Goal: Task Accomplishment & Management: Manage account settings

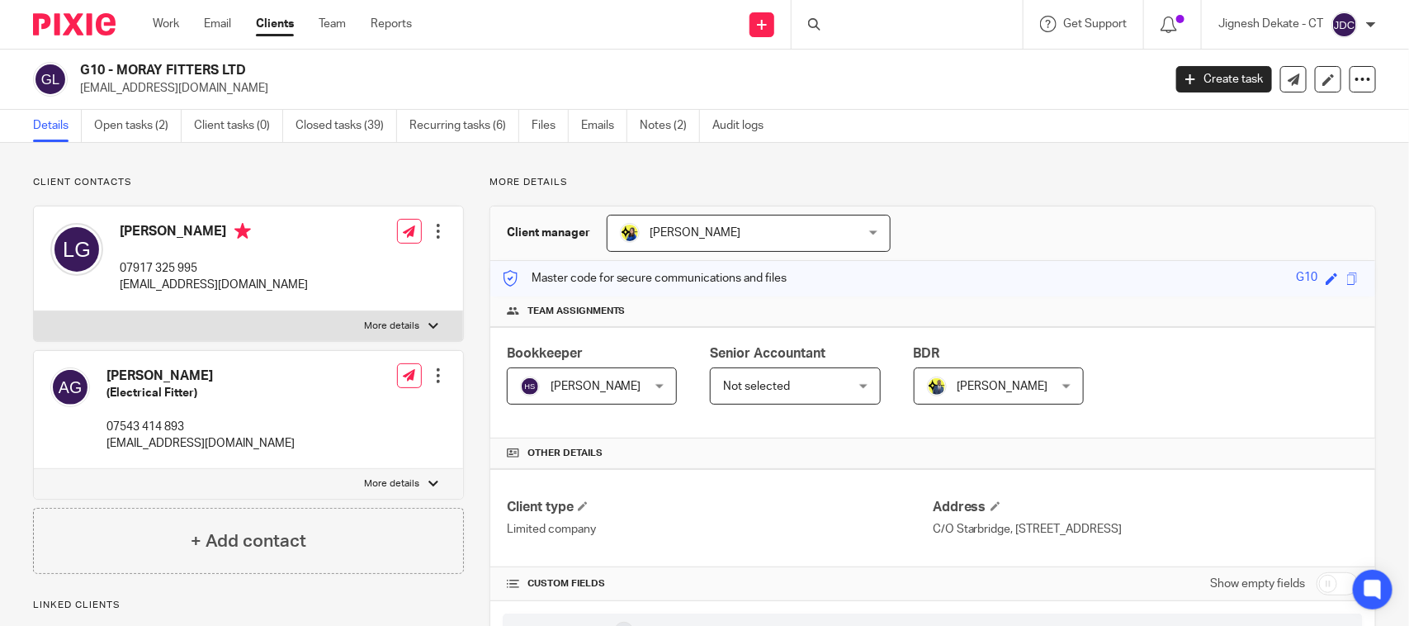
drag, startPoint x: 253, startPoint y: 66, endPoint x: 83, endPoint y: 71, distance: 170.1
click at [83, 71] on h2 "G10 - MORAY FITTERS LTD" at bounding box center [508, 70] width 857 height 17
copy h2 "G10 - MORAY FITTERS LTD"
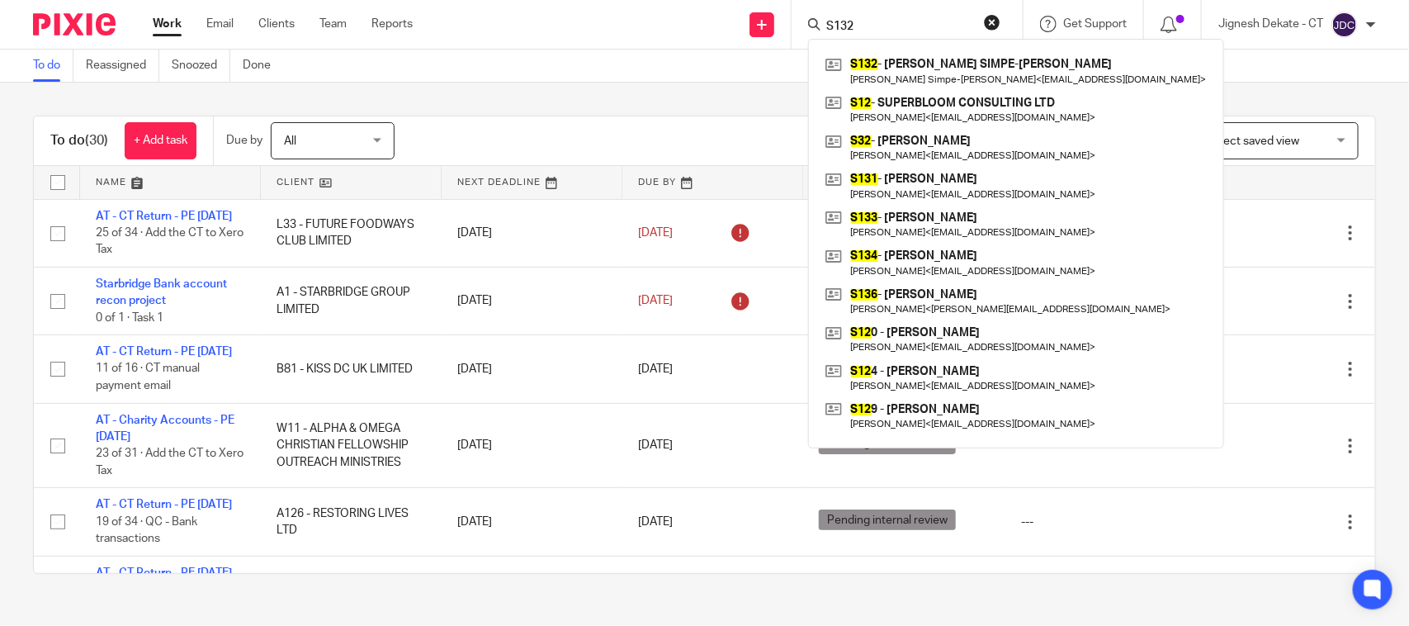
scroll to position [206, 0]
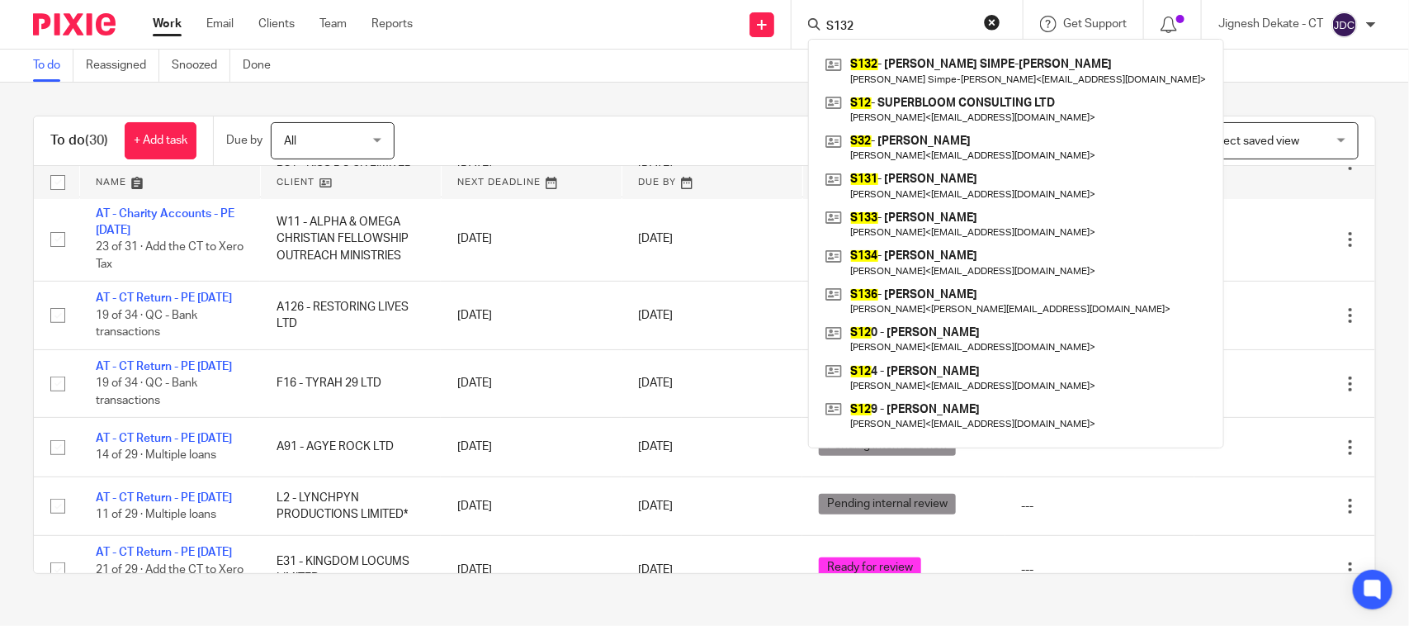
drag, startPoint x: 0, startPoint y: 0, endPoint x: 636, endPoint y: 30, distance: 637.2
click at [636, 30] on div "Send new email Create task Add client Request signature S132 S132 - CARISSA SIM…" at bounding box center [924, 24] width 972 height 49
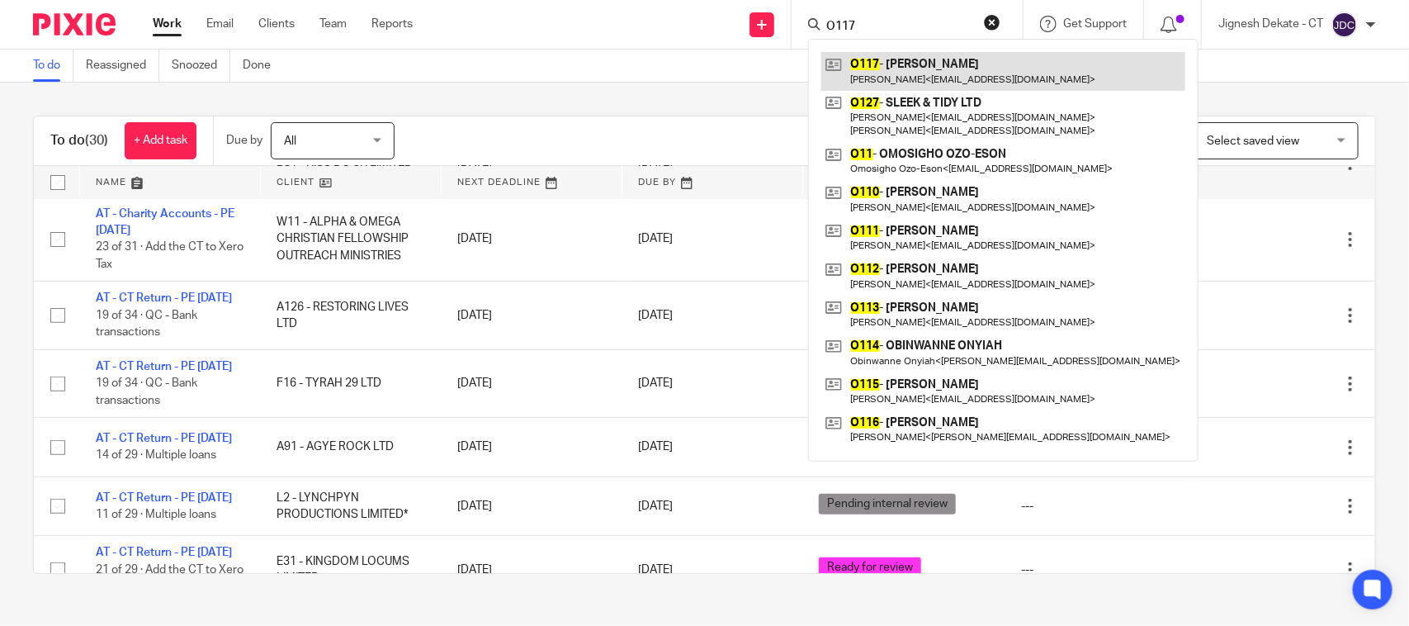
type input "O117"
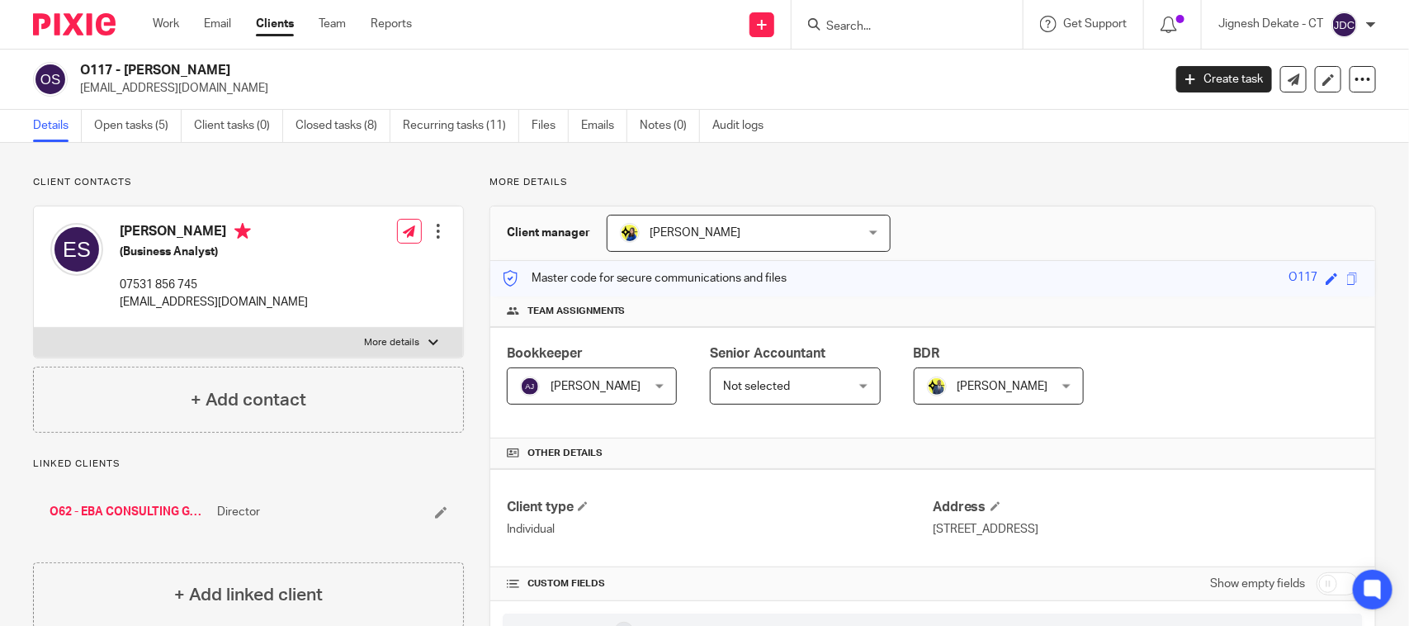
click at [859, 25] on input "Search" at bounding box center [899, 27] width 149 height 15
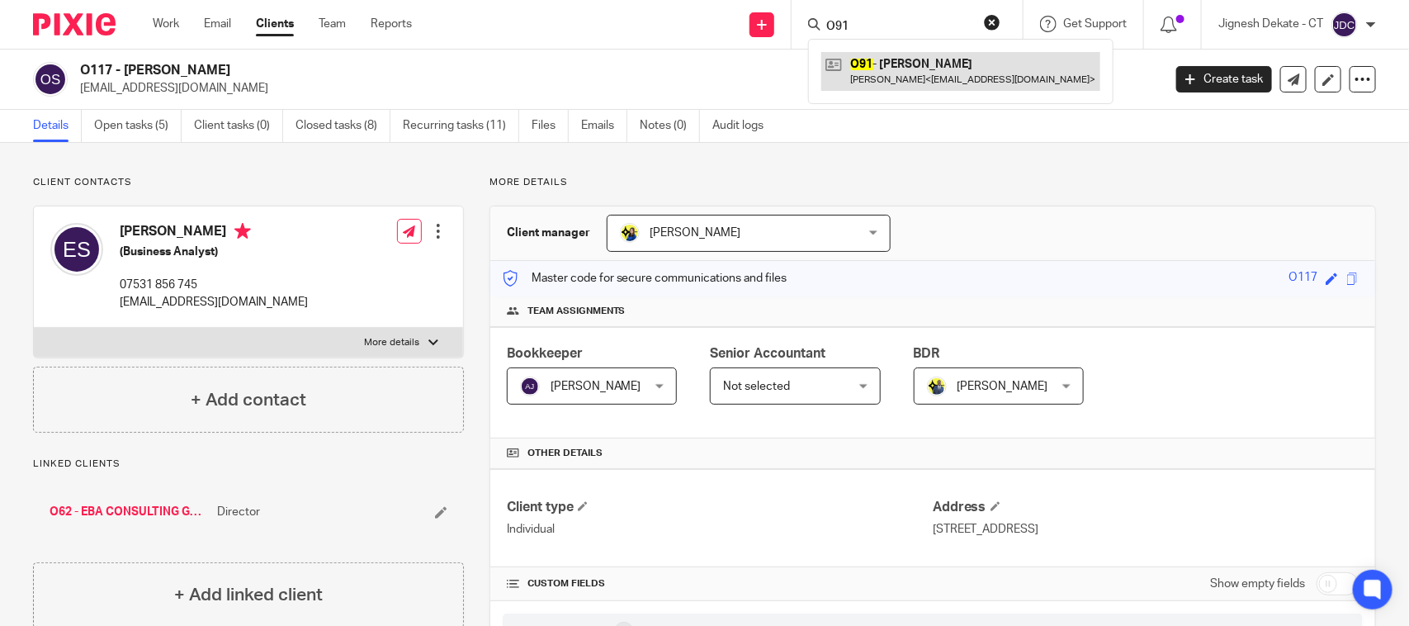
type input "O91"
click at [954, 66] on link at bounding box center [960, 71] width 279 height 38
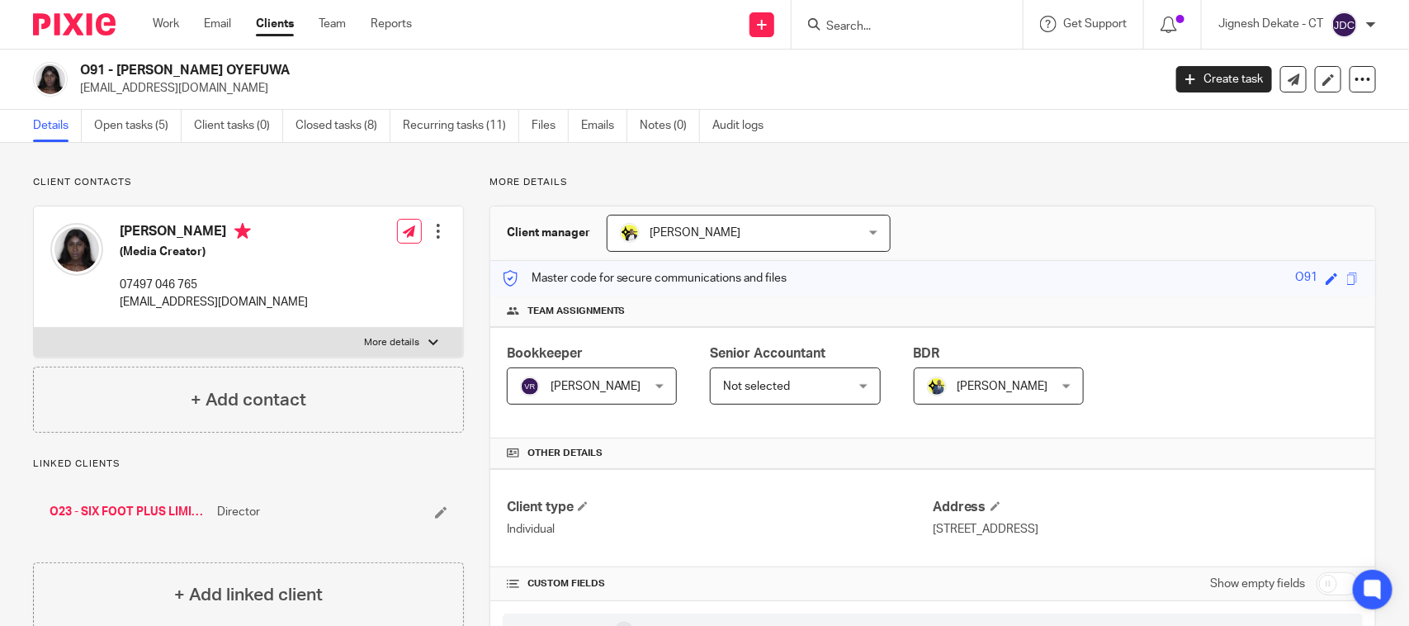
click at [852, 27] on input "Search" at bounding box center [899, 27] width 149 height 15
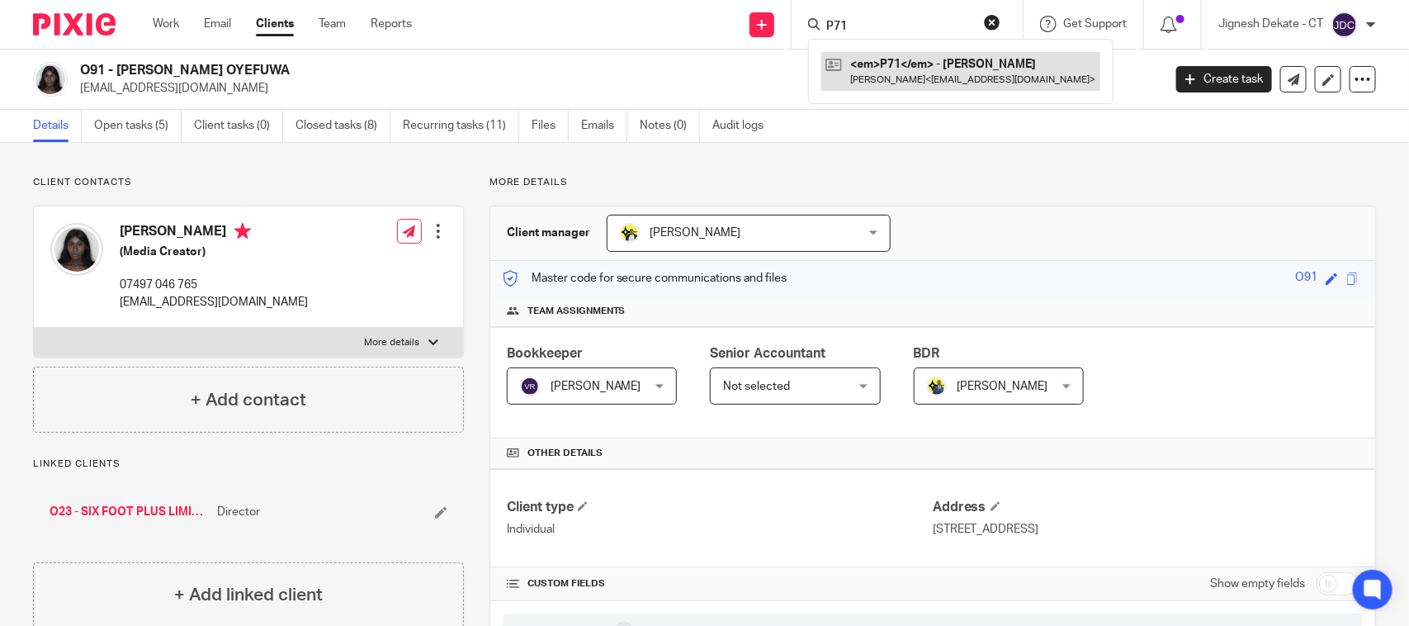
type input "P71"
click at [931, 79] on link at bounding box center [960, 71] width 279 height 38
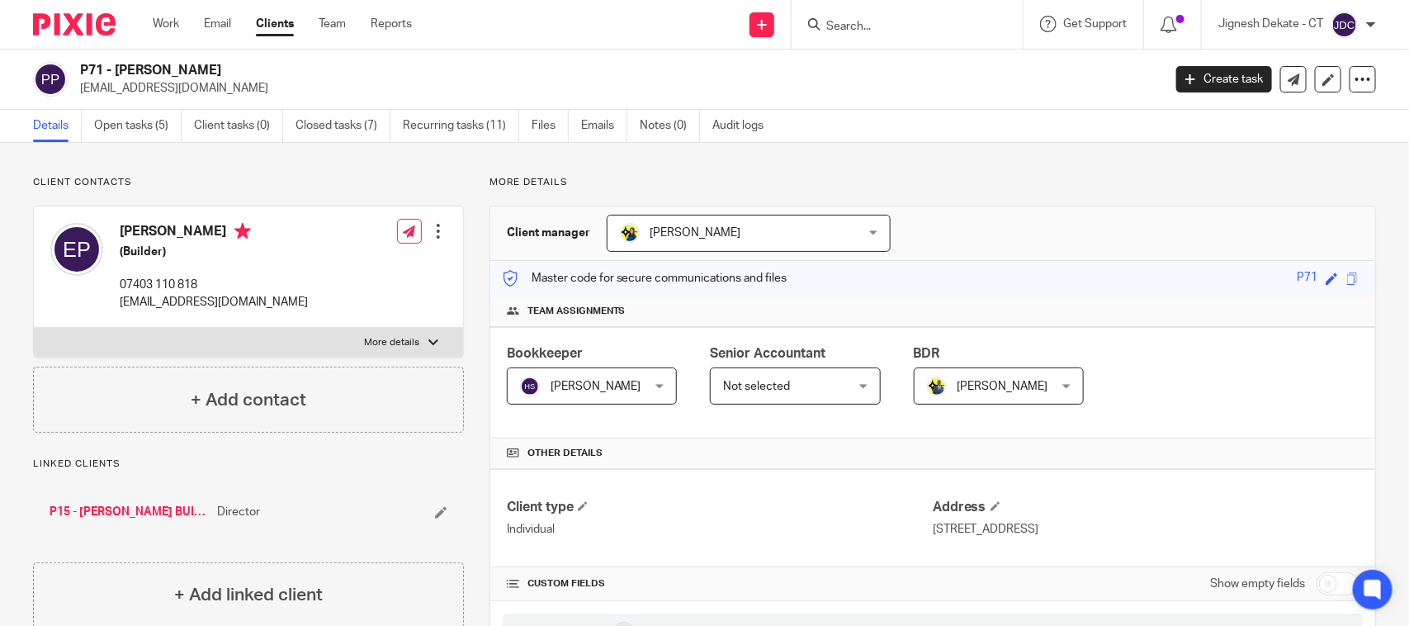
click at [129, 506] on link "P15 - [PERSON_NAME] BUILDERS AND DECORATORS LTD" at bounding box center [129, 512] width 159 height 17
drag, startPoint x: 388, startPoint y: 64, endPoint x: 83, endPoint y: 68, distance: 304.6
click at [83, 68] on h2 "P15 - [PERSON_NAME] BUILDERS AND DECORATORS LTD" at bounding box center [508, 70] width 857 height 17
copy h2 "P15 - [PERSON_NAME] BUILDERS AND DECORATORS LTD"
click at [863, 30] on input "Search" at bounding box center [899, 27] width 149 height 15
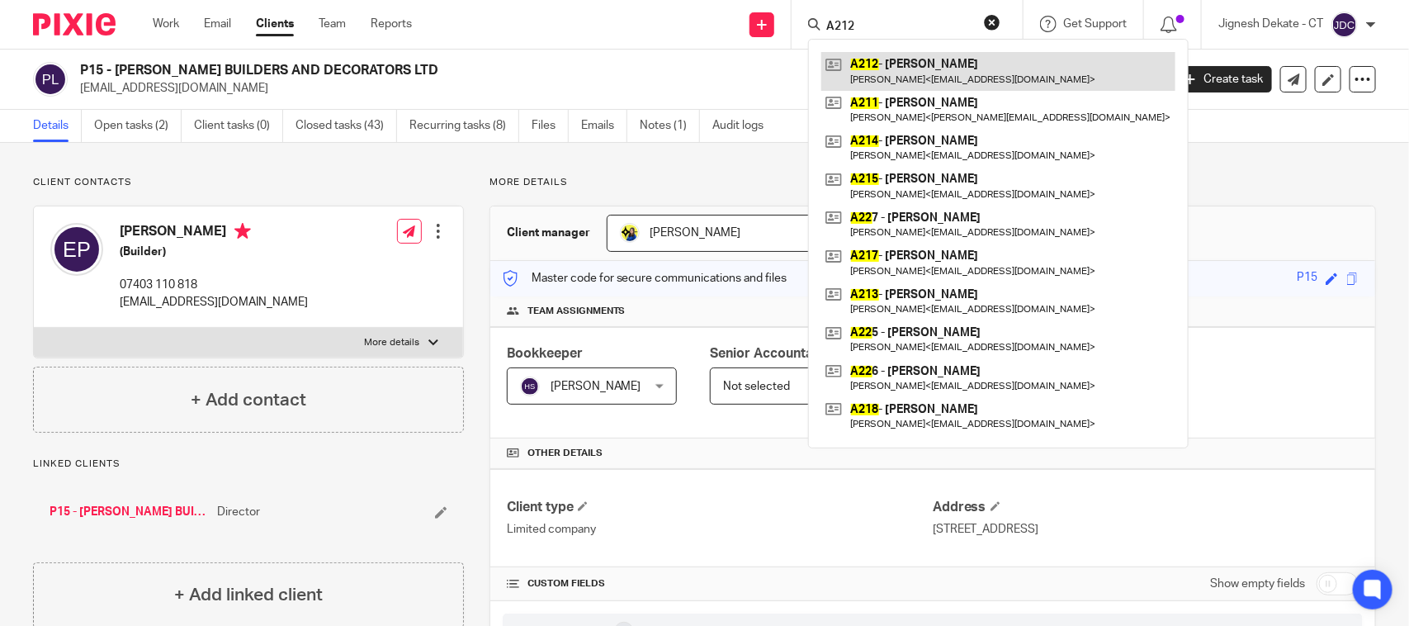
type input "A212"
click at [876, 74] on link at bounding box center [998, 71] width 354 height 38
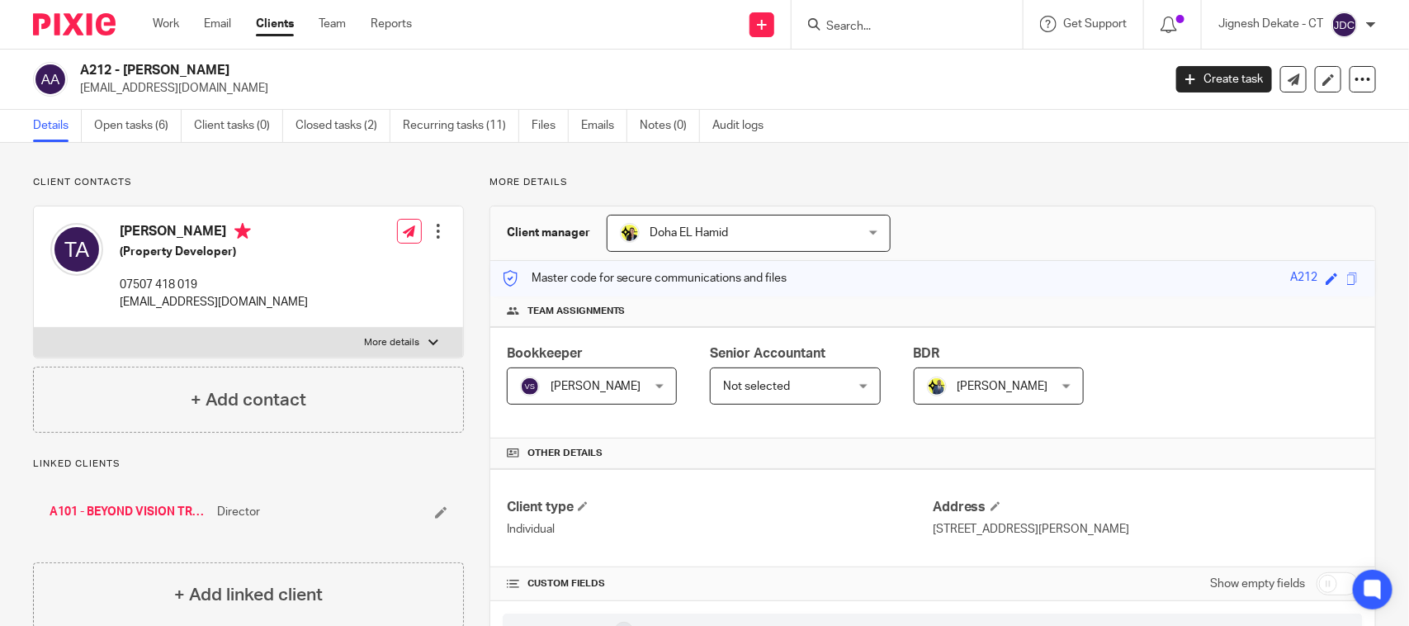
click at [832, 23] on input "Search" at bounding box center [899, 27] width 149 height 15
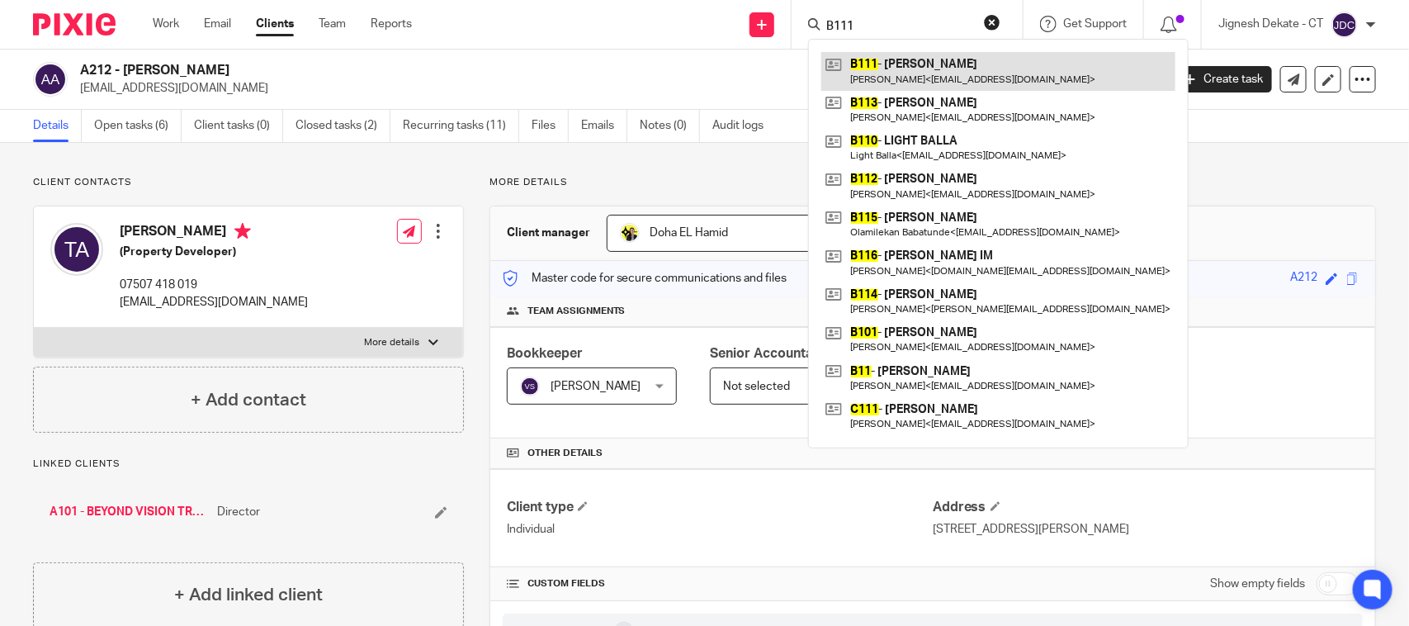
type input "B111"
click at [898, 66] on link at bounding box center [998, 71] width 354 height 38
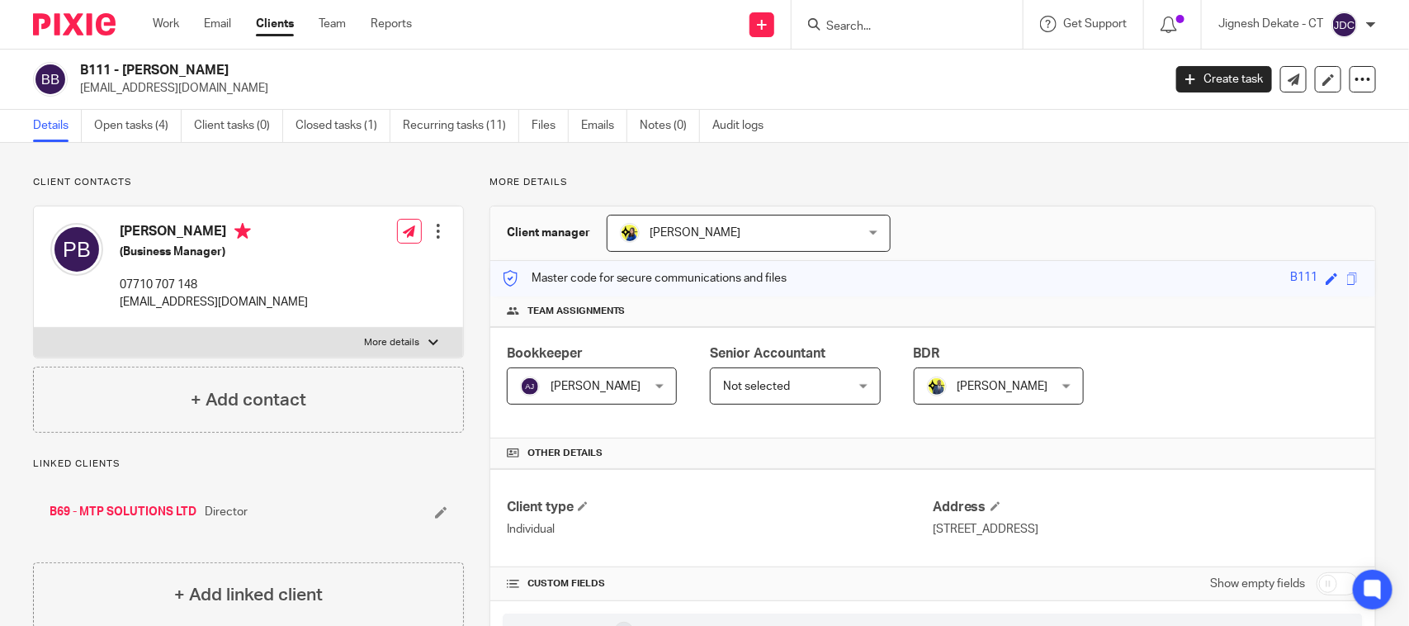
click at [819, 17] on div at bounding box center [904, 24] width 192 height 21
click at [839, 26] on input "Search" at bounding box center [899, 27] width 149 height 15
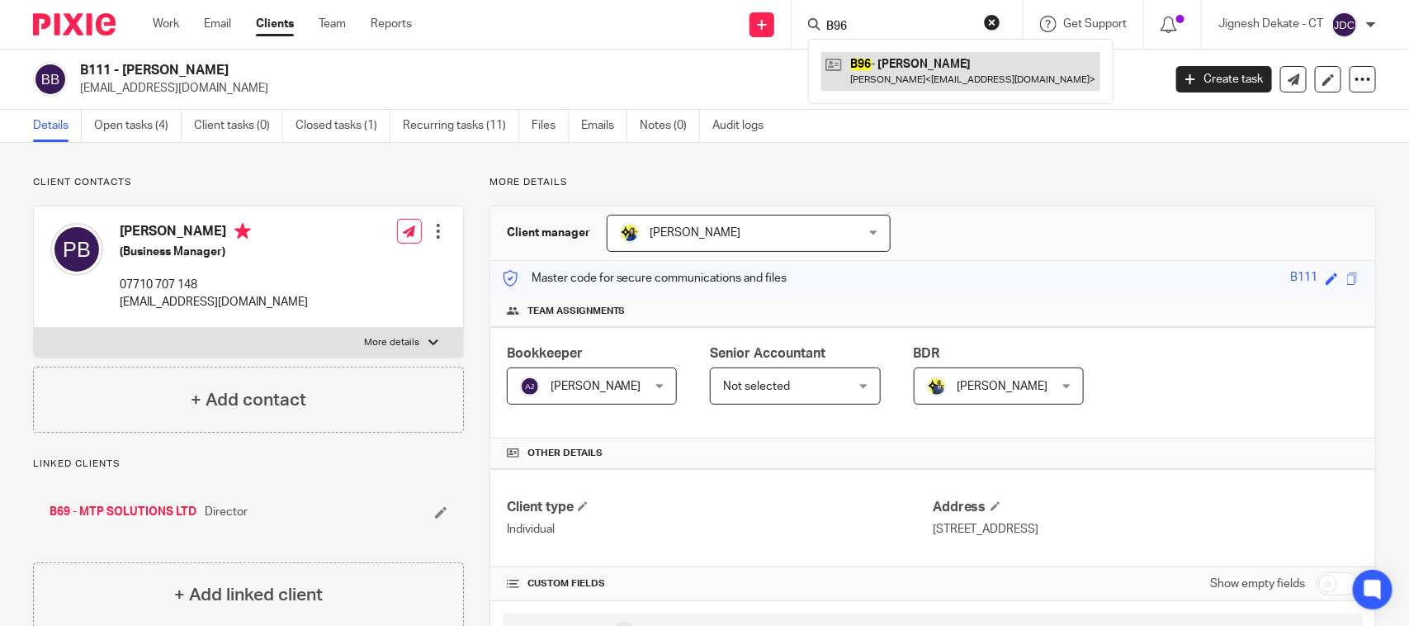
type input "B96"
click at [892, 64] on link at bounding box center [960, 71] width 279 height 38
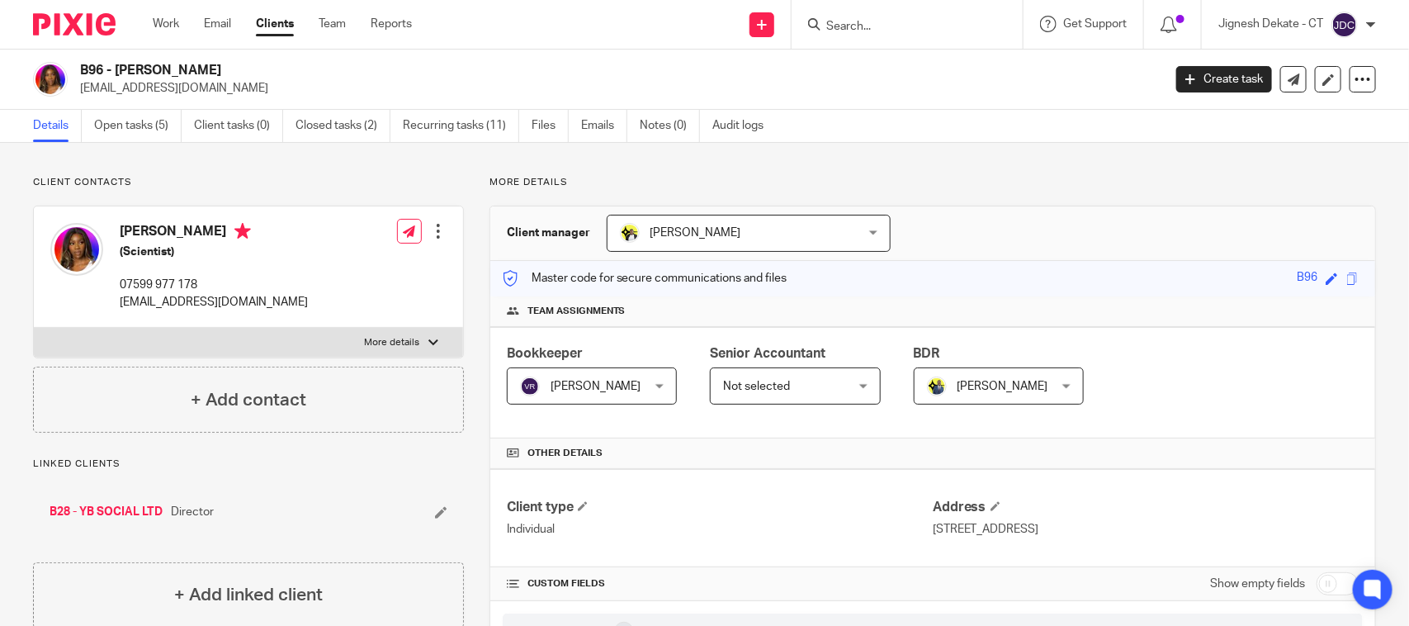
click at [836, 25] on input "Search" at bounding box center [899, 27] width 149 height 15
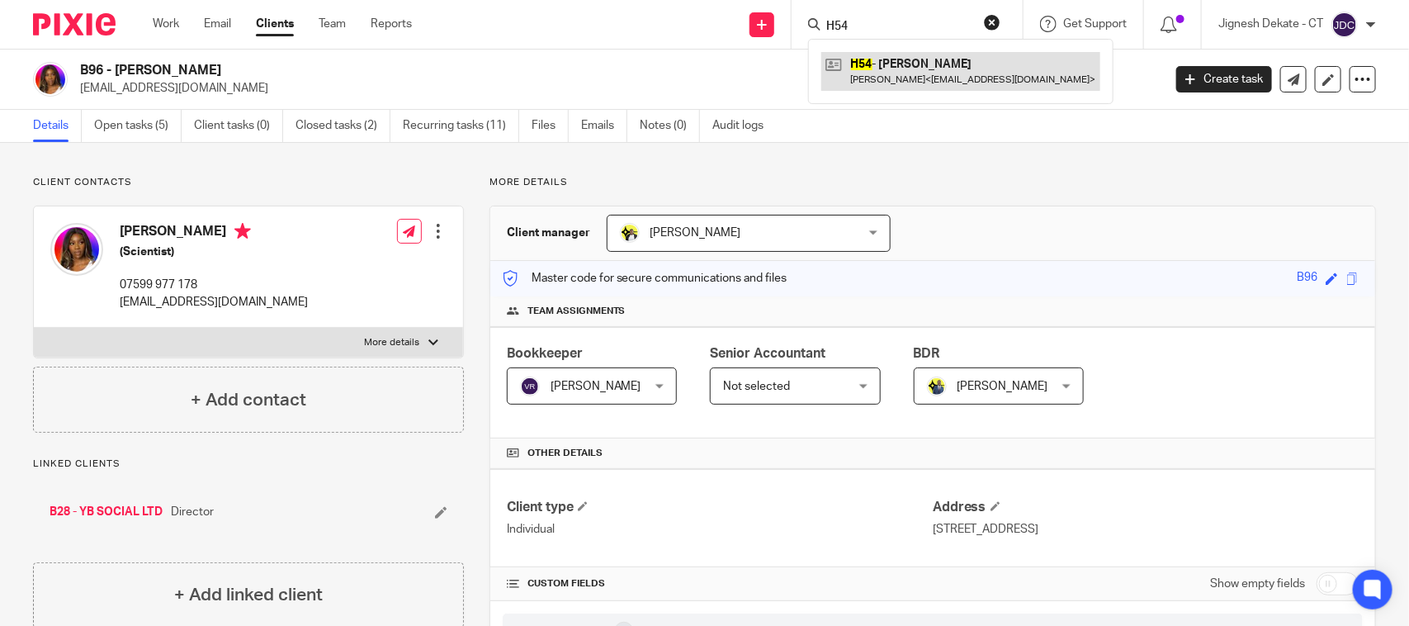
type input "H54"
click at [888, 69] on link at bounding box center [960, 71] width 279 height 38
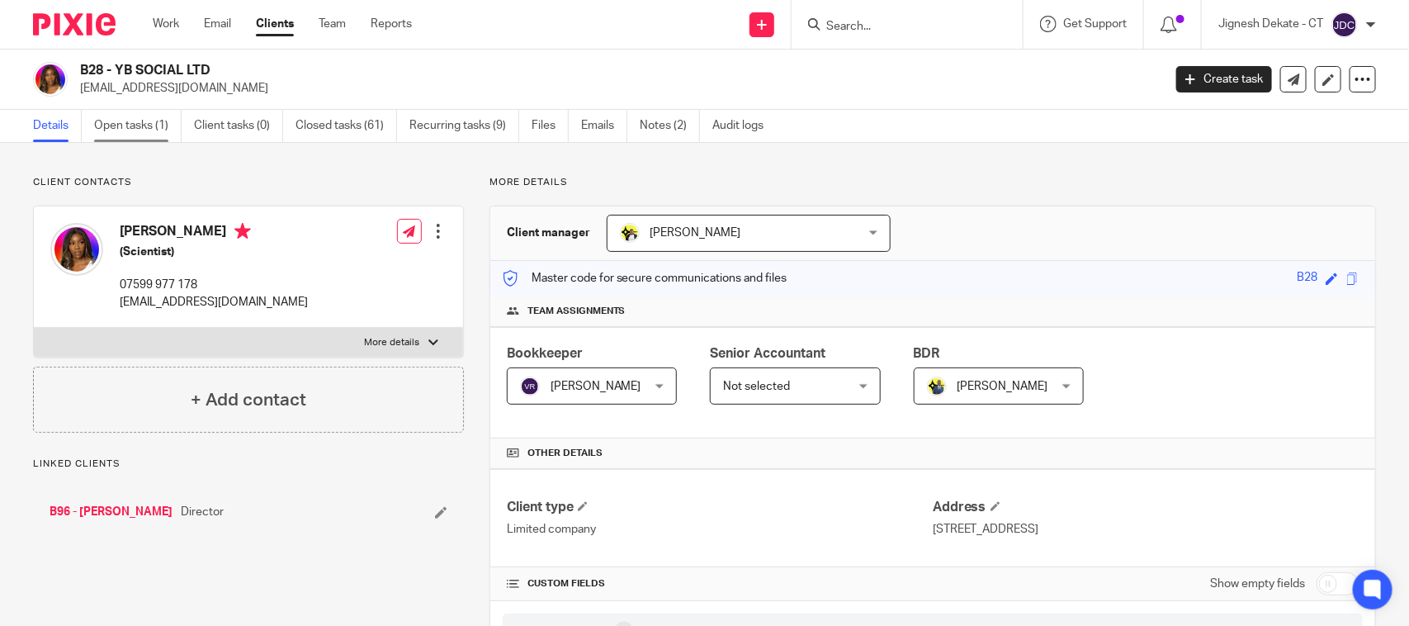
click at [129, 125] on link "Open tasks (1)" at bounding box center [138, 126] width 88 height 32
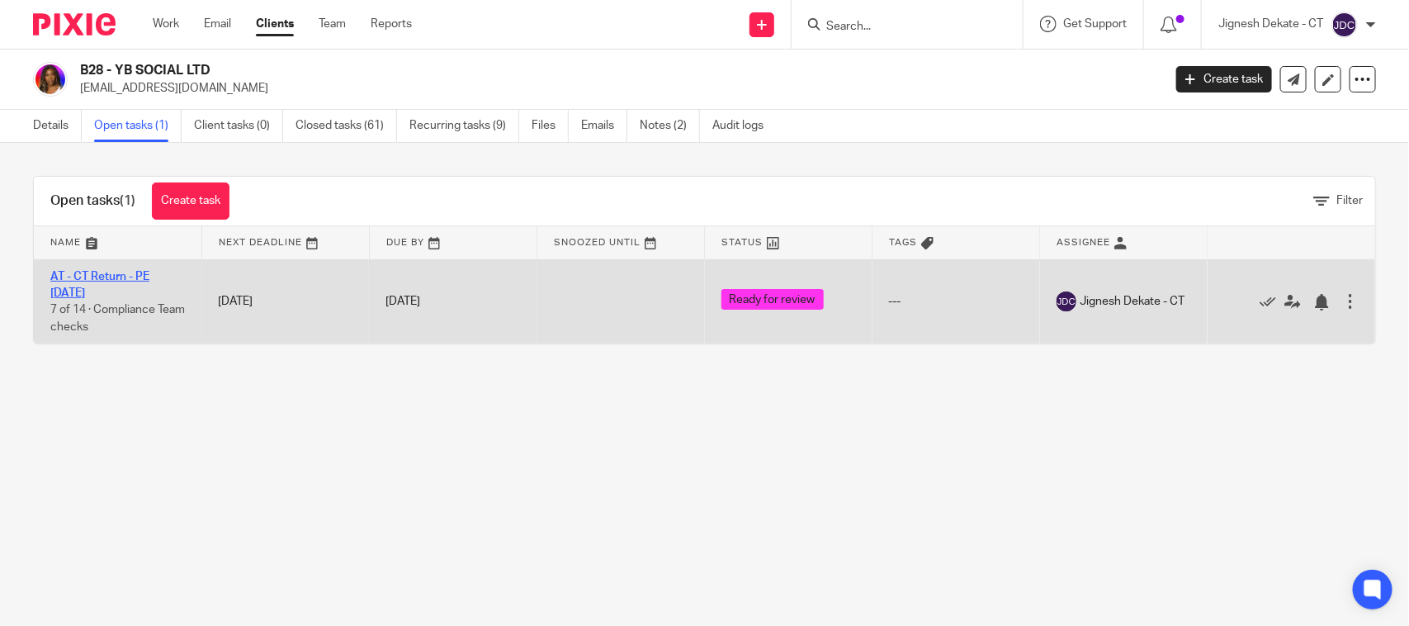
click at [103, 279] on link "AT - CT Return - PE [DATE]" at bounding box center [99, 285] width 99 height 28
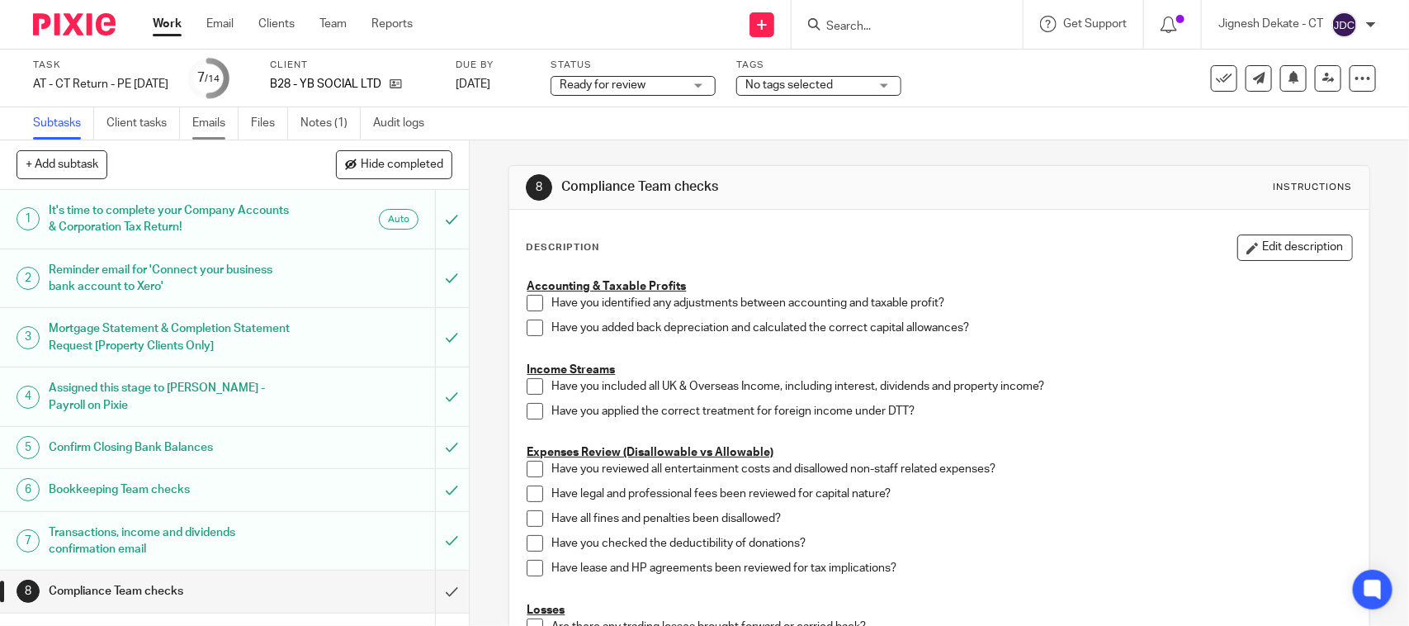
click at [223, 124] on link "Emails" at bounding box center [215, 123] width 46 height 32
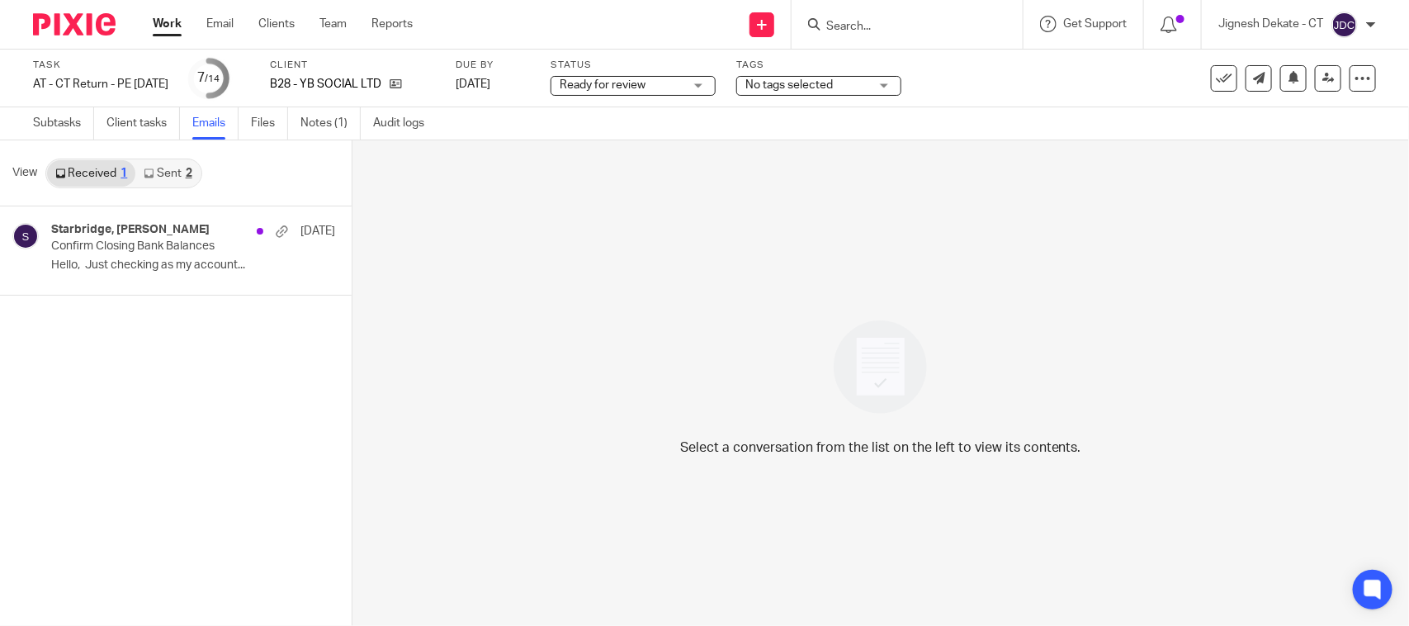
click at [173, 176] on link "Sent 2" at bounding box center [167, 173] width 64 height 26
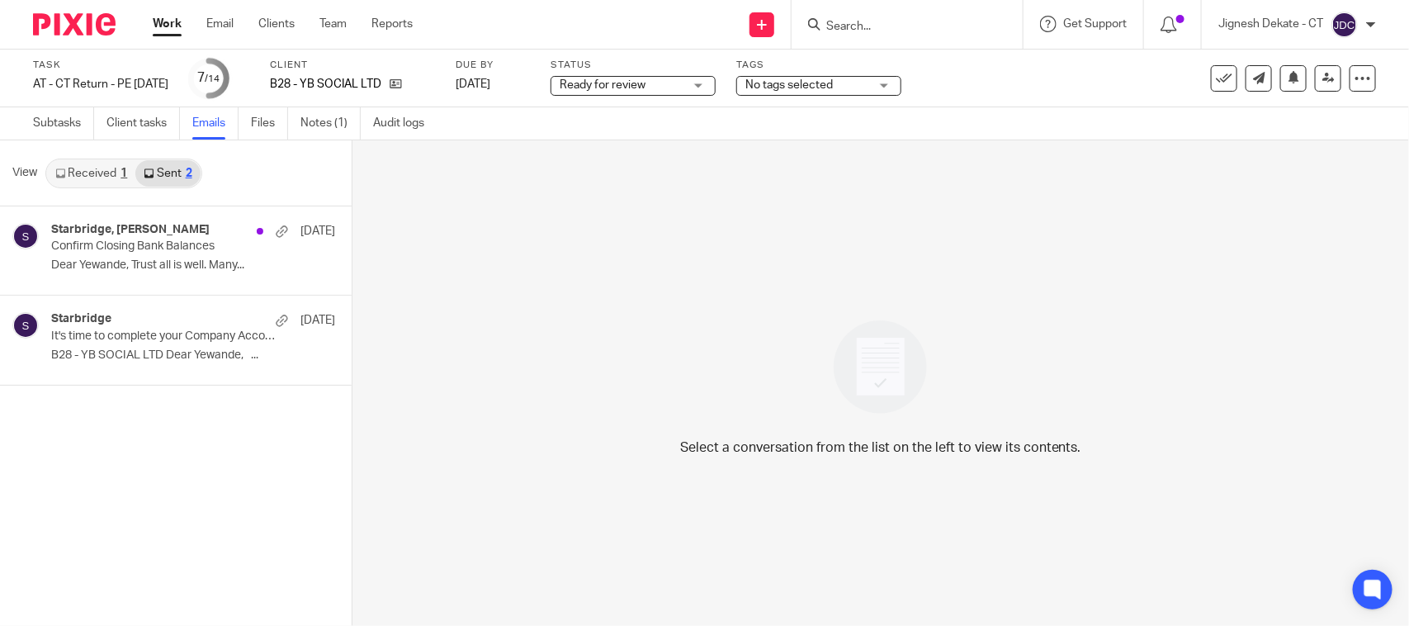
click at [70, 176] on link "Received 1" at bounding box center [91, 173] width 88 height 26
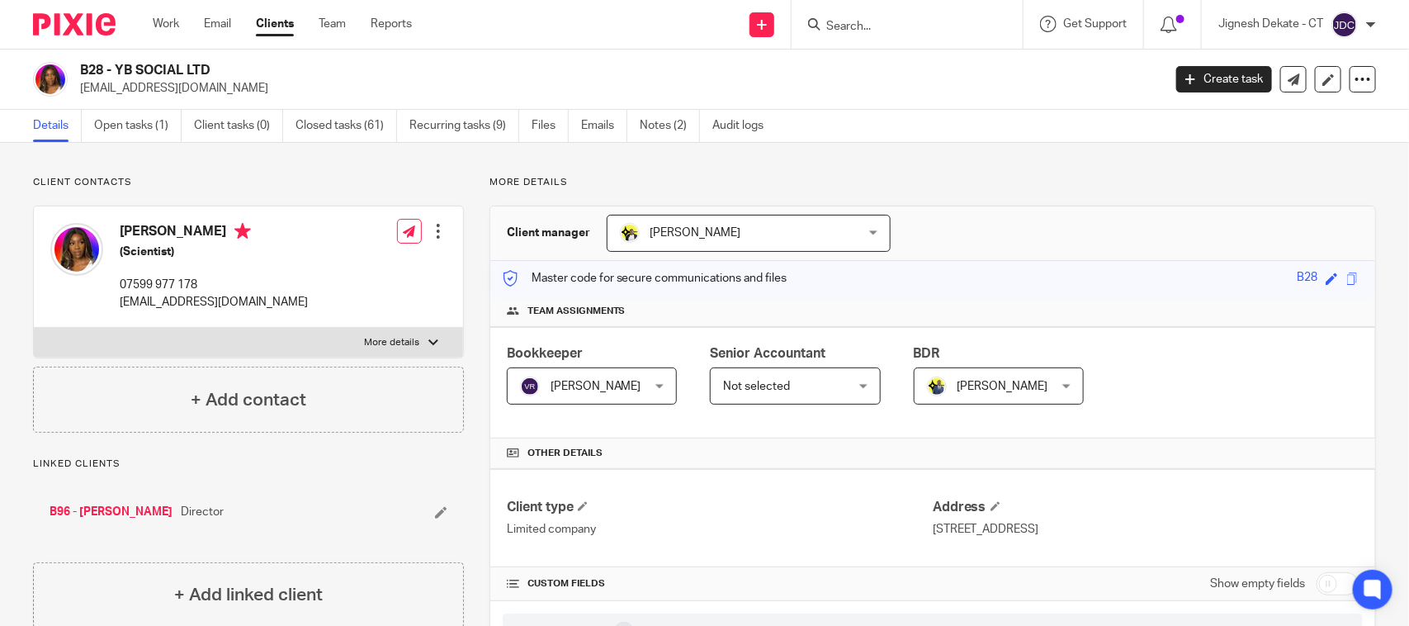
drag, startPoint x: 227, startPoint y: 68, endPoint x: 80, endPoint y: 74, distance: 147.1
click at [80, 74] on h2 "B28 - YB SOCIAL LTD" at bounding box center [508, 70] width 857 height 17
copy h2 "B28 - YB SOCIAL LTD"
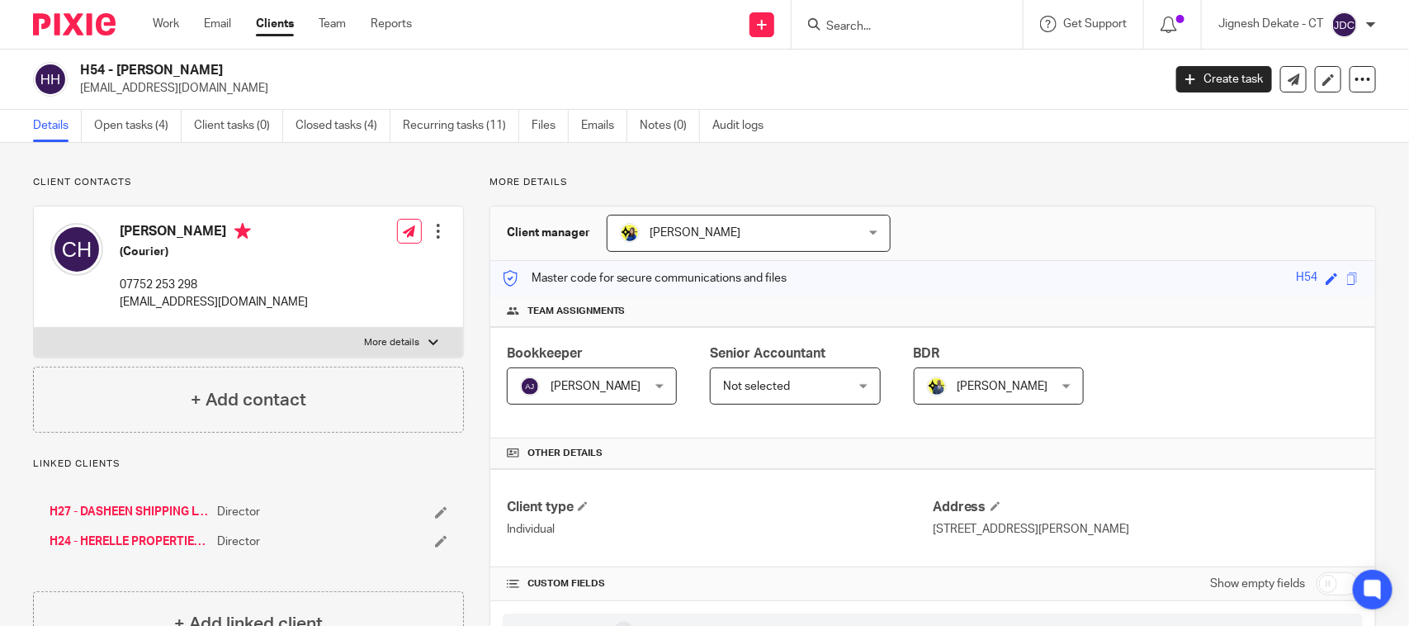
click at [840, 21] on input "Search" at bounding box center [899, 27] width 149 height 15
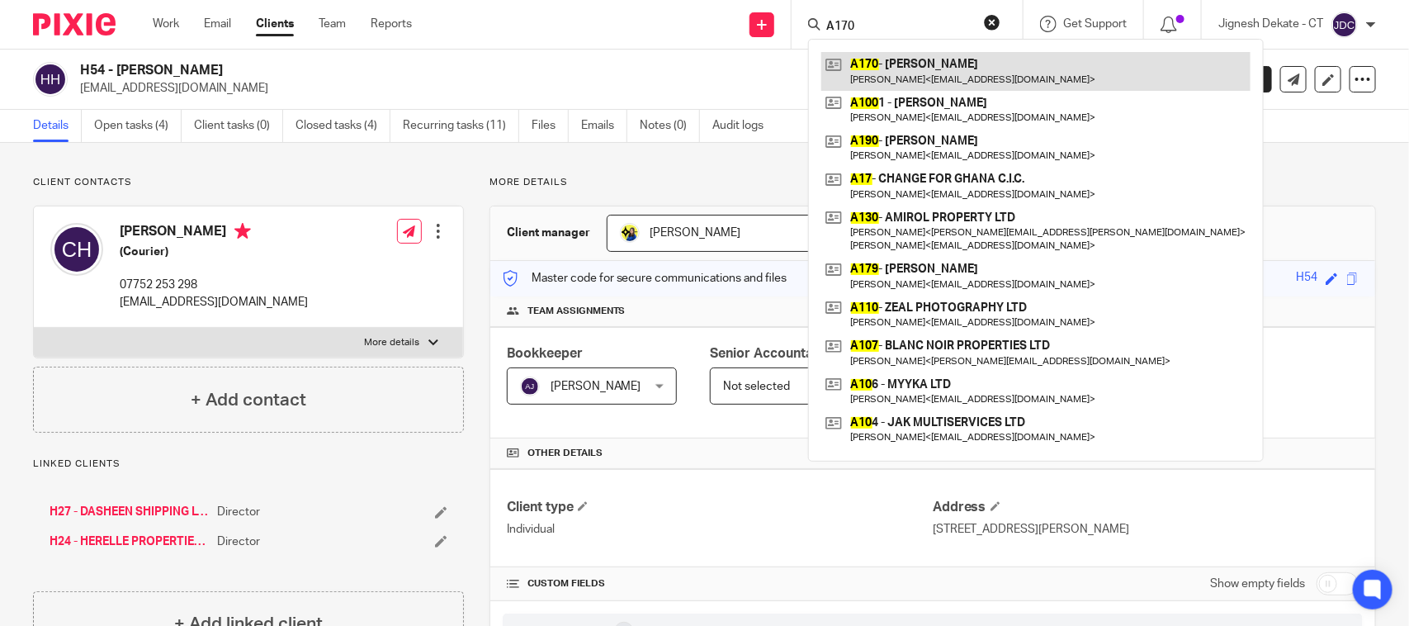
type input "A170"
click at [897, 66] on link at bounding box center [1035, 71] width 429 height 38
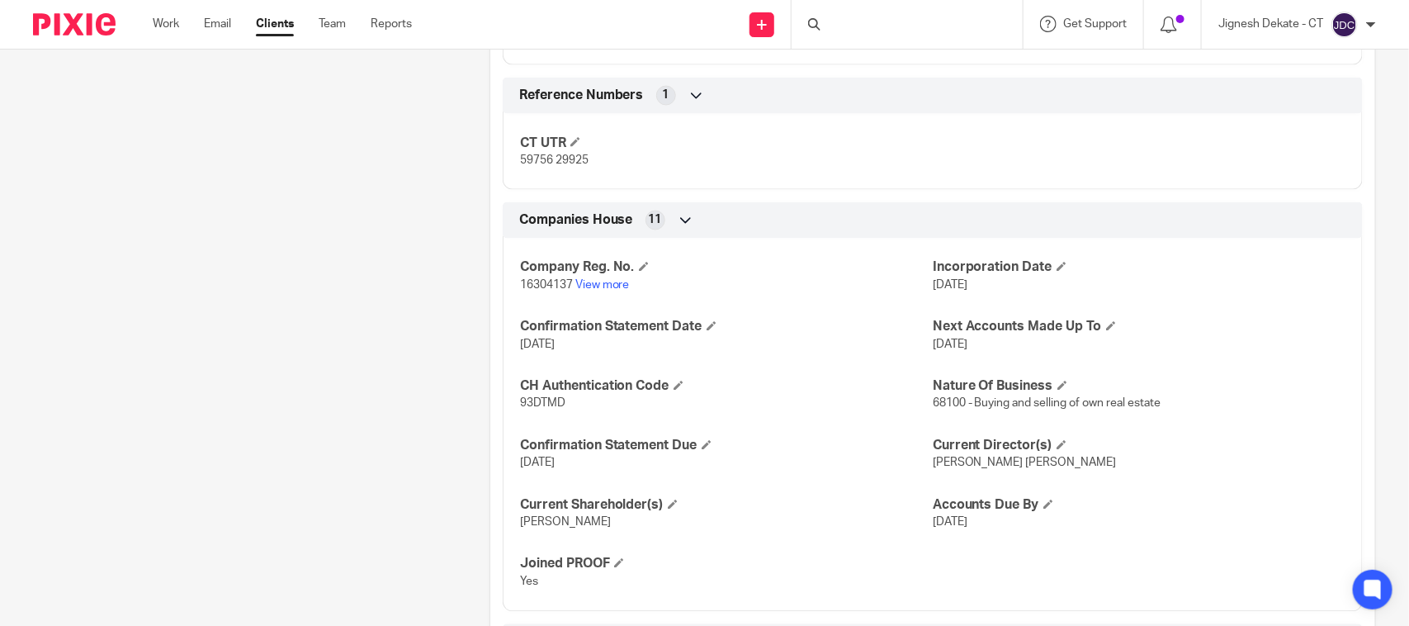
scroll to position [1238, 0]
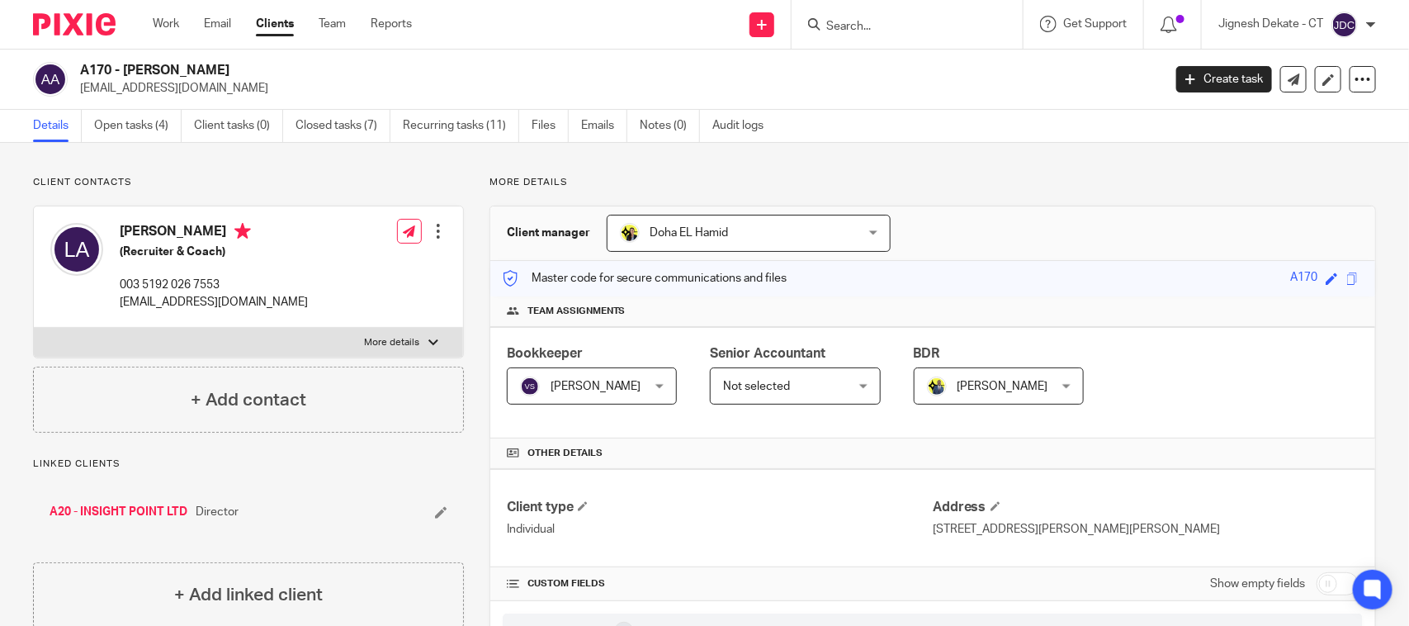
click at [835, 29] on input "Search" at bounding box center [899, 27] width 149 height 15
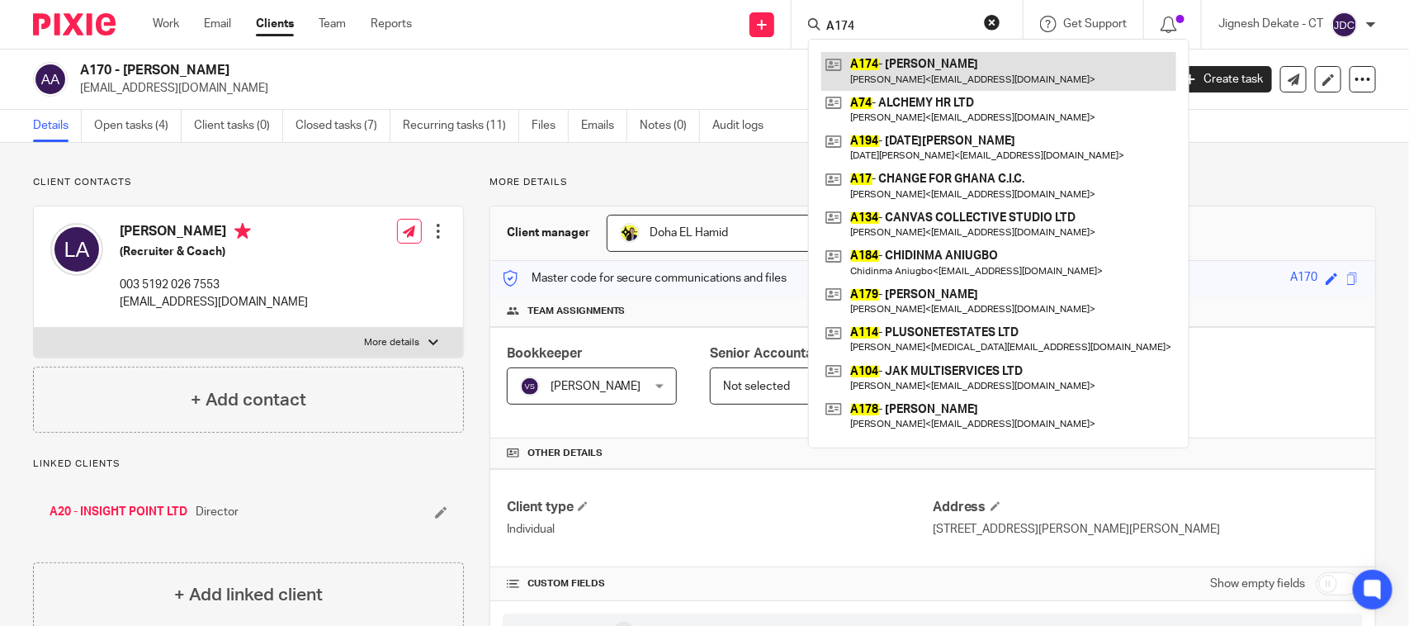
type input "A174"
click at [894, 75] on link at bounding box center [998, 71] width 355 height 38
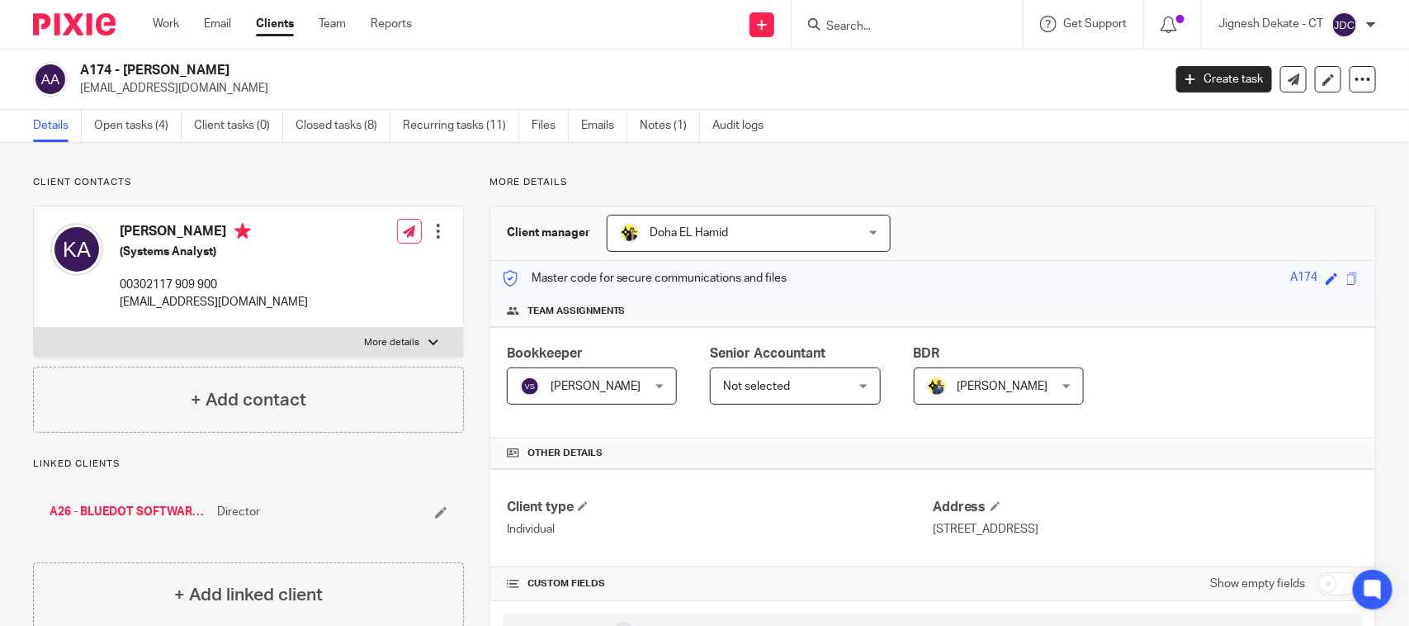
click at [852, 23] on input "Search" at bounding box center [899, 27] width 149 height 15
type input "A"
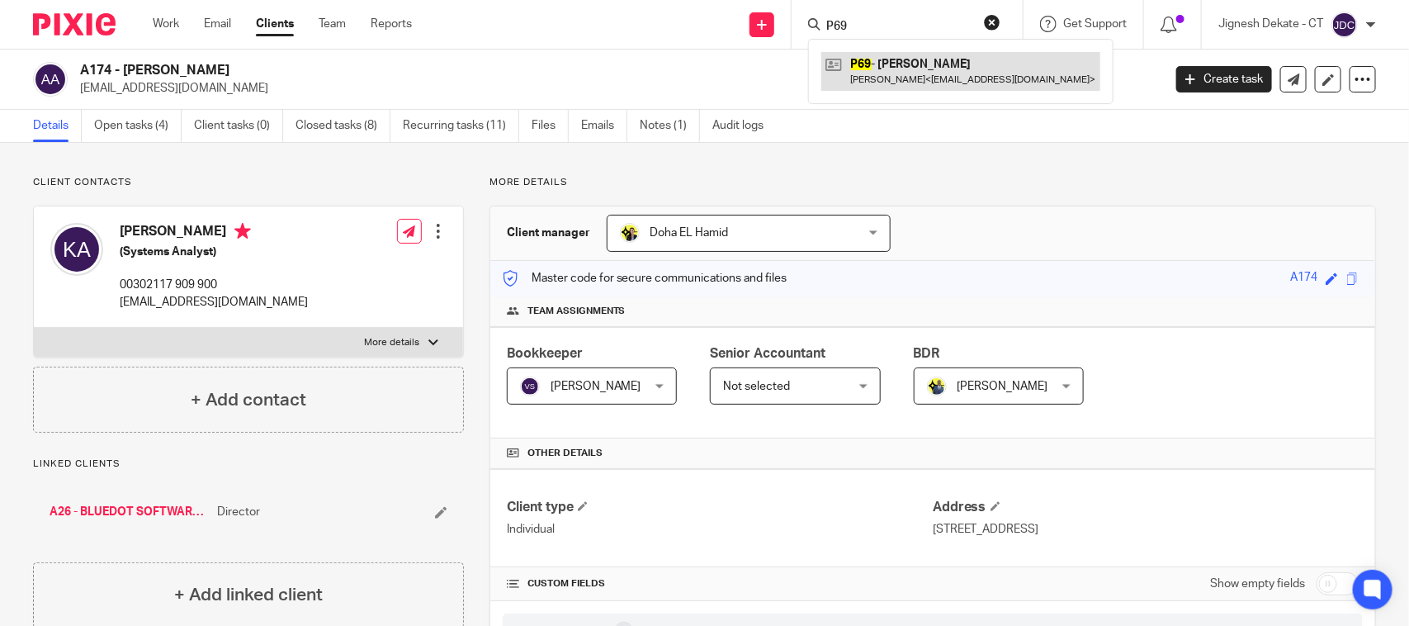
type input "P69"
click at [912, 72] on link at bounding box center [960, 71] width 279 height 38
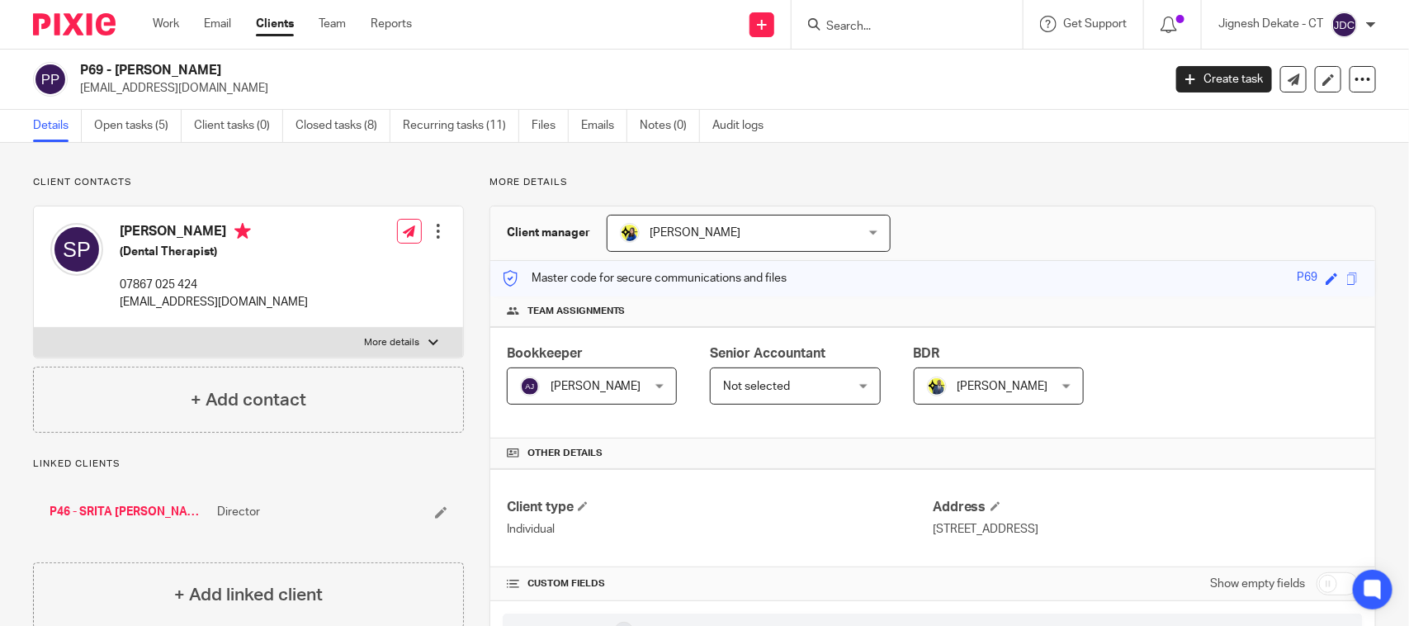
click at [842, 23] on input "Search" at bounding box center [899, 27] width 149 height 15
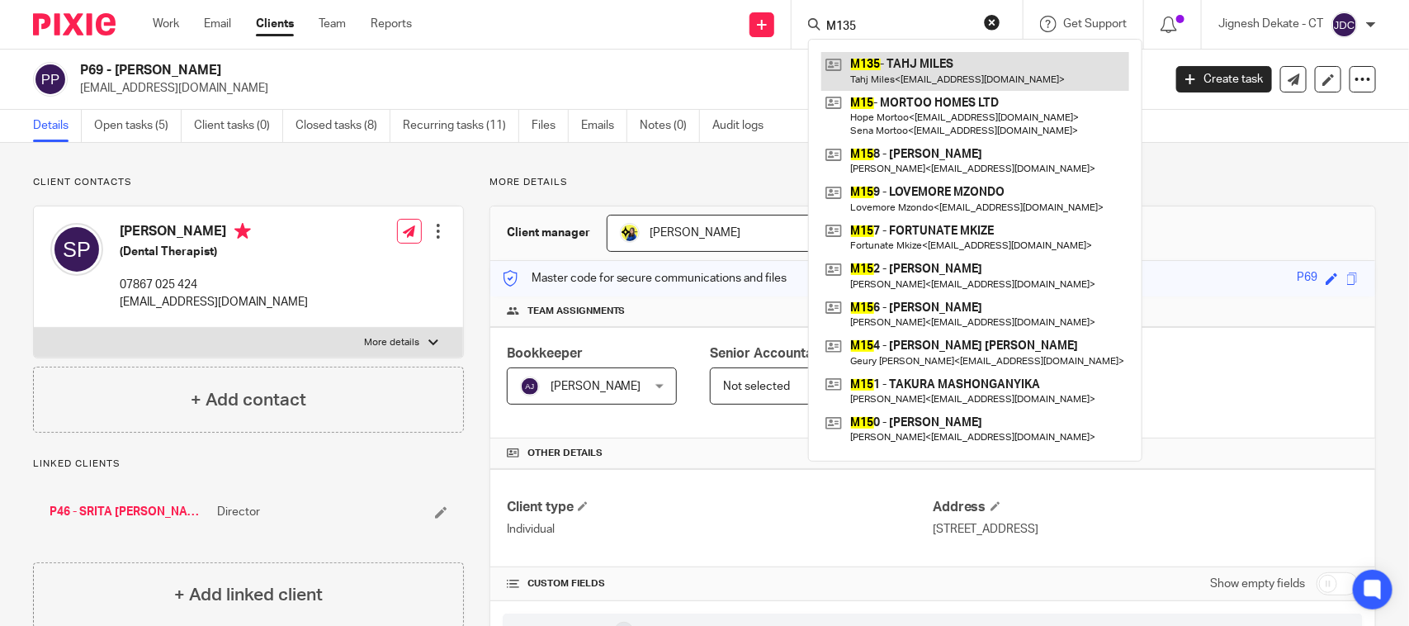
type input "M135"
click at [897, 69] on link at bounding box center [975, 71] width 308 height 38
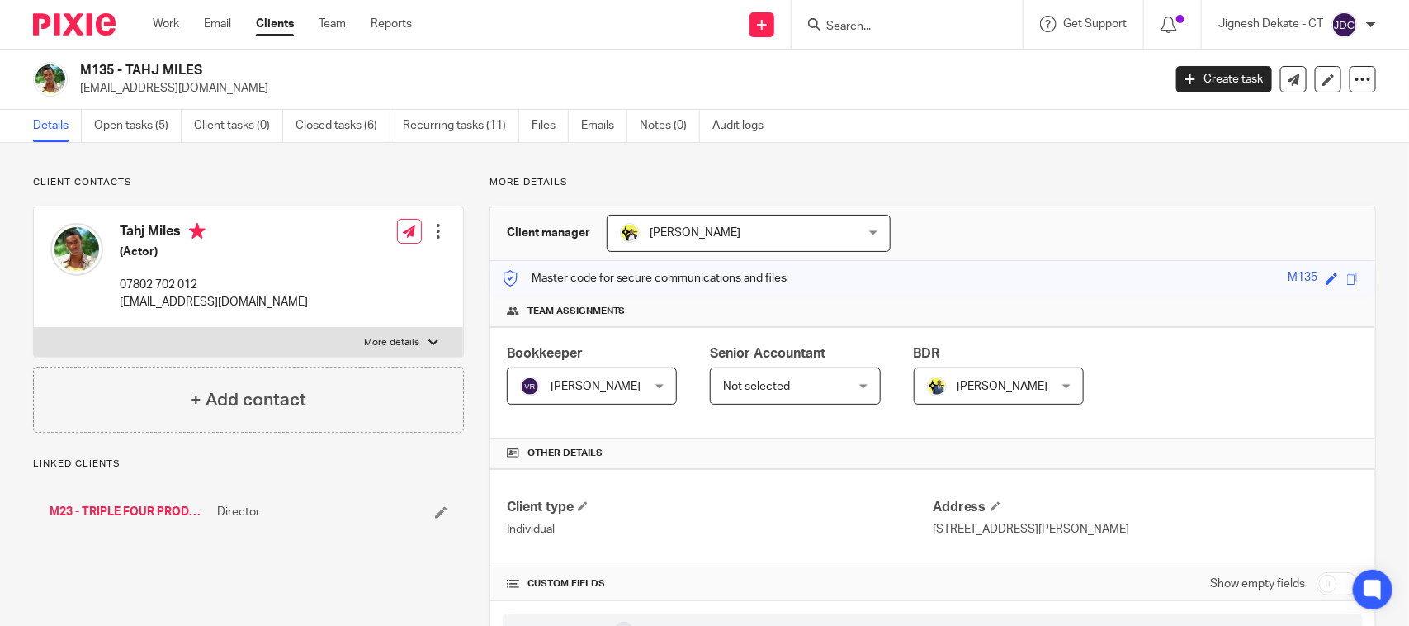
drag, startPoint x: 122, startPoint y: 233, endPoint x: 179, endPoint y: 232, distance: 57.0
click at [179, 232] on h4 "Tahj Miles" at bounding box center [214, 233] width 188 height 21
copy h4 "Tahj Miles"
click at [844, 25] on input "Search" at bounding box center [899, 27] width 149 height 15
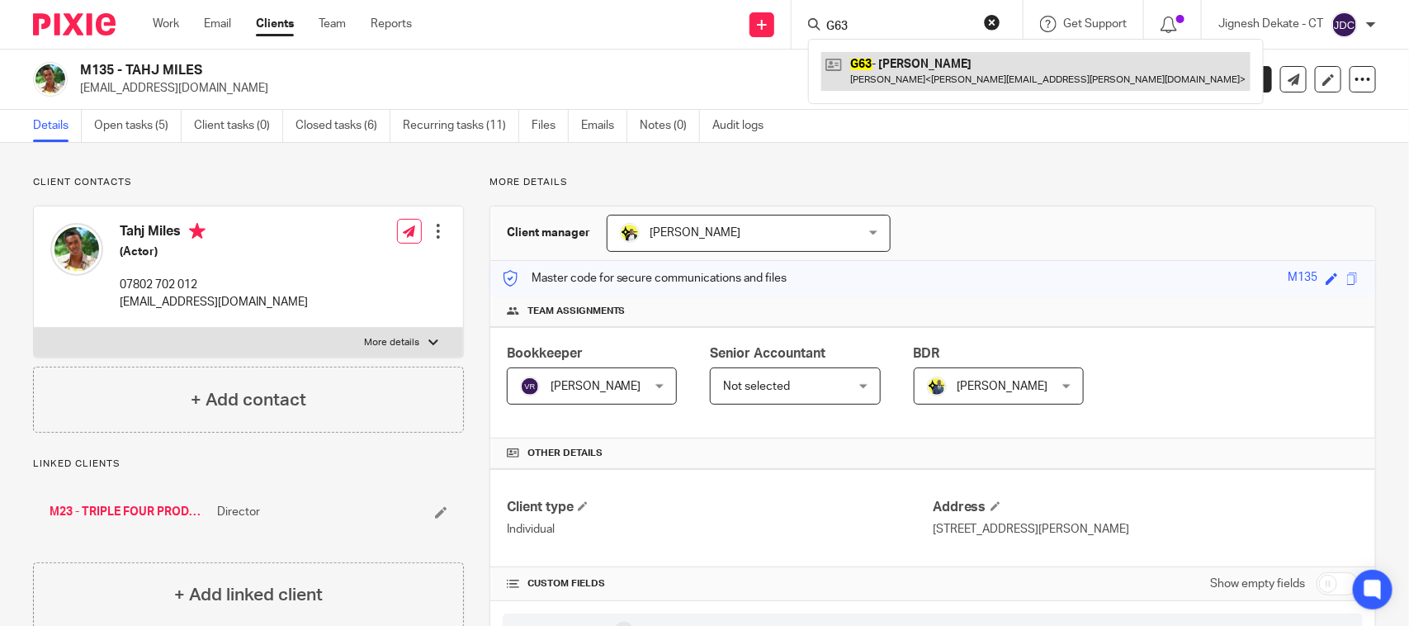
type input "G63"
click at [892, 68] on link at bounding box center [1035, 71] width 429 height 38
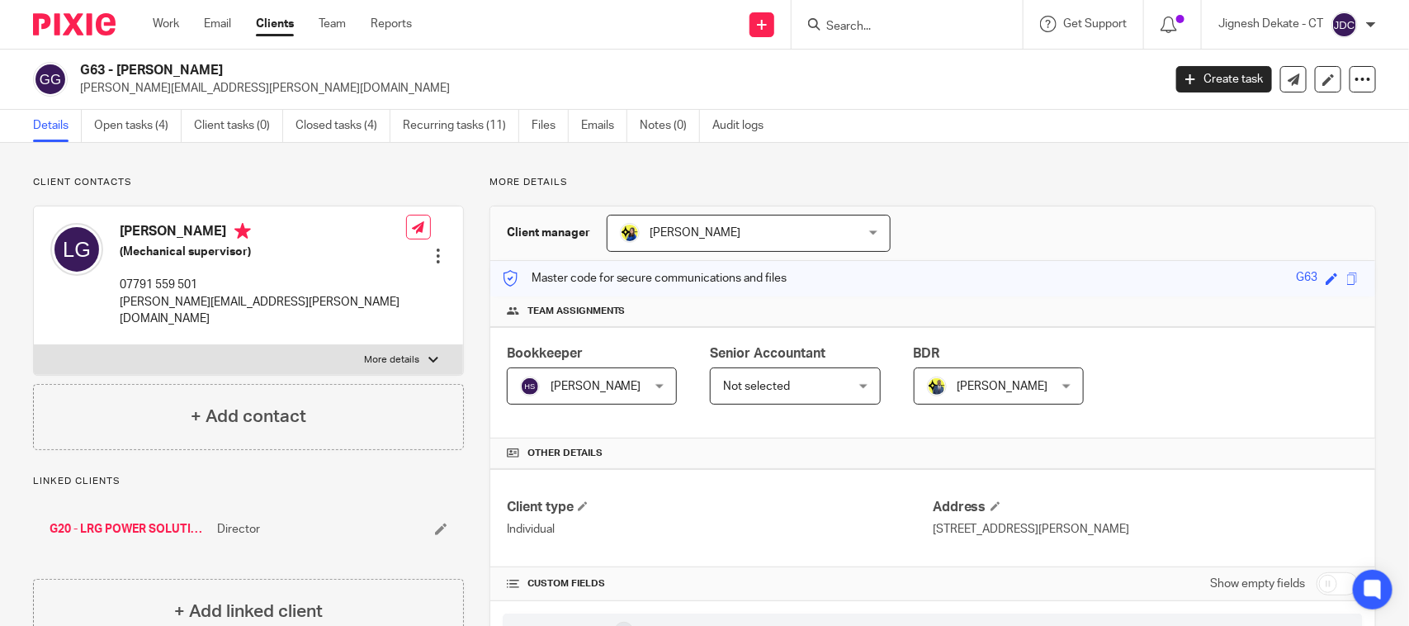
click at [842, 26] on input "Search" at bounding box center [899, 27] width 149 height 15
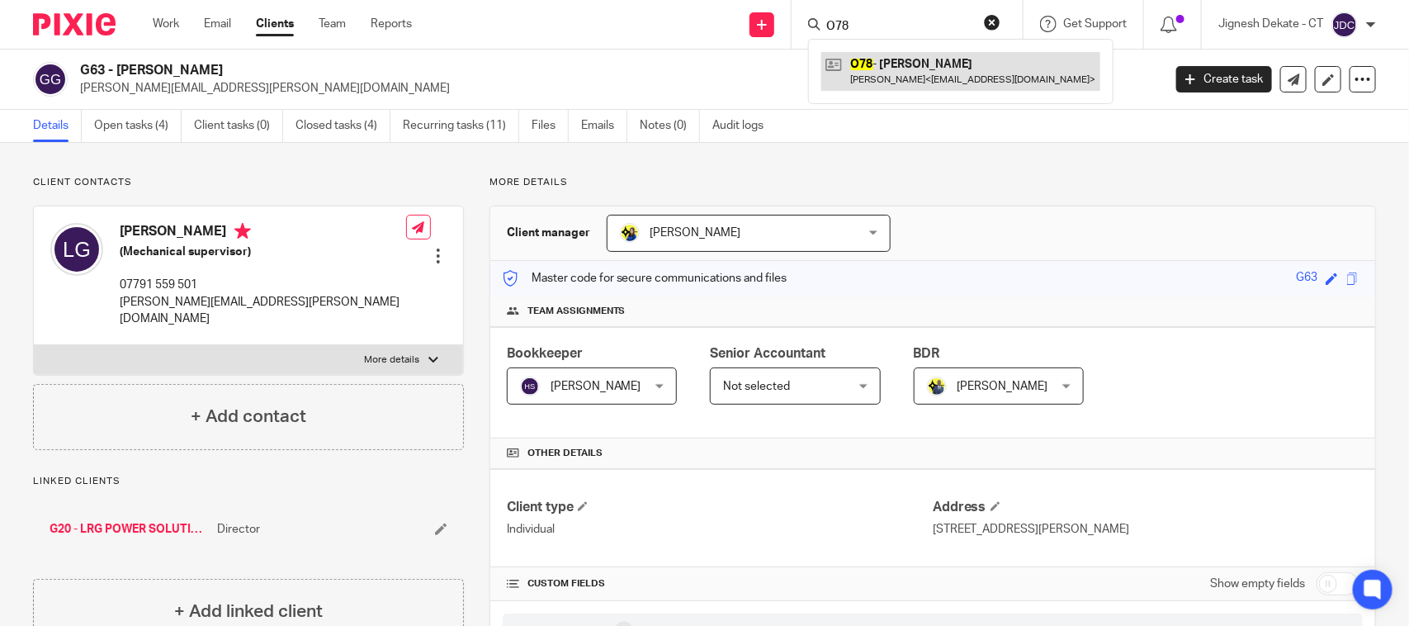
type input "O78"
click at [909, 73] on link at bounding box center [960, 71] width 279 height 38
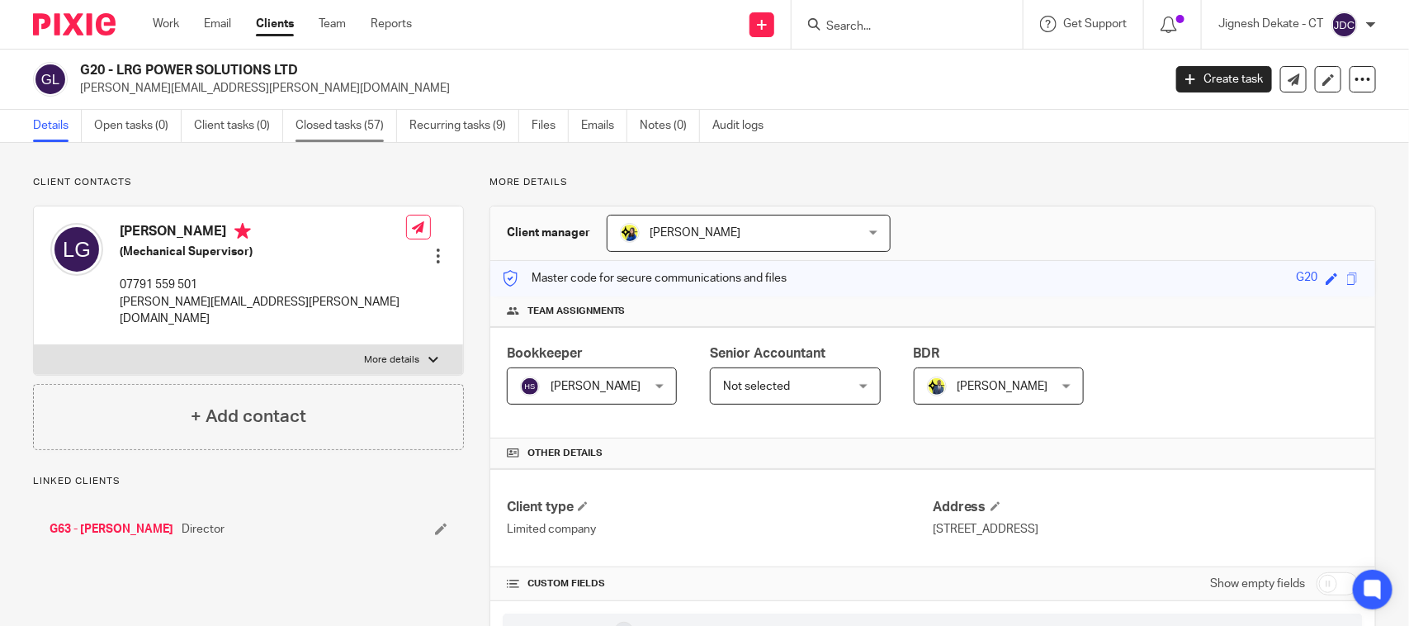
click at [338, 125] on link "Closed tasks (57)" at bounding box center [347, 126] width 102 height 32
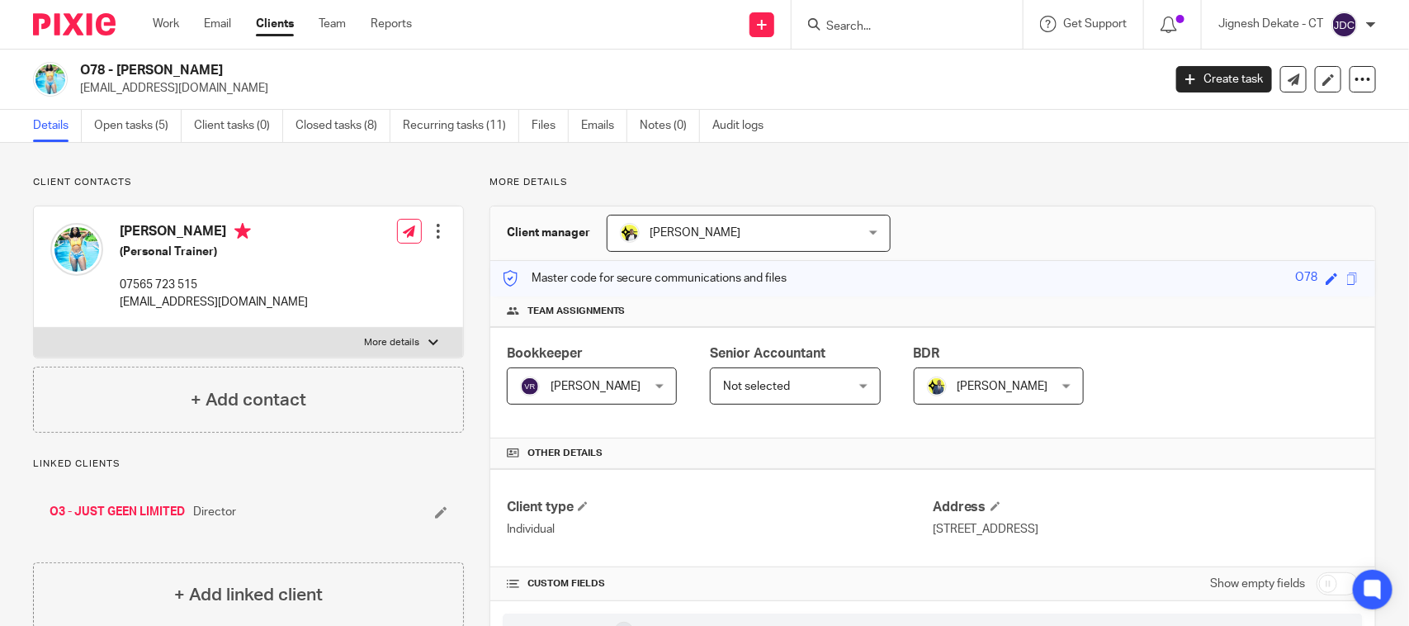
click at [844, 20] on input "Search" at bounding box center [899, 27] width 149 height 15
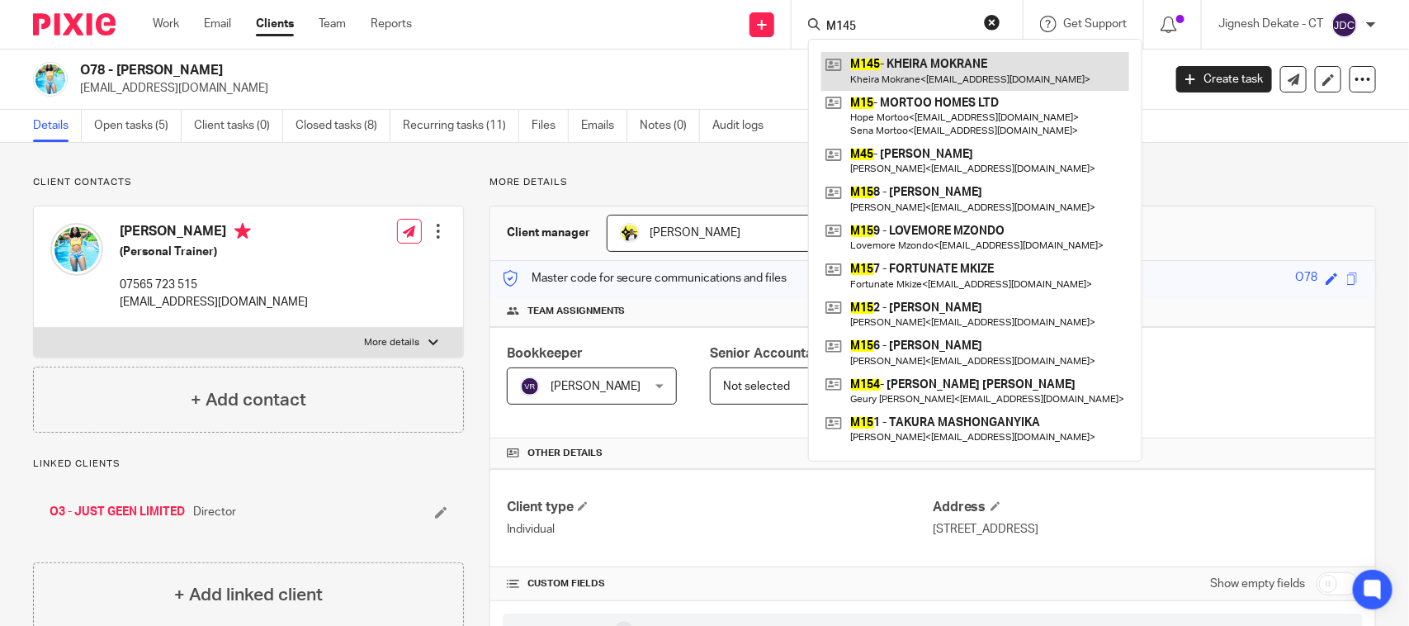
type input "M145"
click at [889, 71] on link at bounding box center [975, 71] width 308 height 38
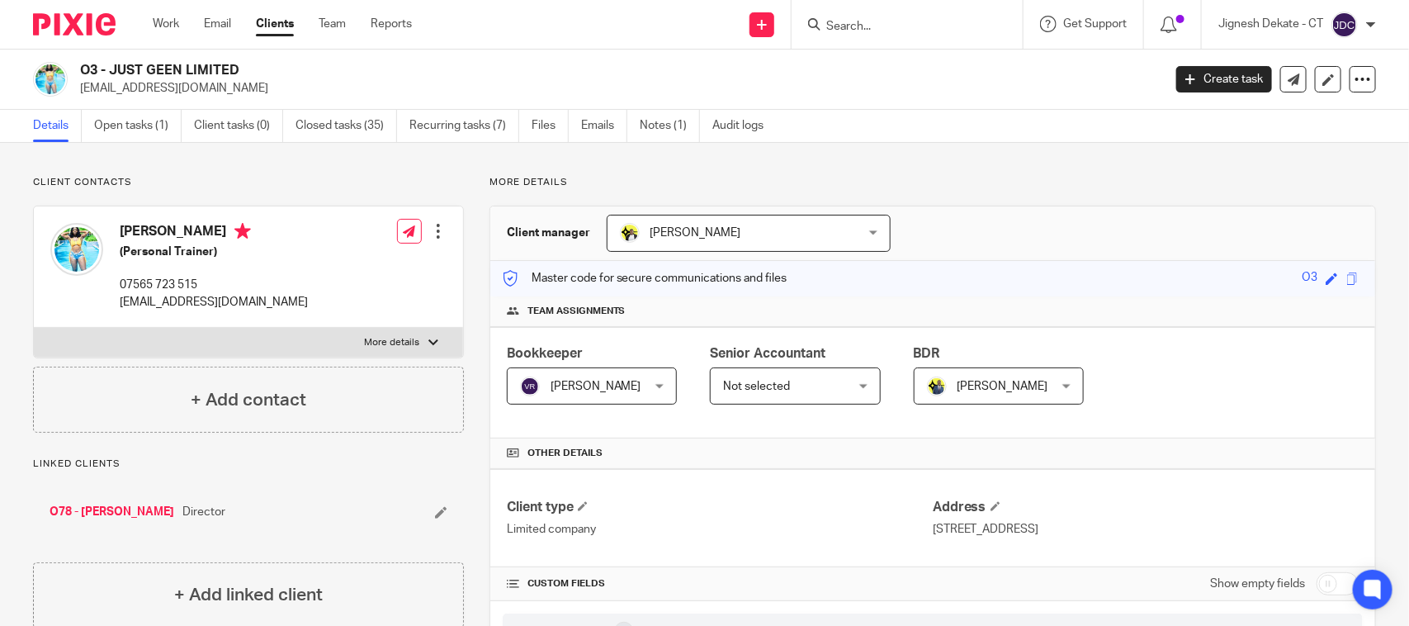
drag, startPoint x: 236, startPoint y: 71, endPoint x: 1051, endPoint y: 190, distance: 823.4
click at [85, 67] on h2 "O3 - JUST GEEN LIMITED" at bounding box center [508, 70] width 857 height 17
copy h2 "3 - JUST GEEN LIMITED"
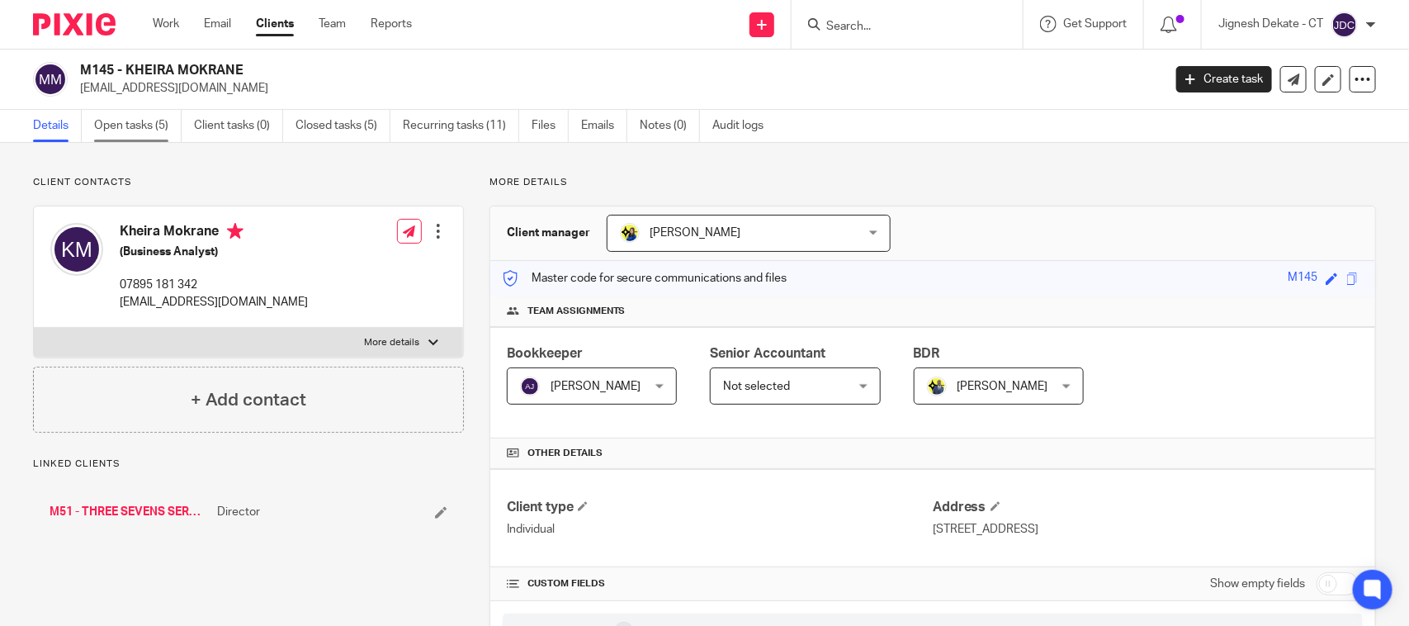
click at [149, 130] on link "Open tasks (5)" at bounding box center [138, 126] width 88 height 32
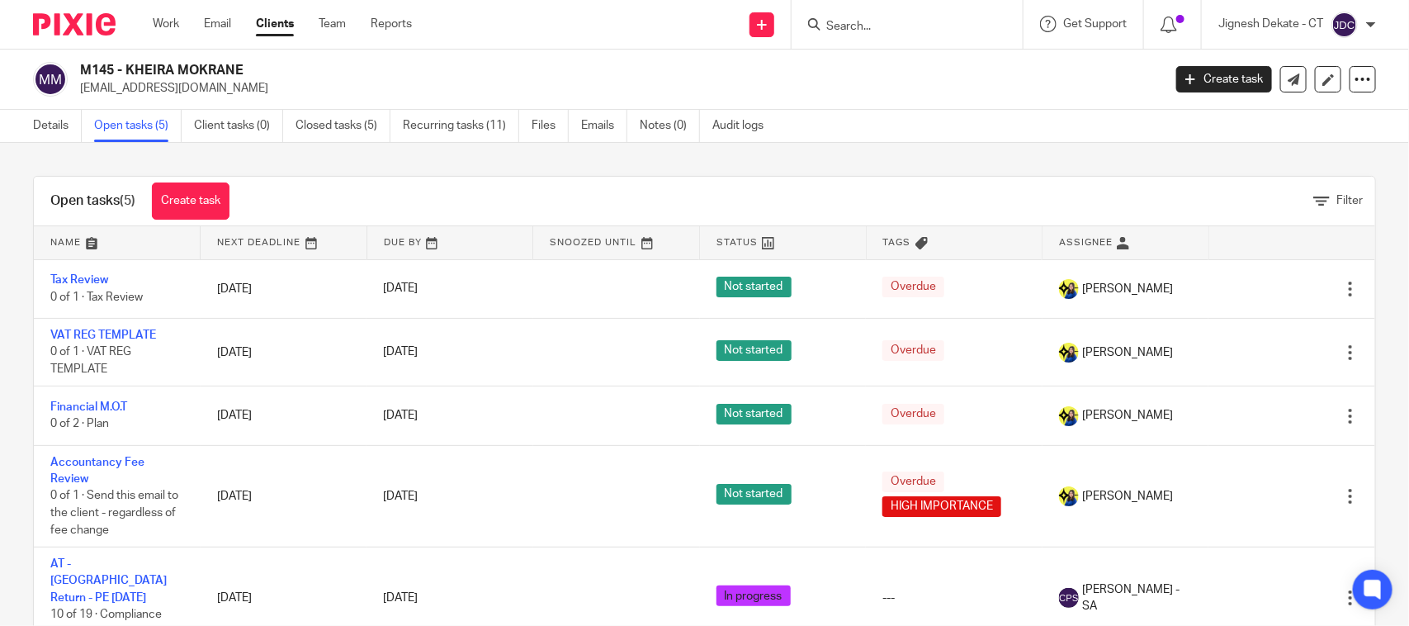
click at [60, 125] on link "Details" at bounding box center [57, 126] width 49 height 32
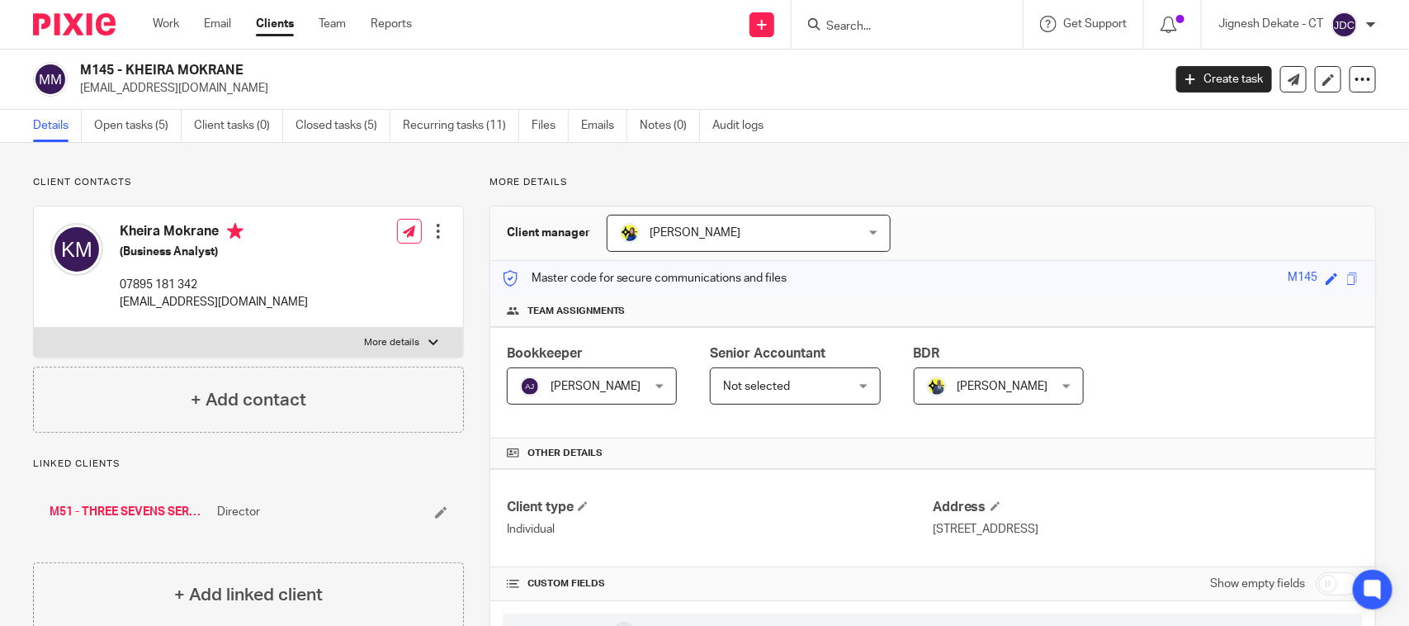
click at [871, 17] on form at bounding box center [913, 24] width 176 height 21
click at [840, 26] on input "Search" at bounding box center [899, 27] width 149 height 15
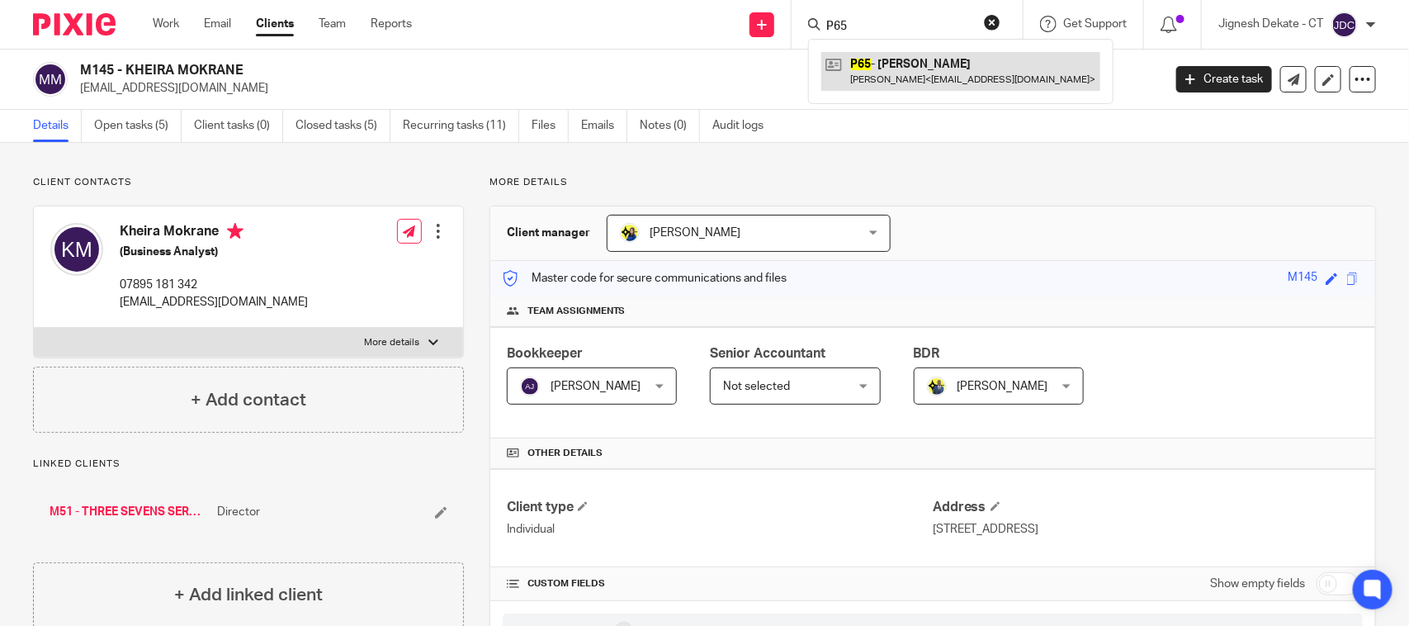
type input "P65"
click at [919, 64] on link at bounding box center [960, 71] width 279 height 38
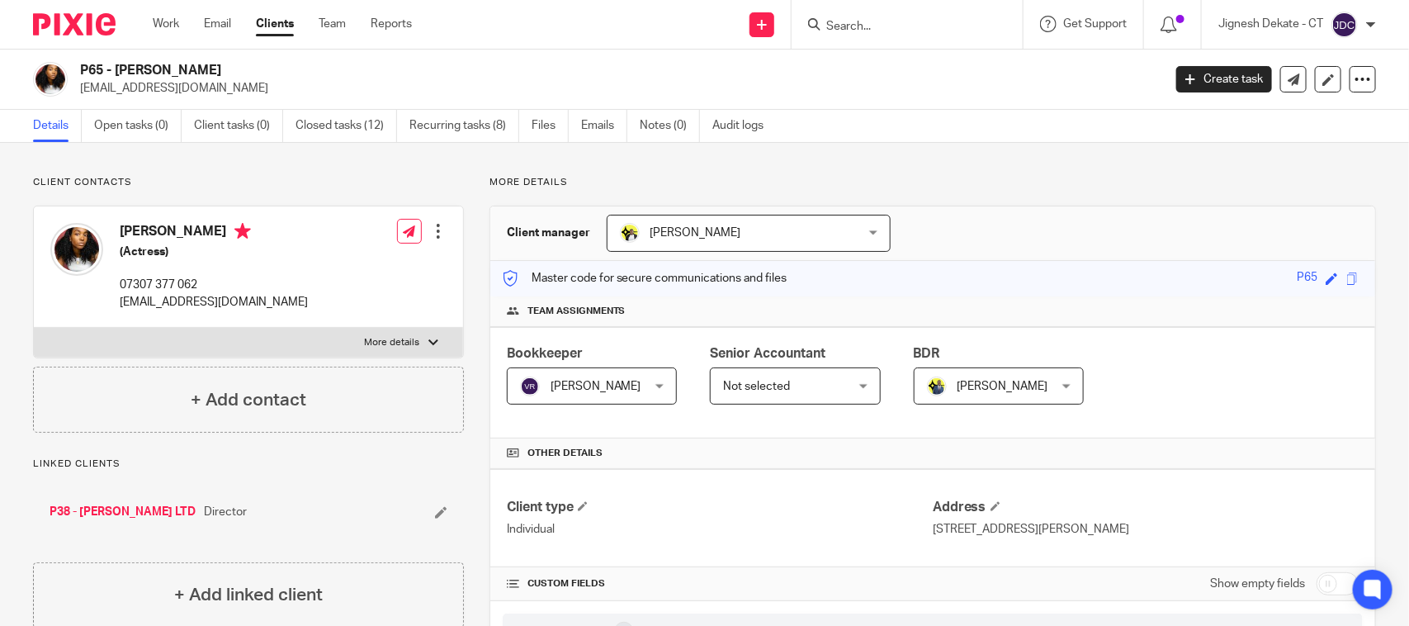
click at [843, 21] on input "Search" at bounding box center [899, 27] width 149 height 15
type input "B83"
click at [906, 80] on link at bounding box center [960, 71] width 279 height 38
click at [868, 15] on form at bounding box center [913, 24] width 176 height 21
click at [861, 26] on input "Search" at bounding box center [899, 27] width 149 height 15
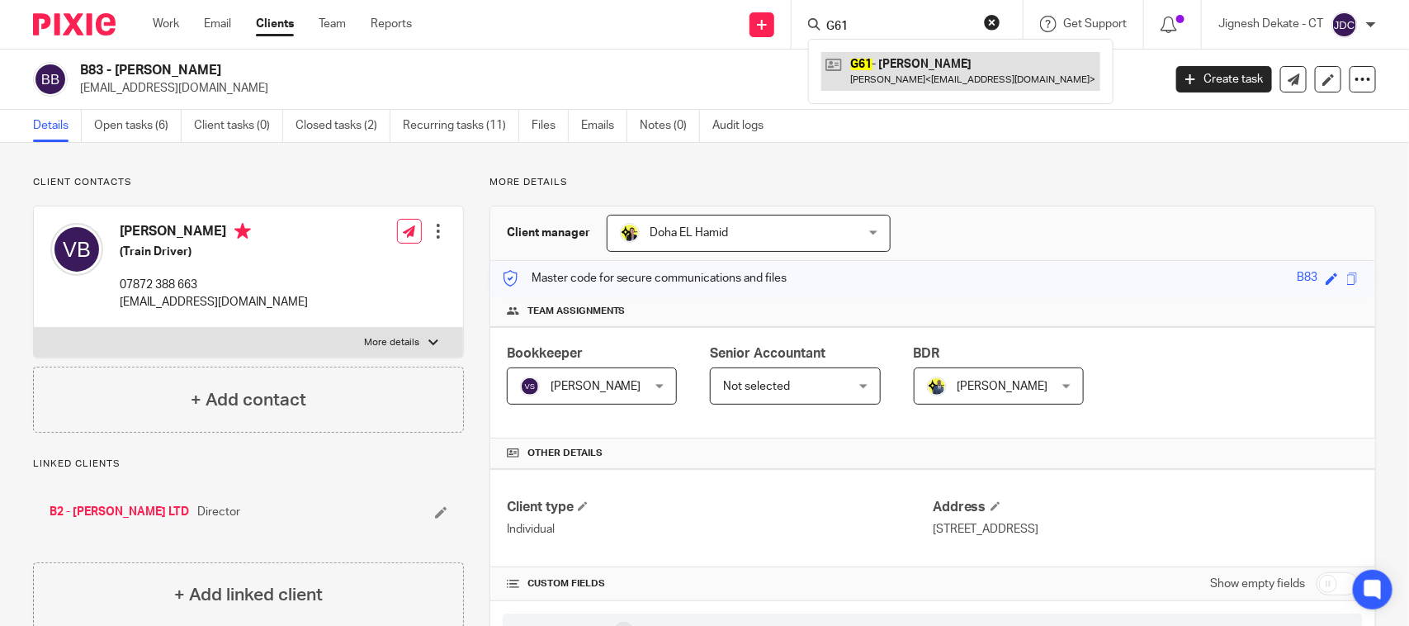
type input "G61"
click at [857, 67] on link at bounding box center [960, 71] width 279 height 38
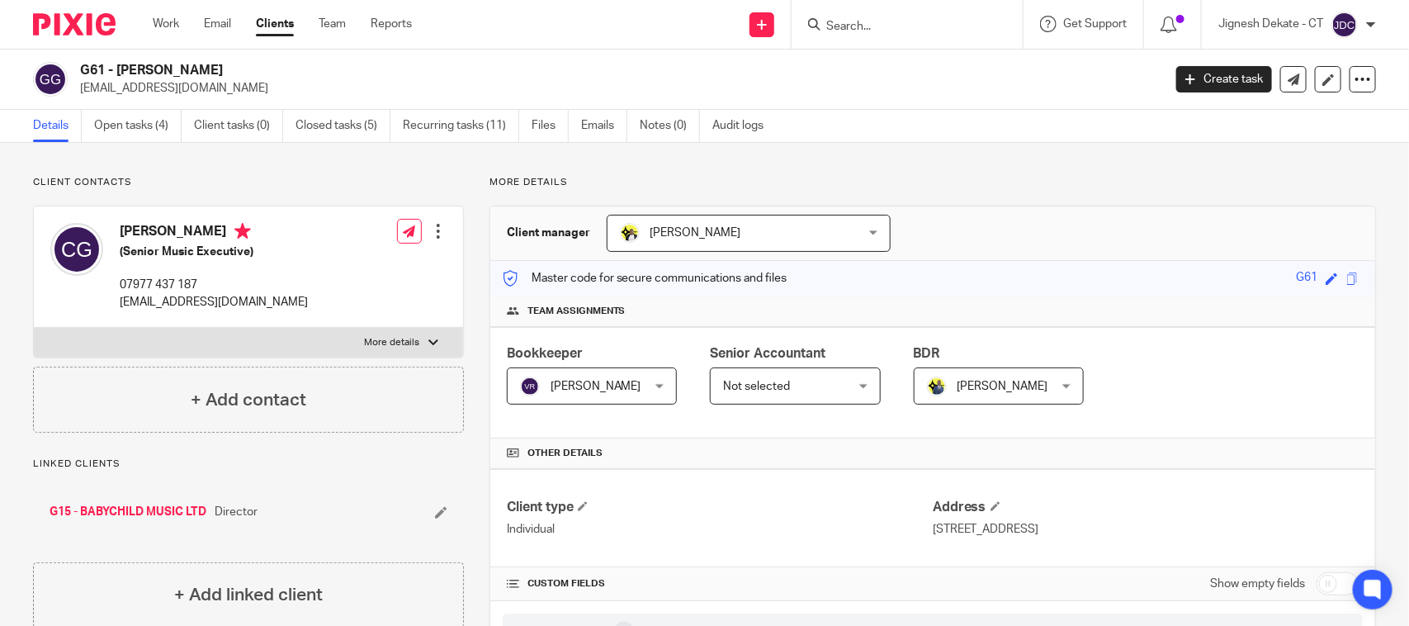
click at [850, 21] on input "Search" at bounding box center [899, 27] width 149 height 15
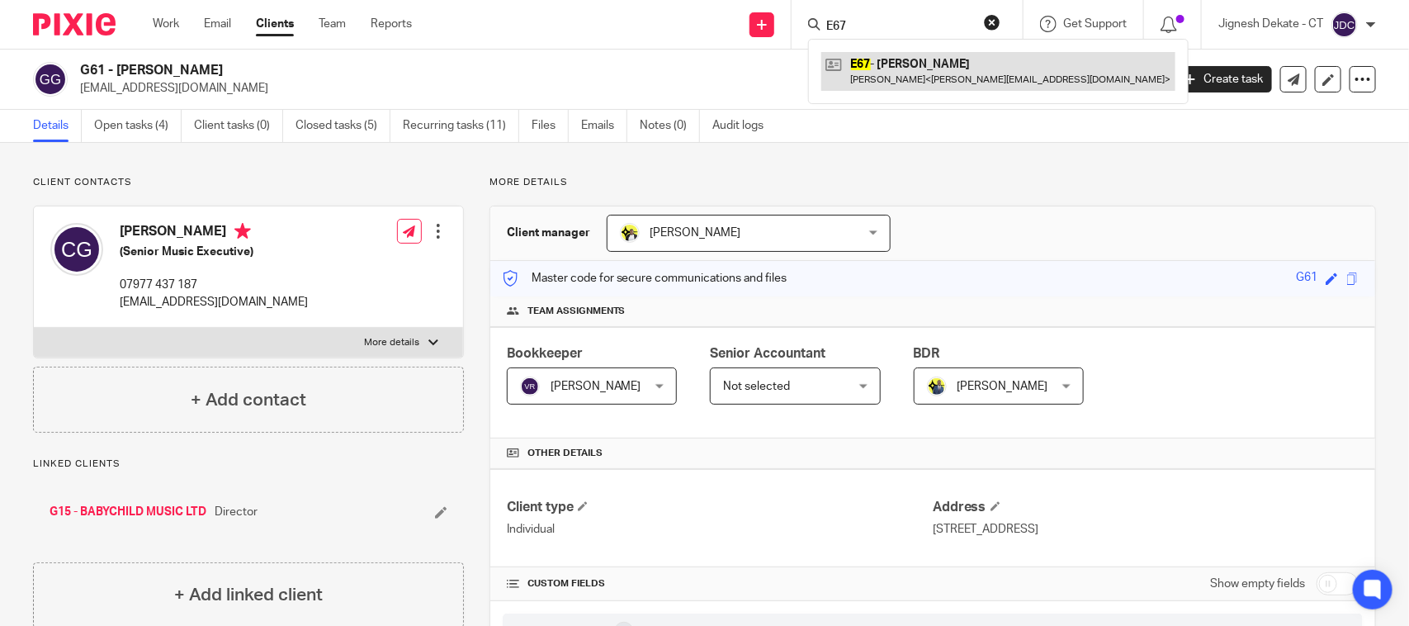
type input "E67"
click at [900, 68] on link at bounding box center [998, 71] width 354 height 38
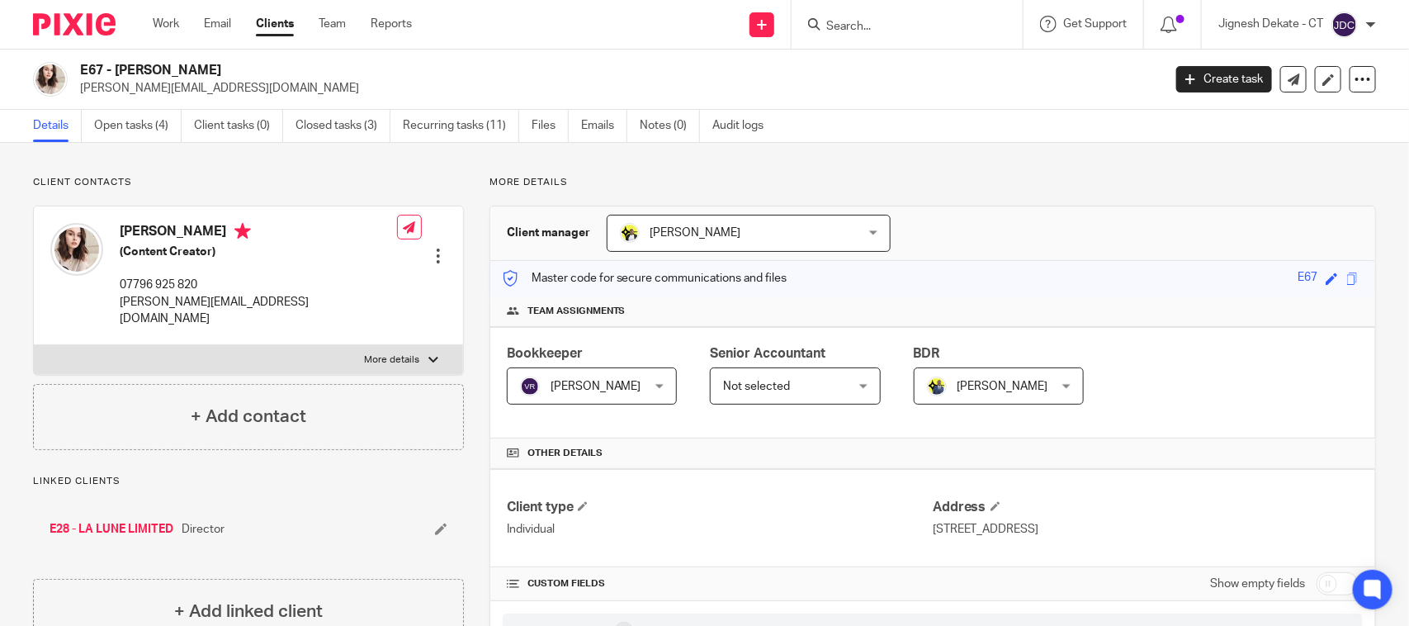
drag, startPoint x: 840, startPoint y: 8, endPoint x: 848, endPoint y: 15, distance: 10.6
click at [840, 8] on div at bounding box center [907, 24] width 231 height 49
click at [851, 21] on input "Search" at bounding box center [899, 27] width 149 height 15
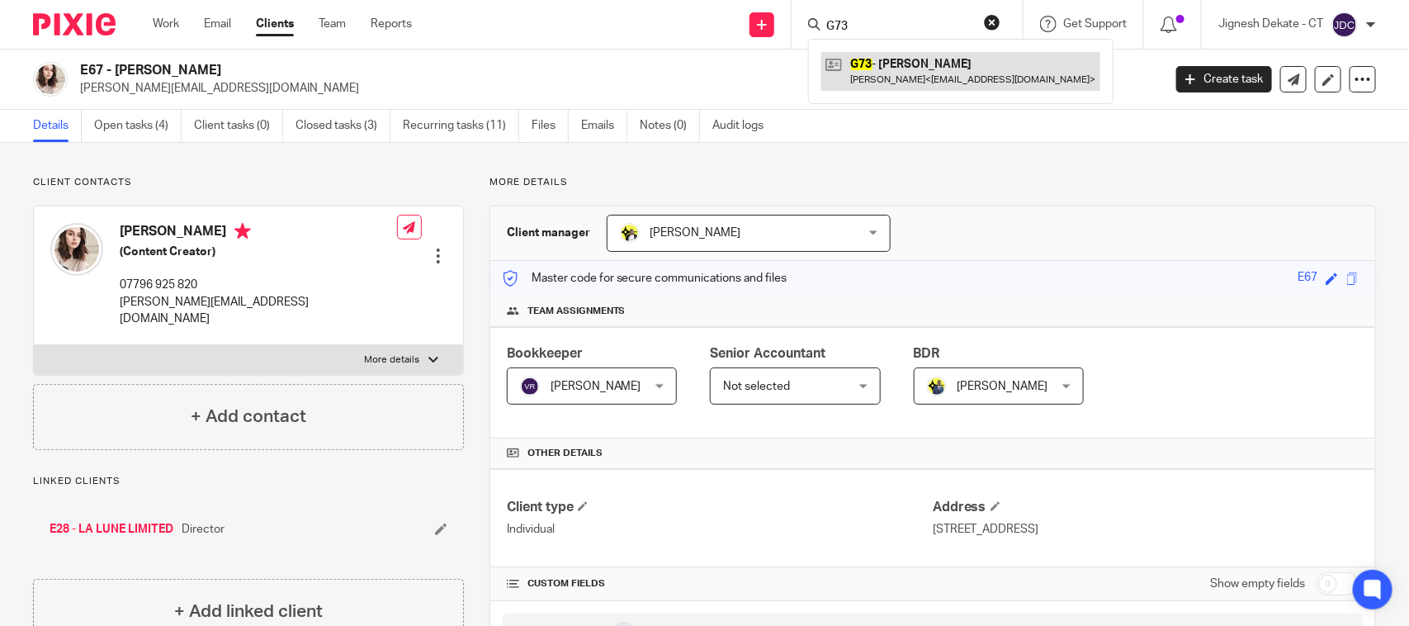
type input "G73"
click at [892, 76] on link at bounding box center [960, 71] width 279 height 38
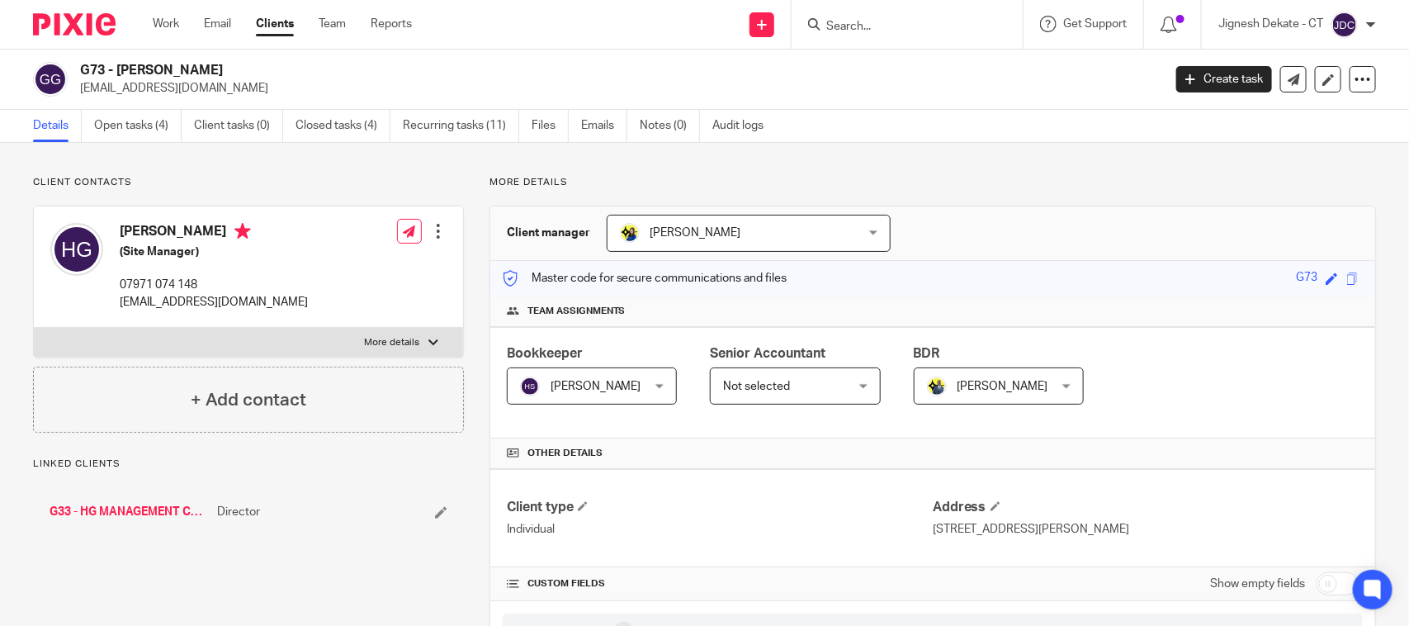
scroll to position [103, 0]
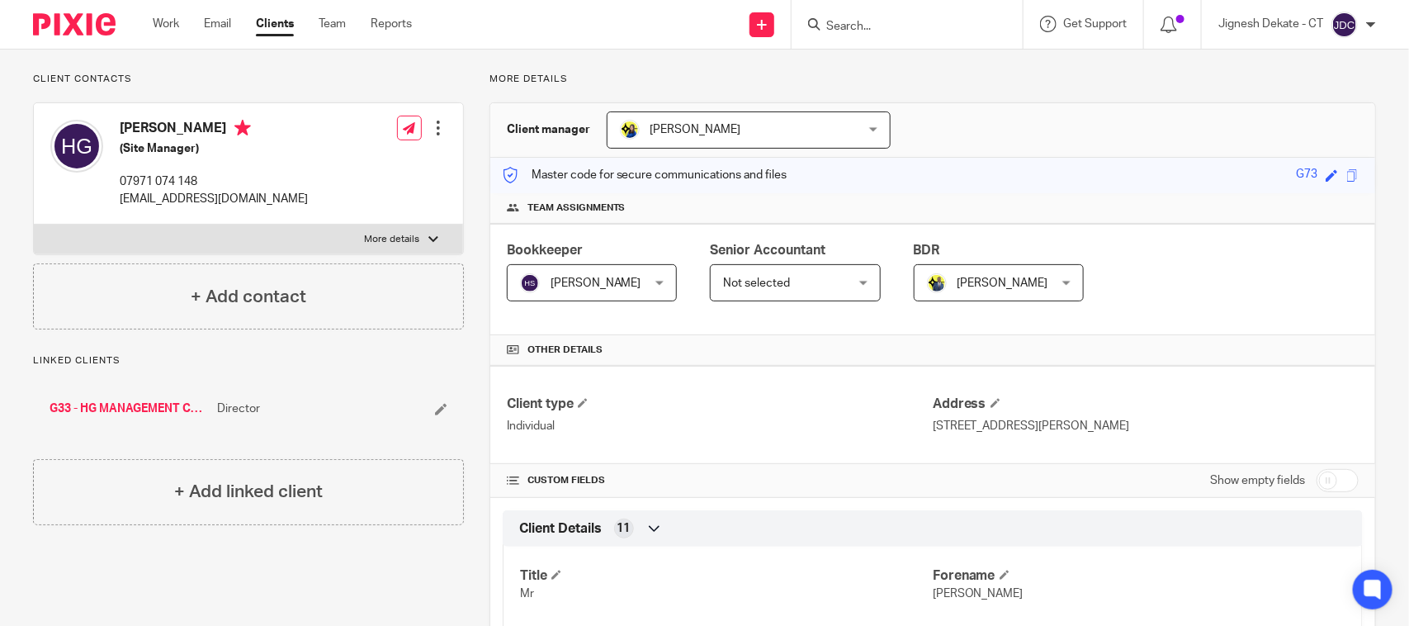
click at [819, 21] on div at bounding box center [904, 24] width 192 height 21
click at [843, 22] on input "Search" at bounding box center [899, 27] width 149 height 15
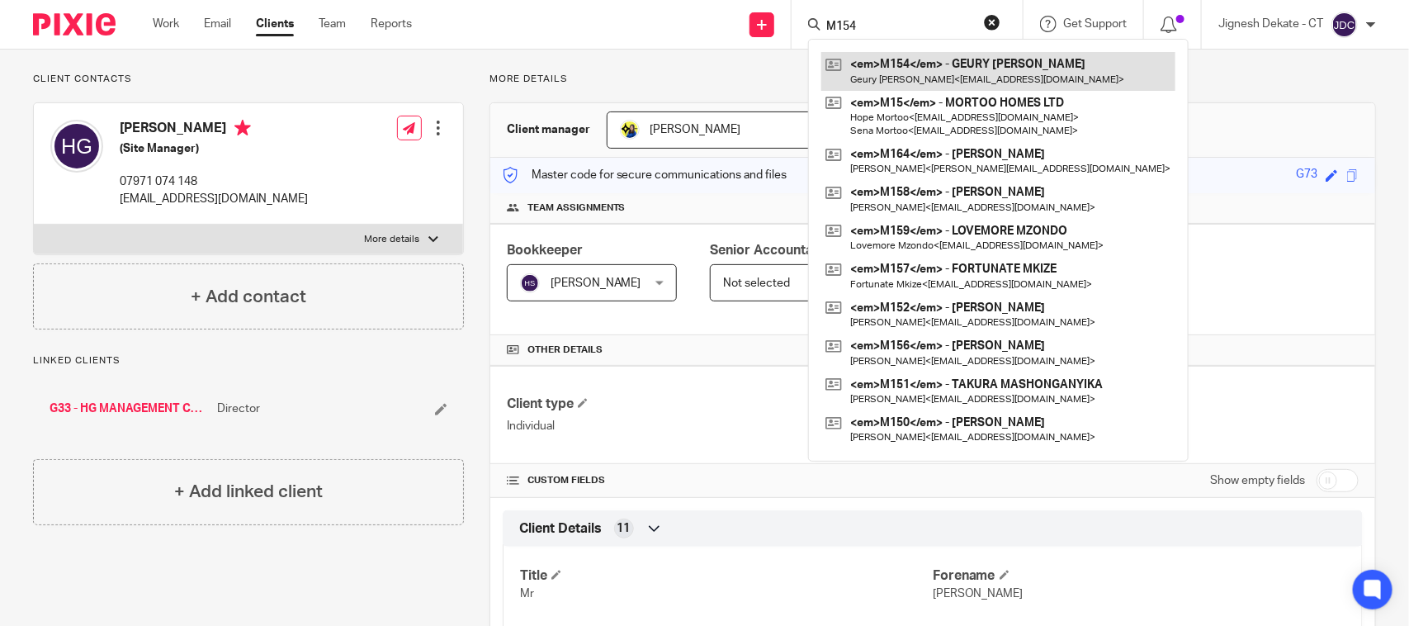
type input "M154"
click at [911, 70] on link at bounding box center [998, 71] width 354 height 38
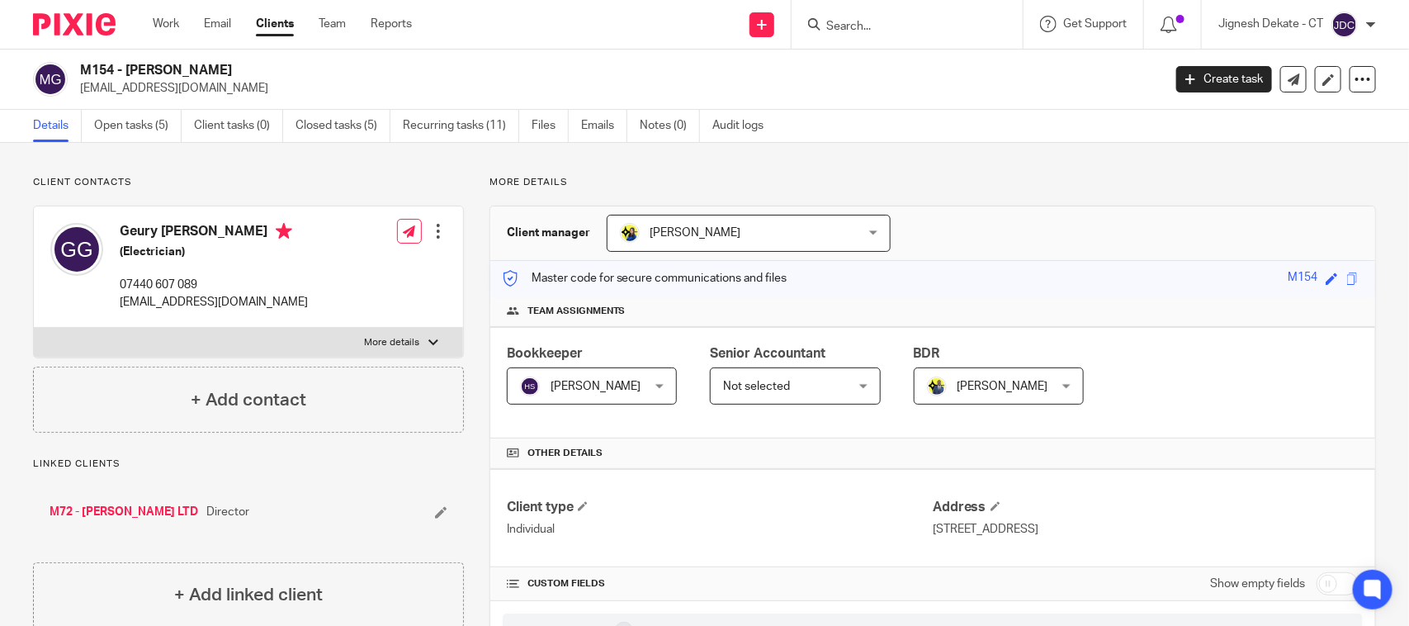
click at [843, 26] on input "Search" at bounding box center [899, 27] width 149 height 15
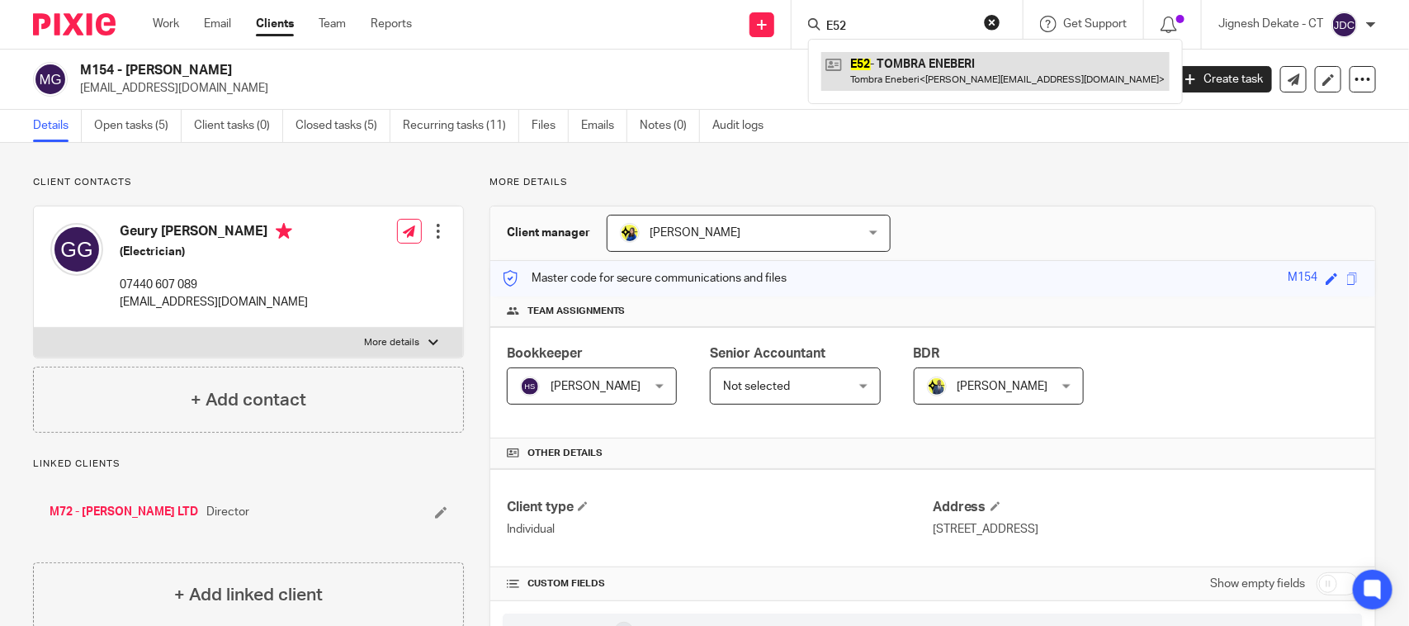
type input "E52"
click at [904, 67] on link at bounding box center [995, 71] width 348 height 38
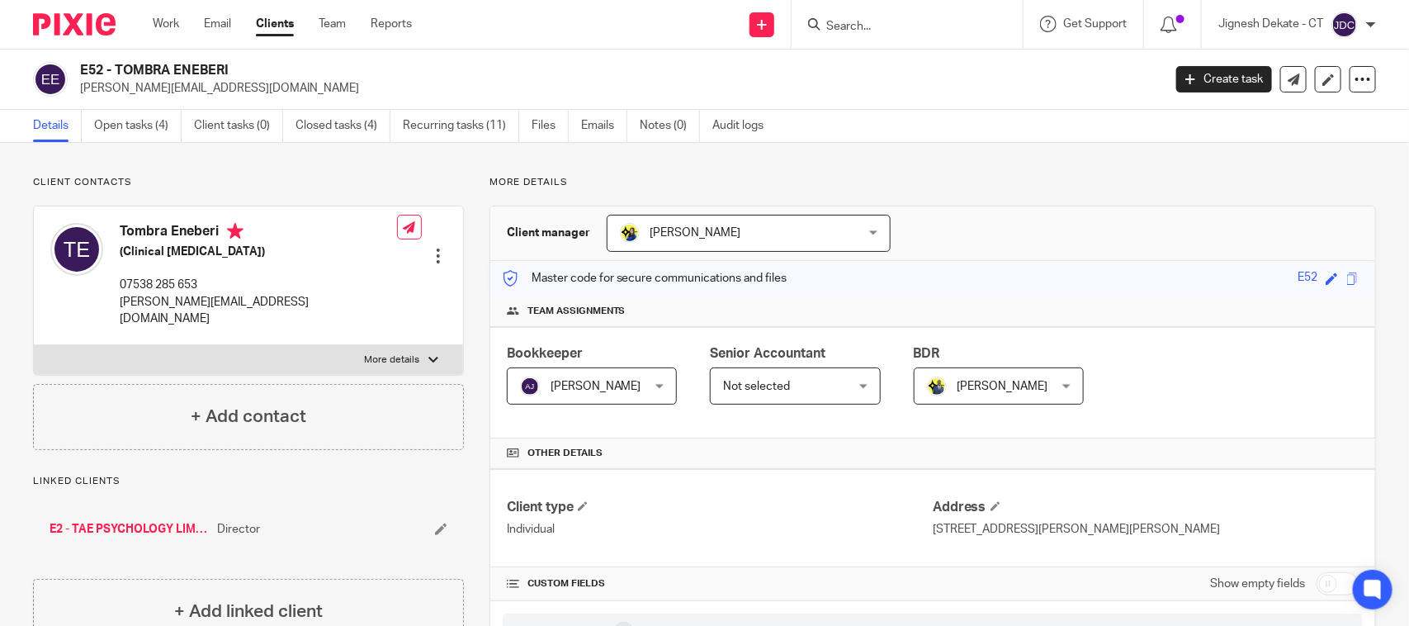
click at [853, 29] on input "Search" at bounding box center [899, 27] width 149 height 15
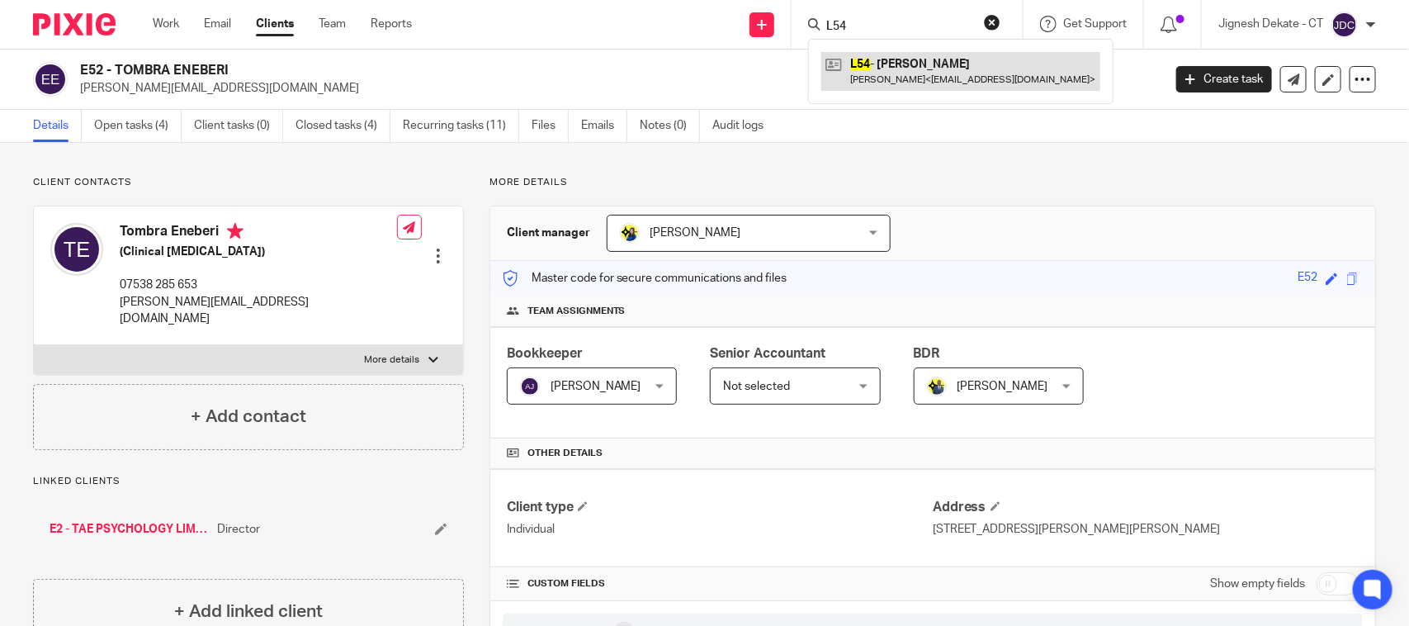
type input "L54"
click at [892, 80] on link at bounding box center [960, 71] width 279 height 38
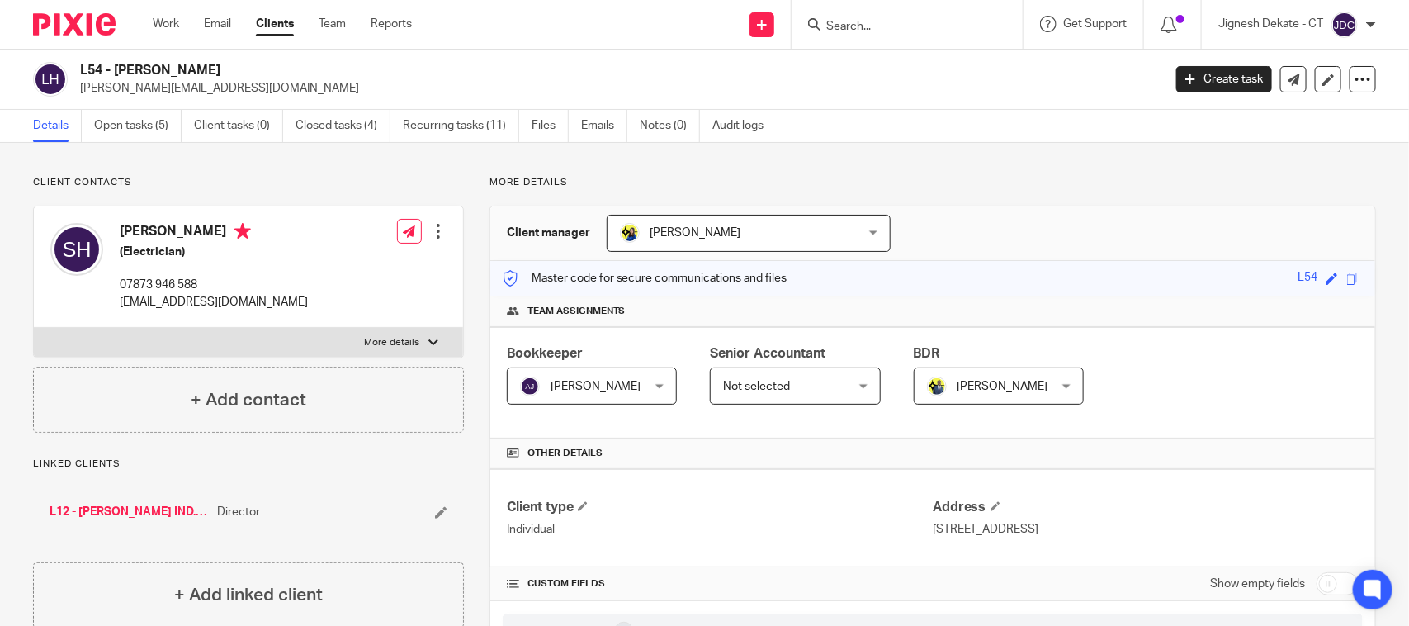
click at [868, 26] on input "Search" at bounding box center [899, 27] width 149 height 15
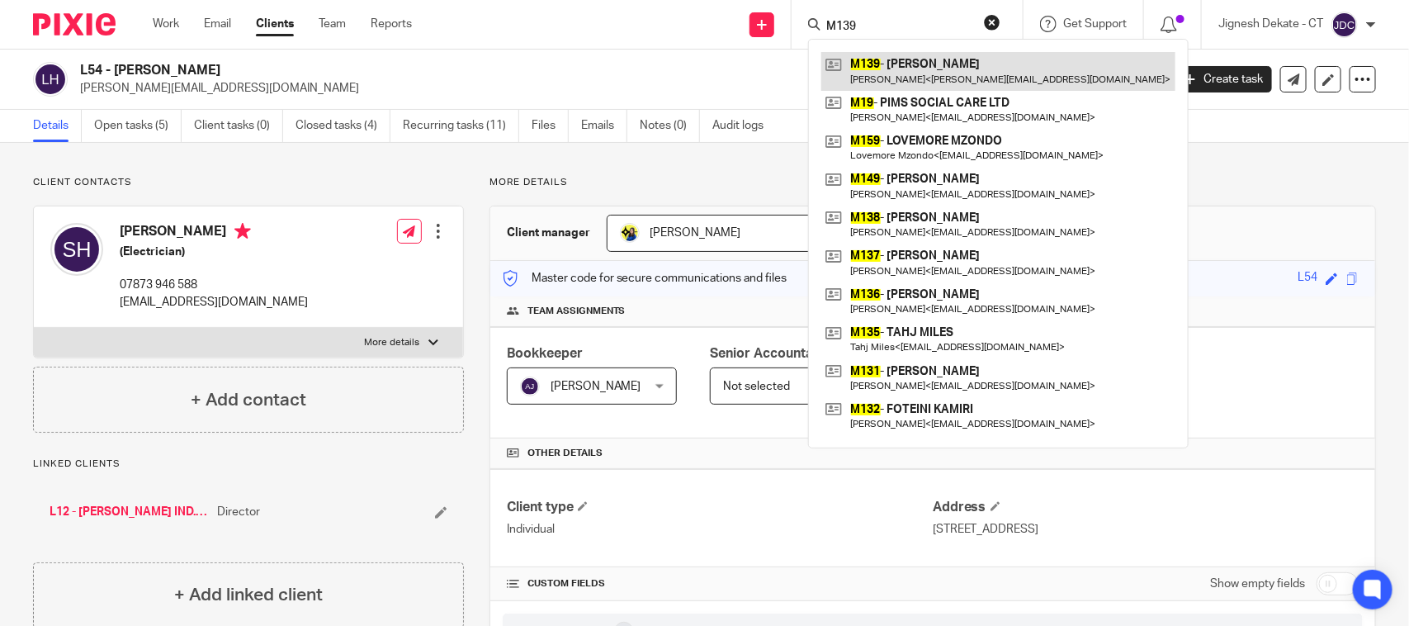
type input "M139"
click at [898, 60] on link at bounding box center [998, 71] width 354 height 38
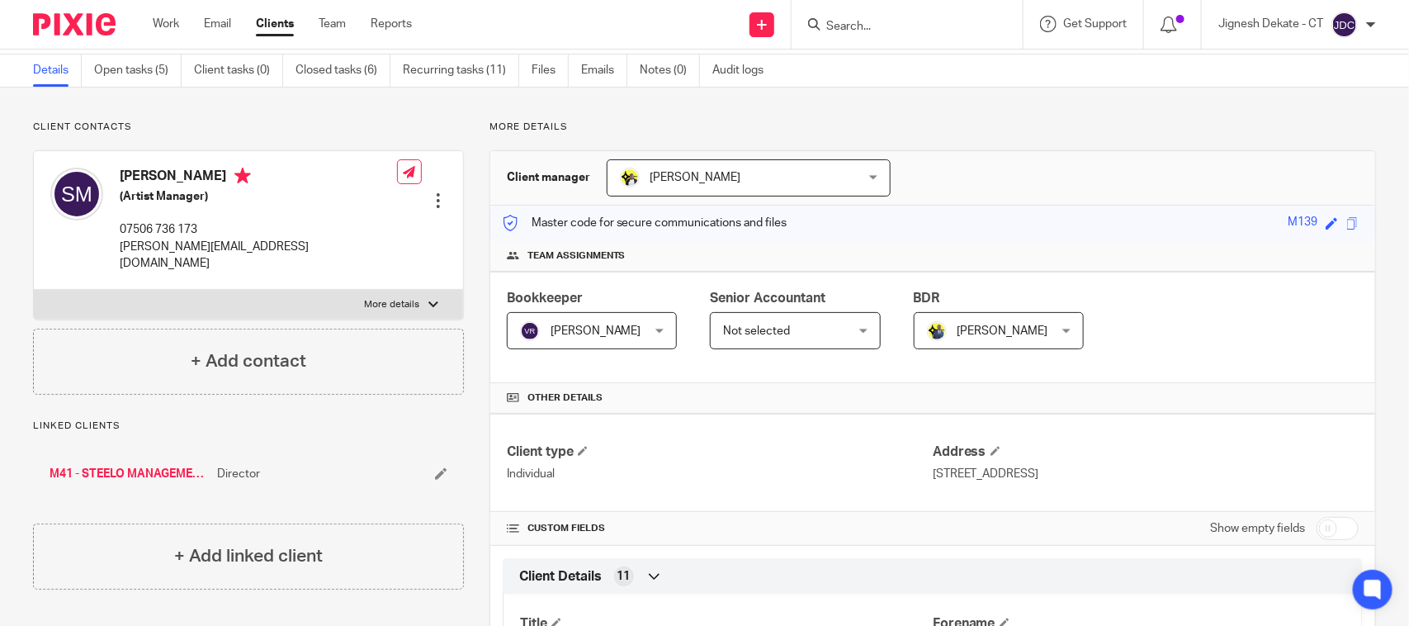
scroll to position [103, 0]
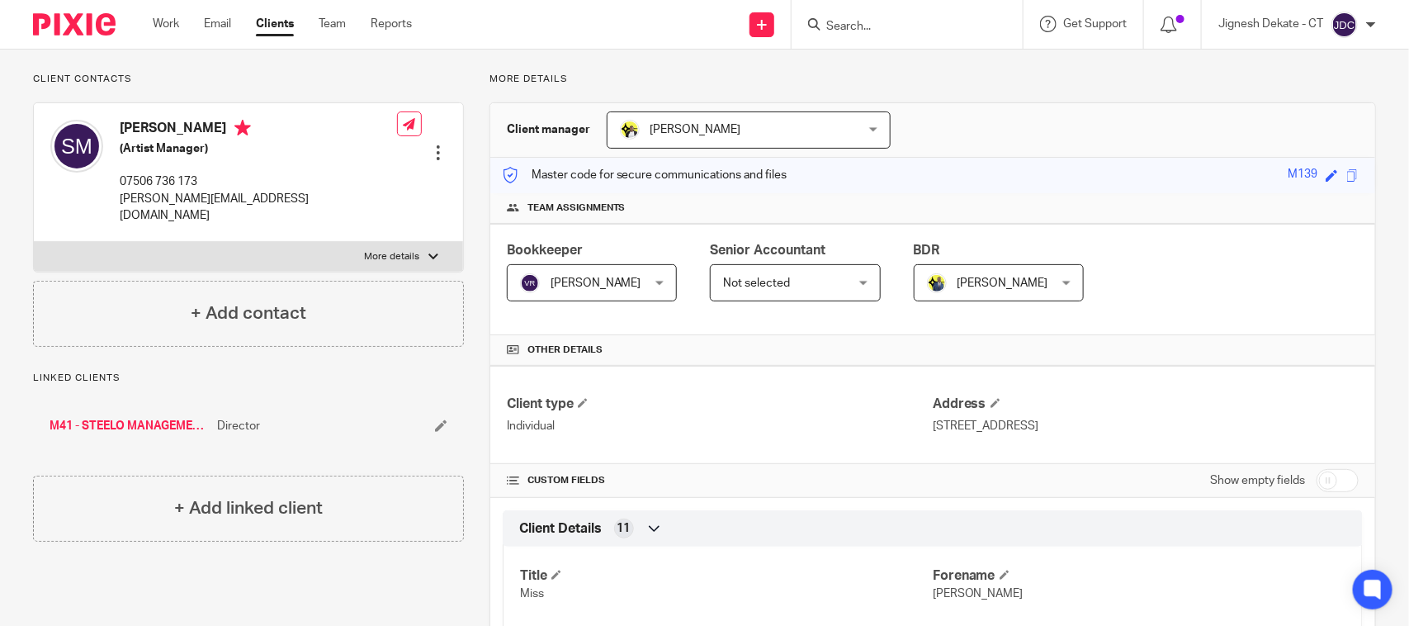
drag, startPoint x: 842, startPoint y: 35, endPoint x: 855, endPoint y: 19, distance: 21.1
click at [840, 35] on div at bounding box center [907, 24] width 231 height 49
click at [855, 20] on input "Search" at bounding box center [899, 27] width 149 height 15
type input "L70"
click at [910, 78] on link at bounding box center [964, 71] width 287 height 38
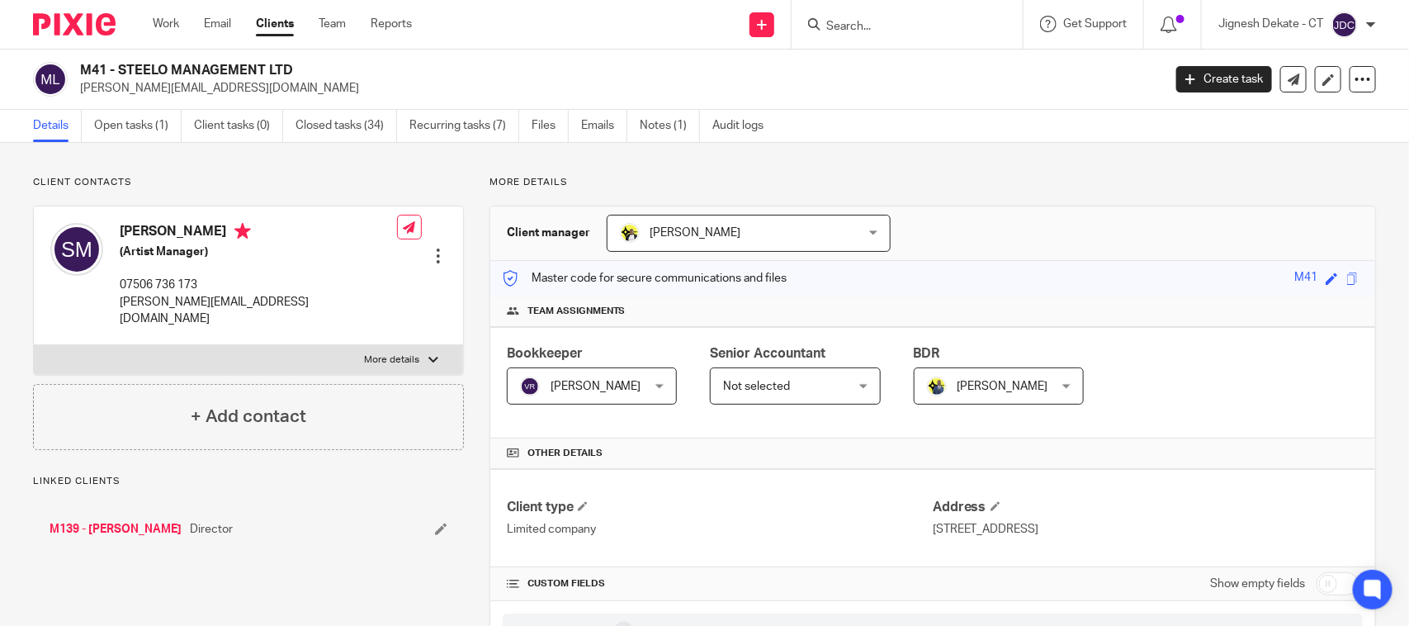
drag, startPoint x: 307, startPoint y: 64, endPoint x: 81, endPoint y: 71, distance: 226.3
click at [81, 71] on h2 "M41 - STEELO MANAGEMENT LTD" at bounding box center [508, 70] width 857 height 17
copy h2 "M41 - STEELO MANAGEMENT LTD"
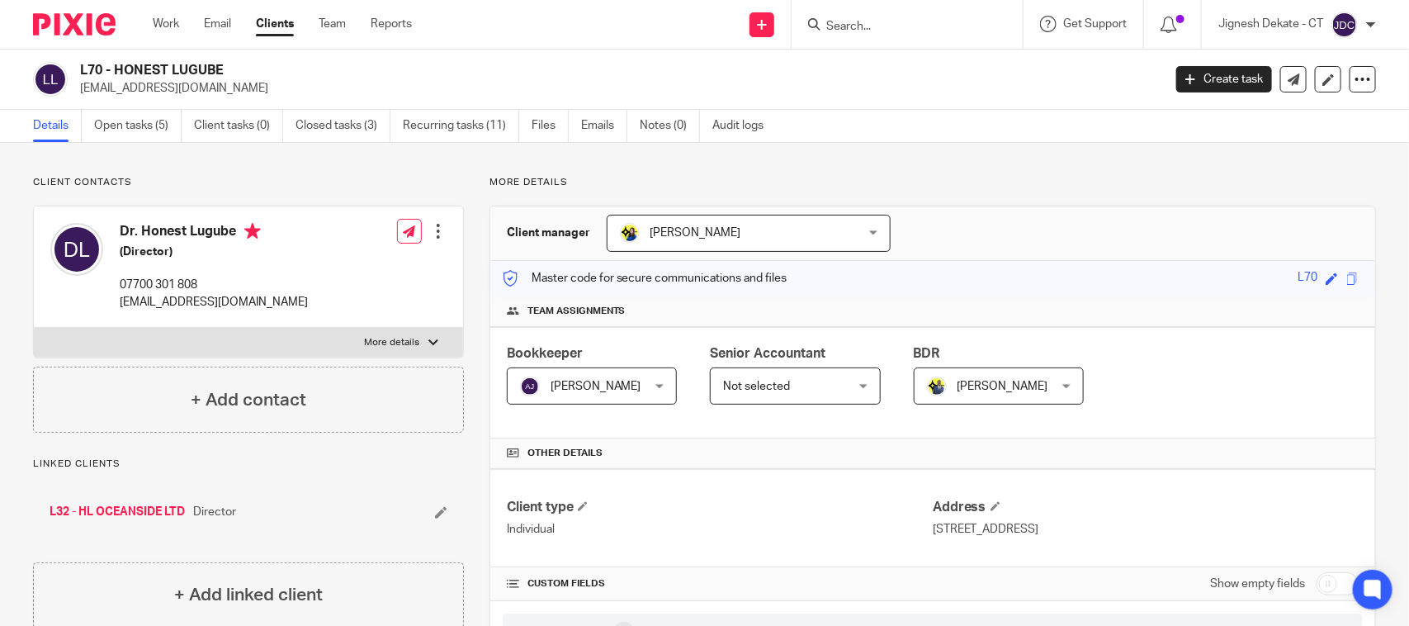
click at [851, 31] on input "Search" at bounding box center [899, 27] width 149 height 15
type input "T35"
click at [909, 97] on div "T35 - CHRISTOPHER TAVENGWA Christopher Tavengwa < ctavengwa@yahoo.com >" at bounding box center [960, 71] width 305 height 64
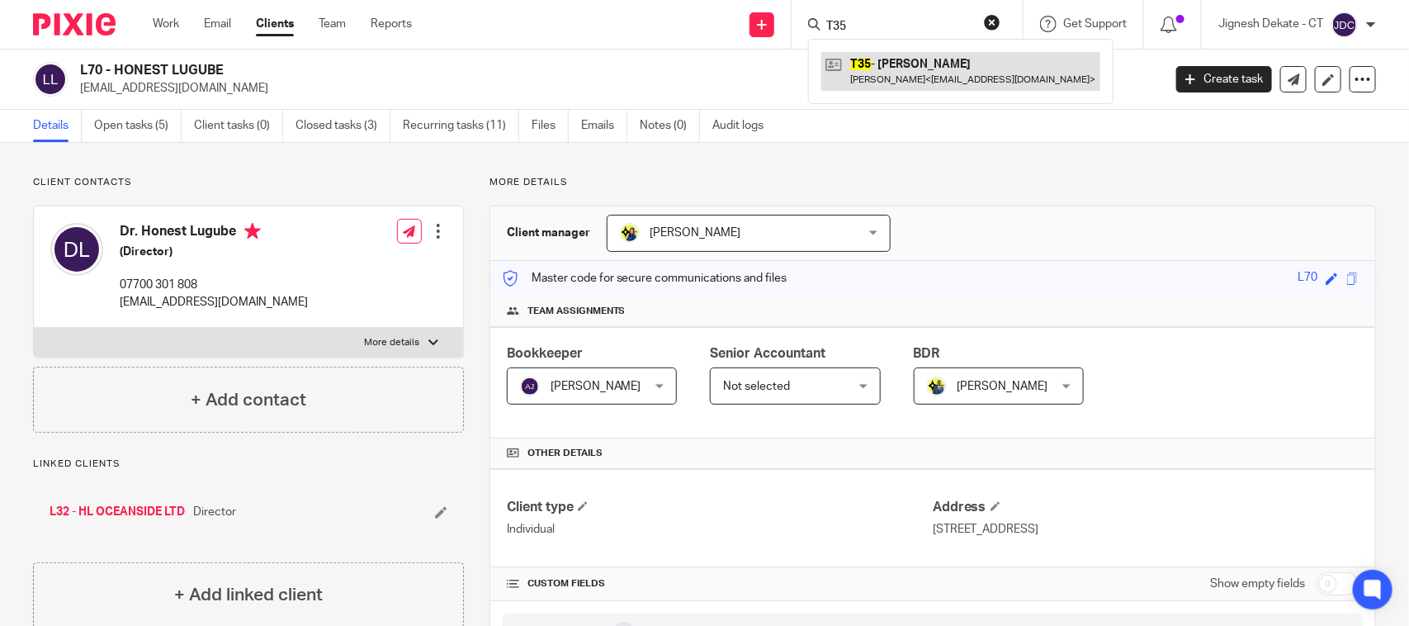
click at [926, 73] on link at bounding box center [960, 71] width 279 height 38
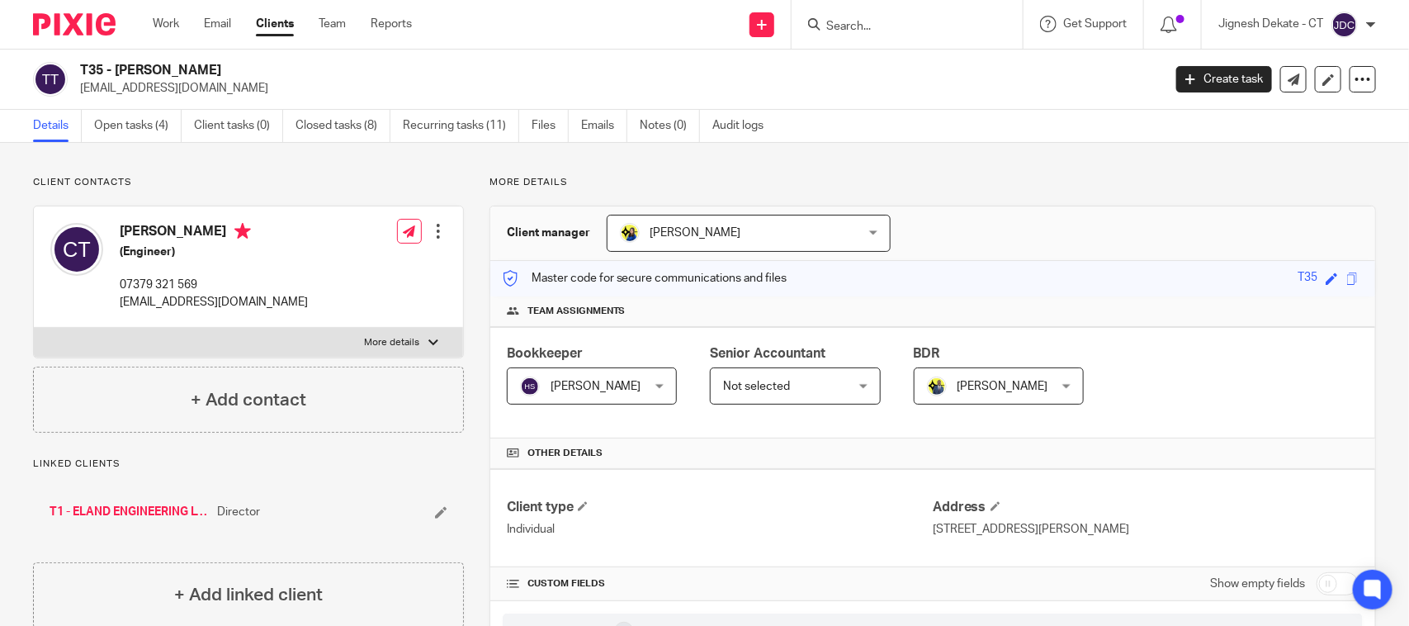
click at [848, 25] on input "Search" at bounding box center [899, 27] width 149 height 15
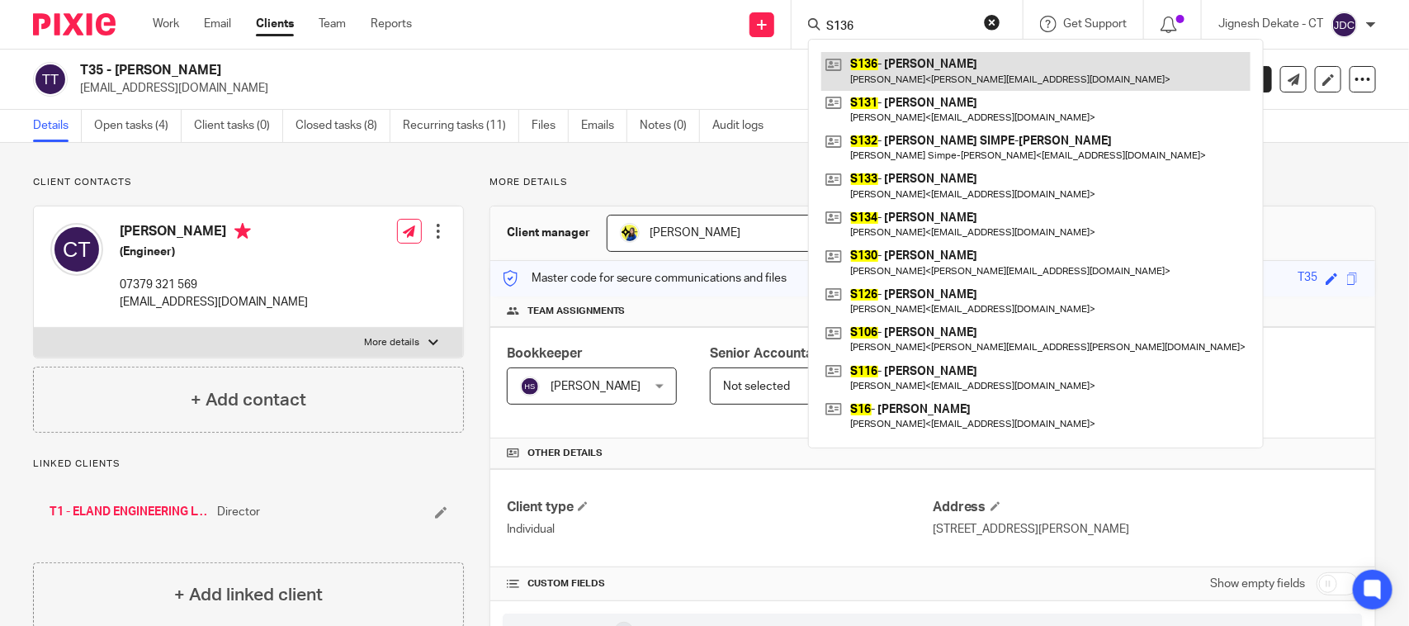
type input "S136"
click at [956, 64] on link at bounding box center [1035, 71] width 429 height 38
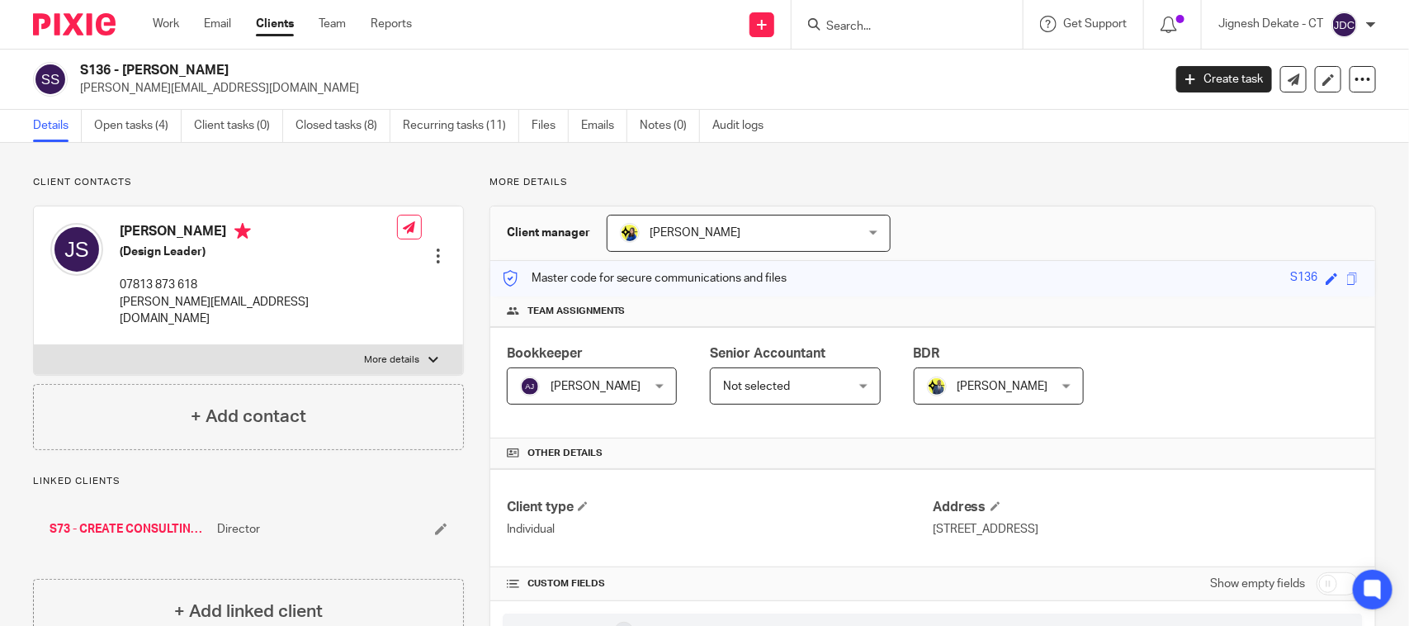
click at [843, 26] on input "Search" at bounding box center [899, 27] width 149 height 15
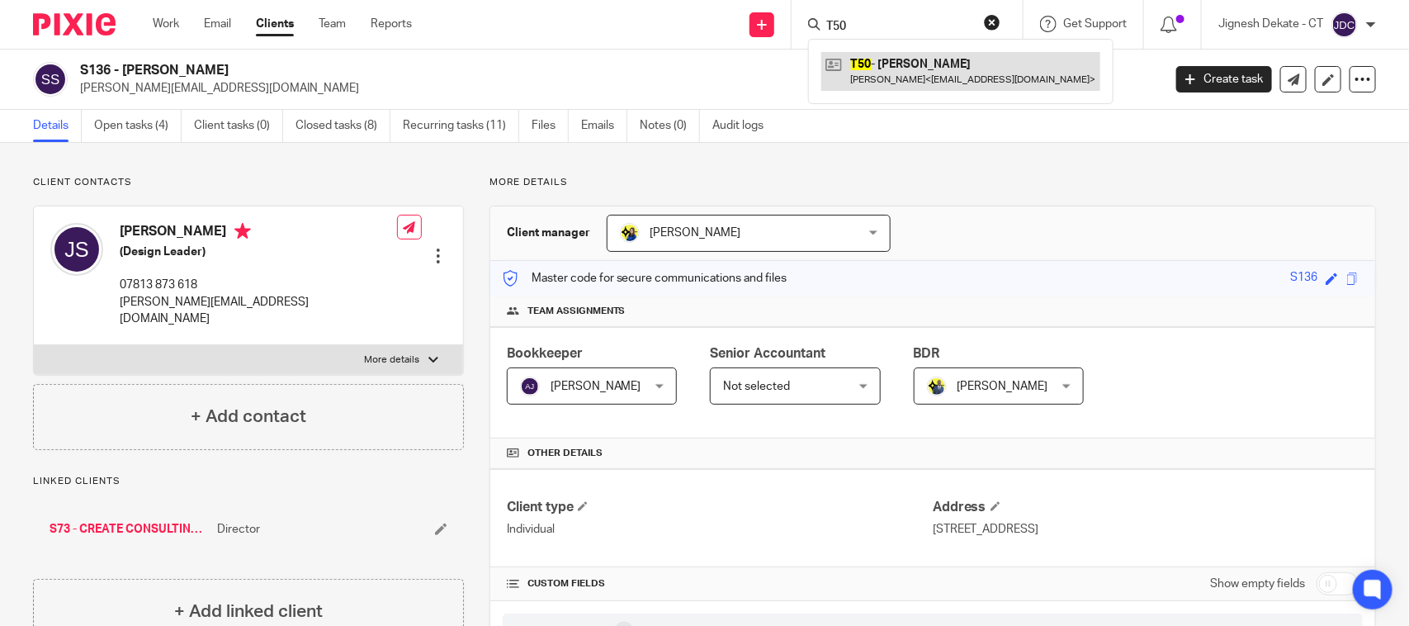
type input "T50"
click at [950, 56] on link at bounding box center [960, 71] width 279 height 38
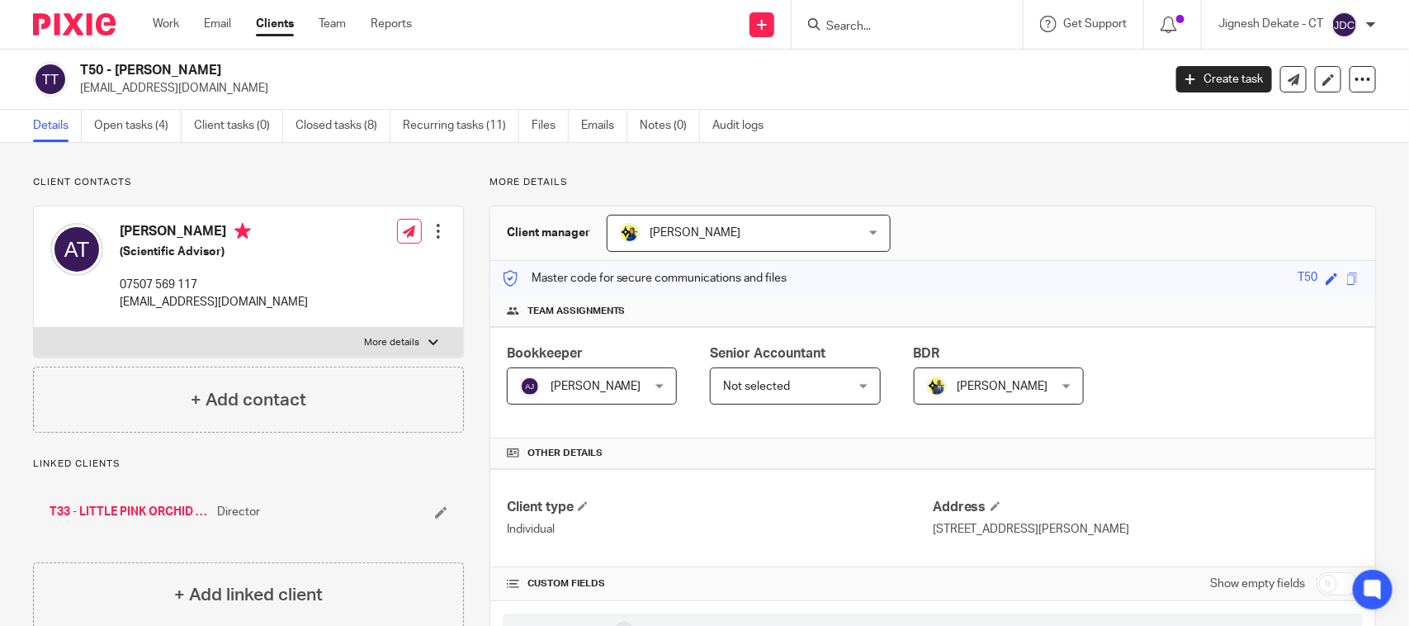
click at [897, 21] on input "Search" at bounding box center [899, 27] width 149 height 15
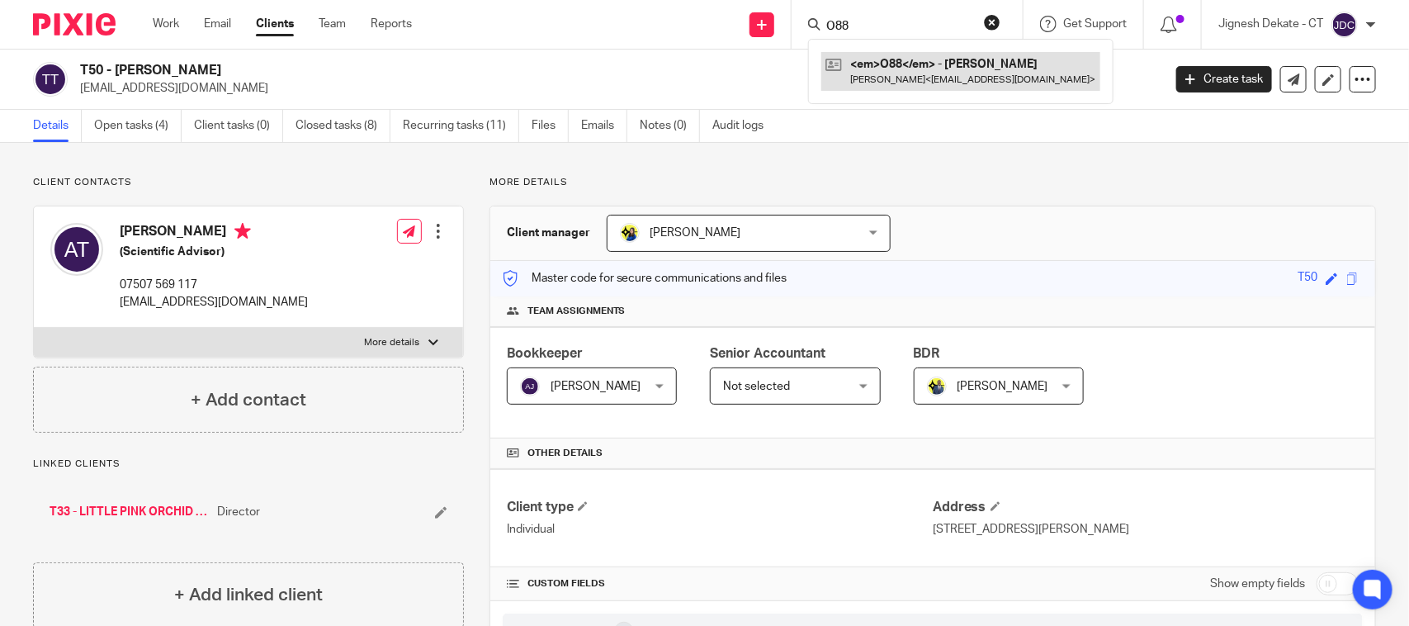
type input "O88"
click at [884, 70] on link at bounding box center [960, 71] width 279 height 38
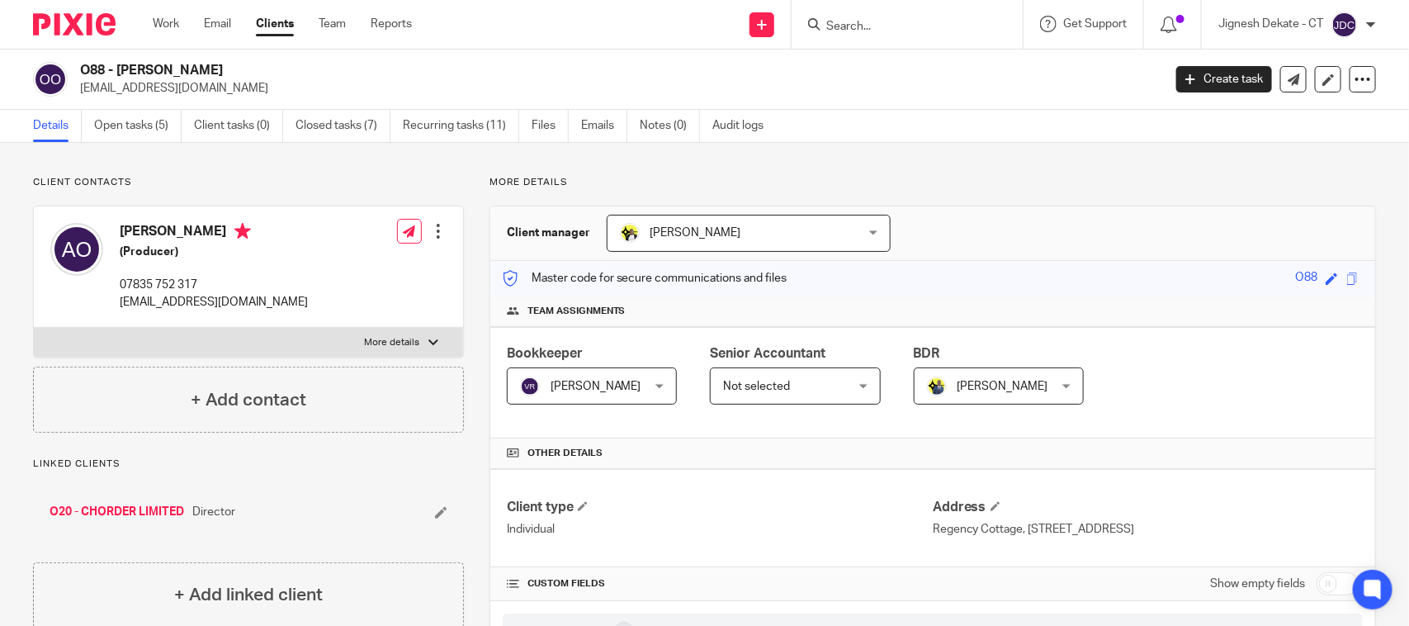
click at [865, 25] on input "Search" at bounding box center [899, 27] width 149 height 15
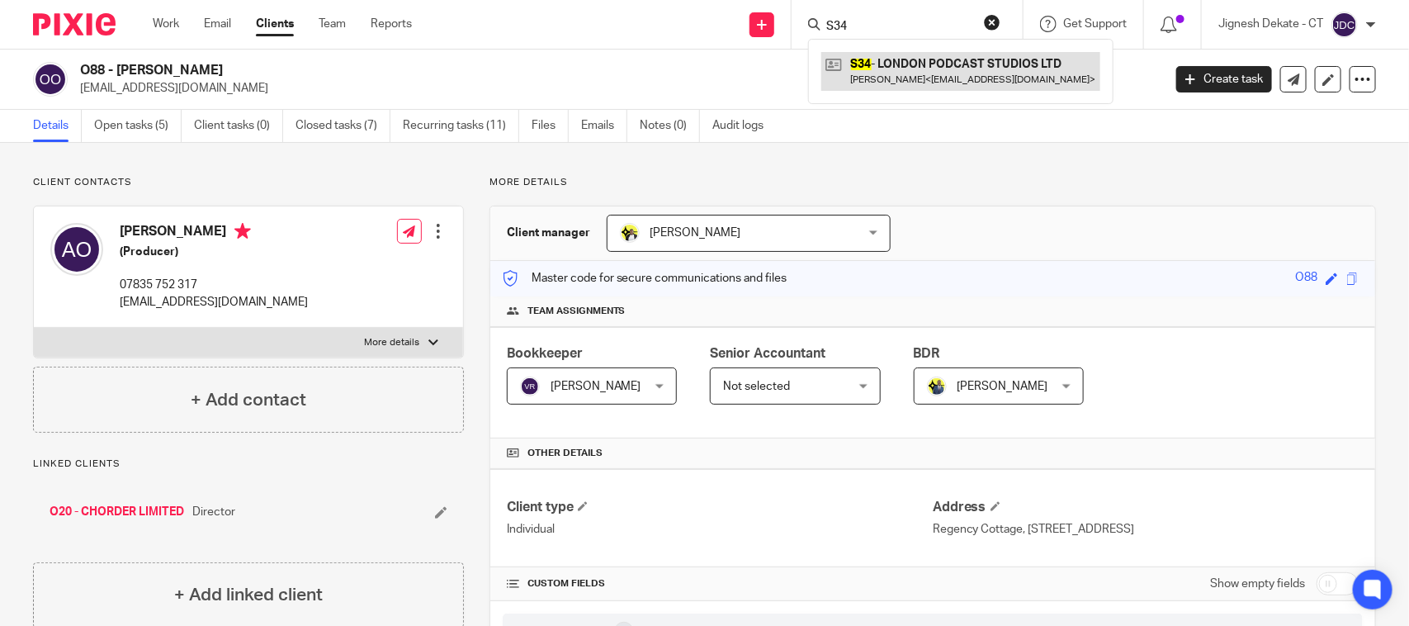
type input "S34"
click at [919, 136] on div "Details Open tasks (5) Client tasks (0) Closed tasks (7) Recurring tasks (11) F…" at bounding box center [704, 126] width 1409 height 33
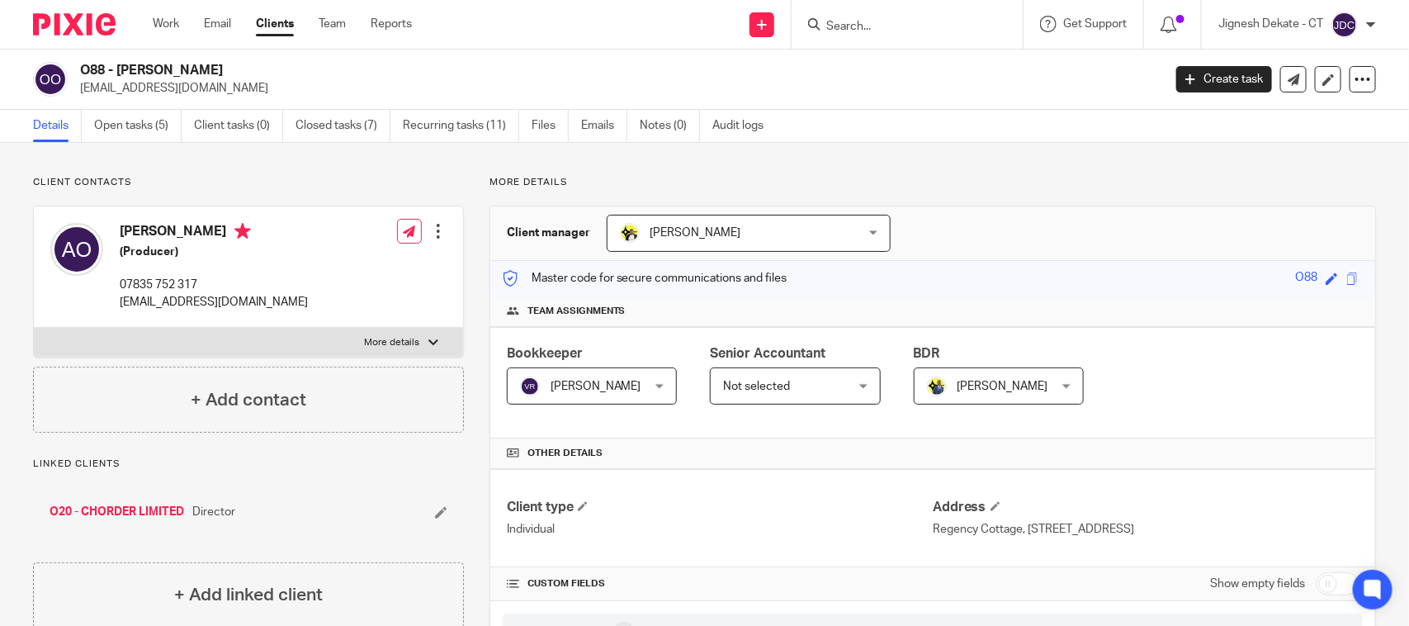
click at [835, 25] on input "Search" at bounding box center [899, 27] width 149 height 15
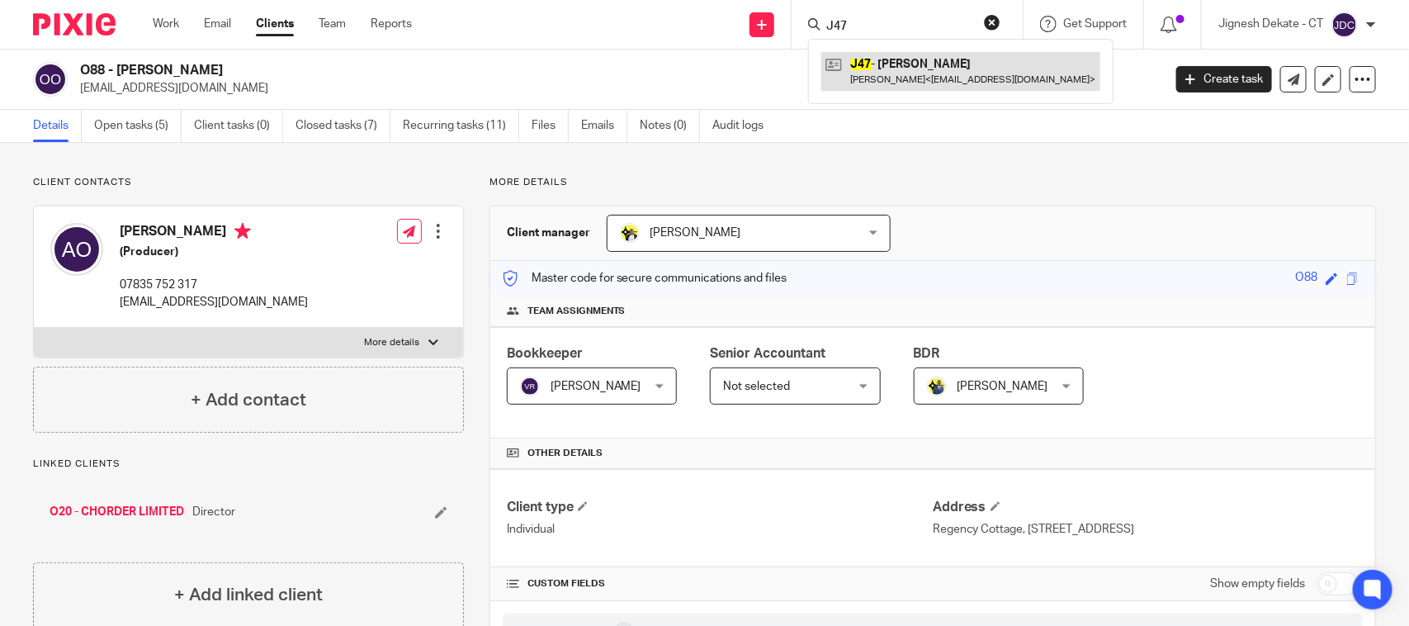
type input "J47"
click at [905, 64] on link at bounding box center [960, 71] width 279 height 38
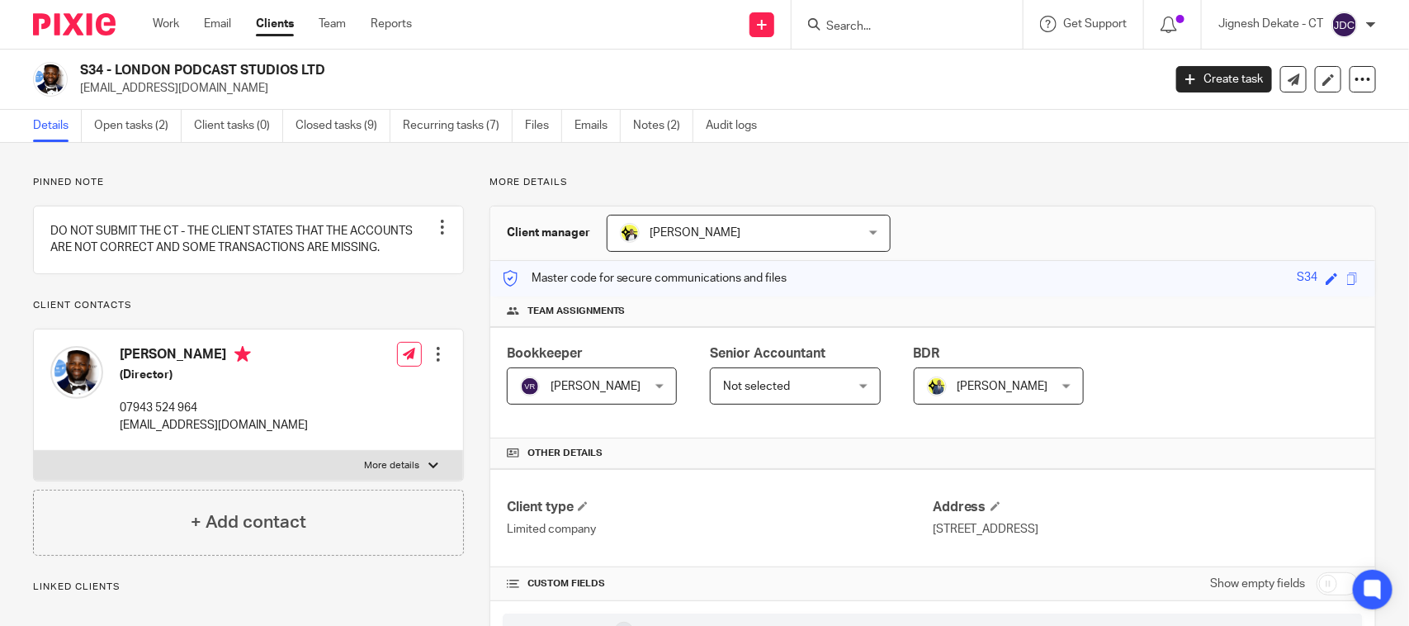
drag, startPoint x: 0, startPoint y: 0, endPoint x: 80, endPoint y: 62, distance: 101.2
click at [80, 62] on h2 "S34 - LONDON PODCAST STUDIOS LTD" at bounding box center [508, 70] width 857 height 17
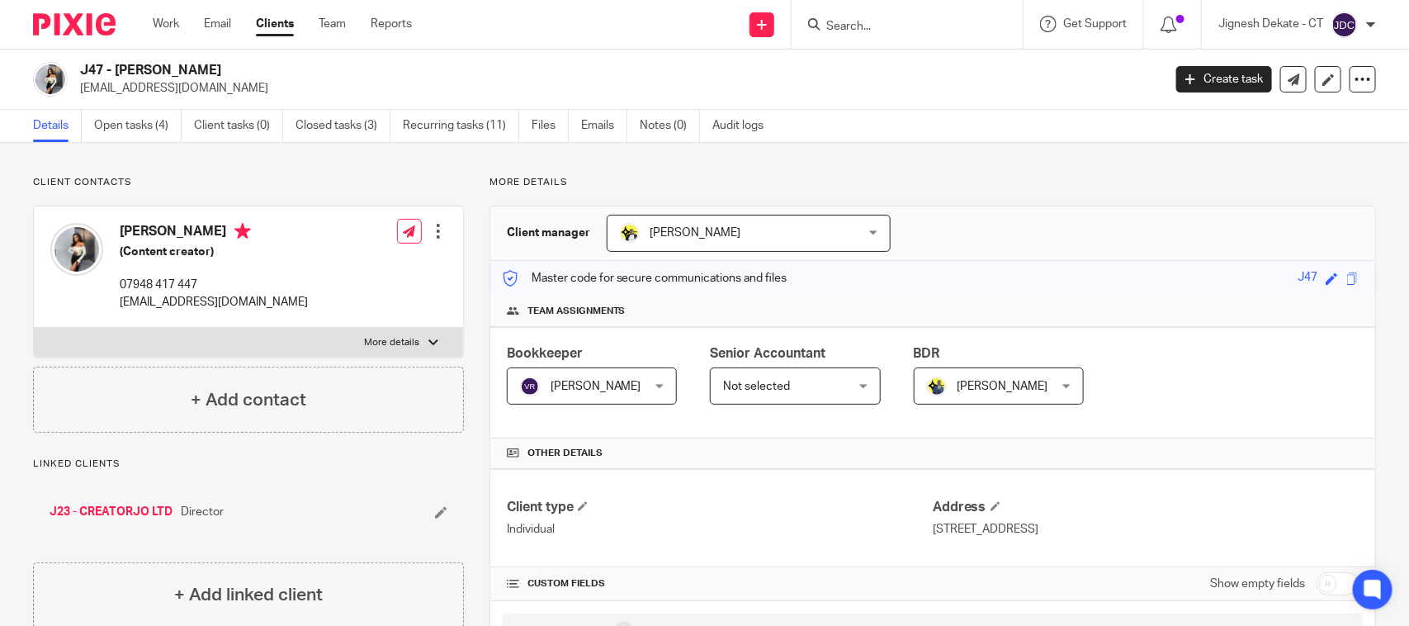
click at [851, 26] on input "Search" at bounding box center [899, 27] width 149 height 15
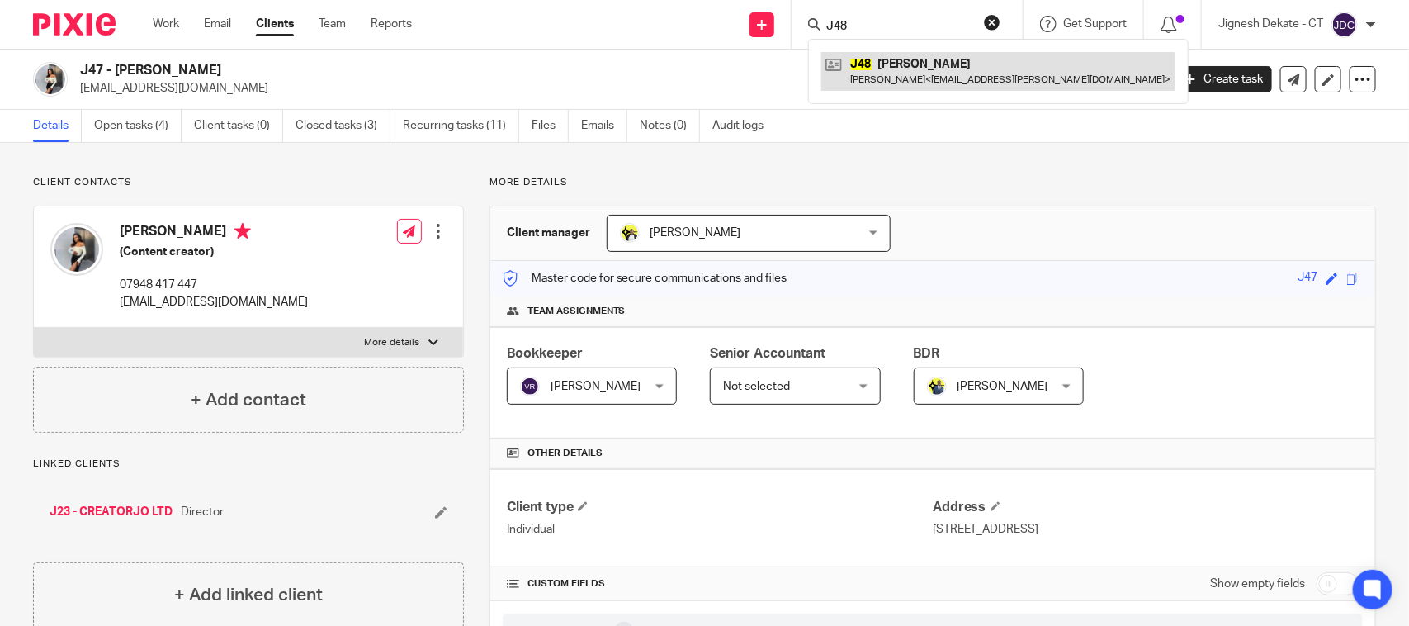
type input "J48"
click at [906, 77] on link at bounding box center [998, 71] width 354 height 38
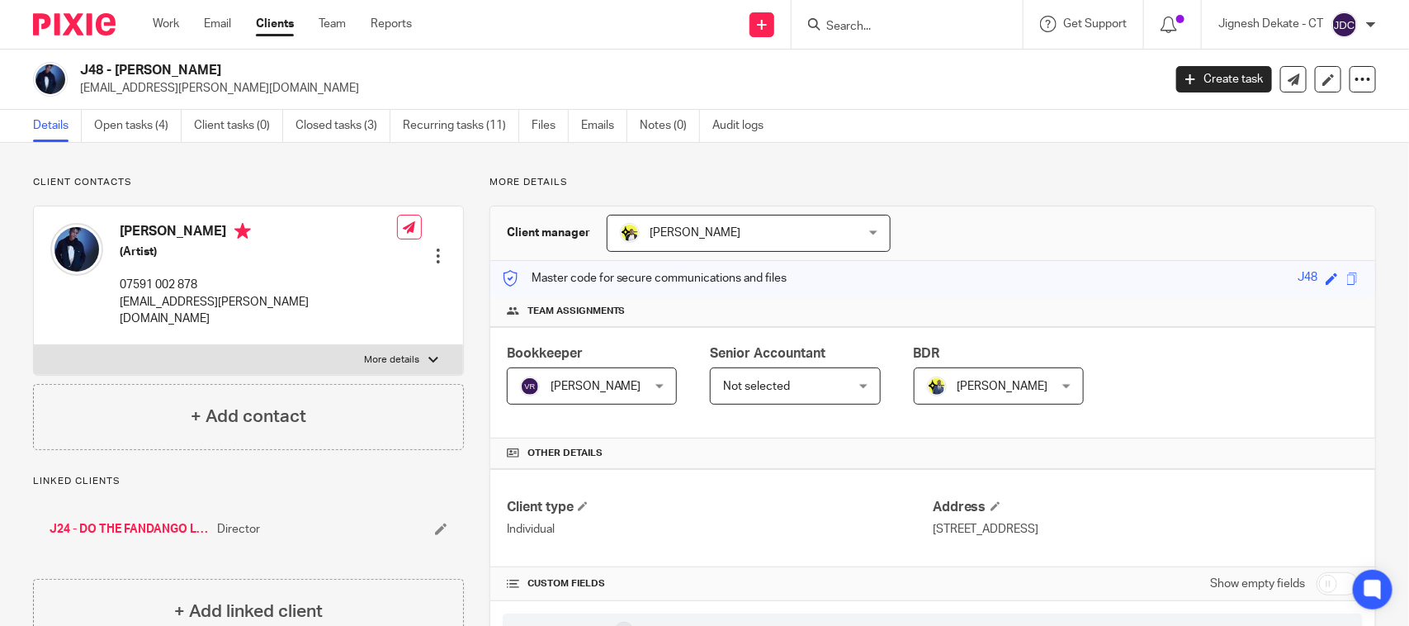
click at [851, 25] on input "Search" at bounding box center [899, 27] width 149 height 15
click at [886, 20] on input "Search" at bounding box center [899, 27] width 149 height 15
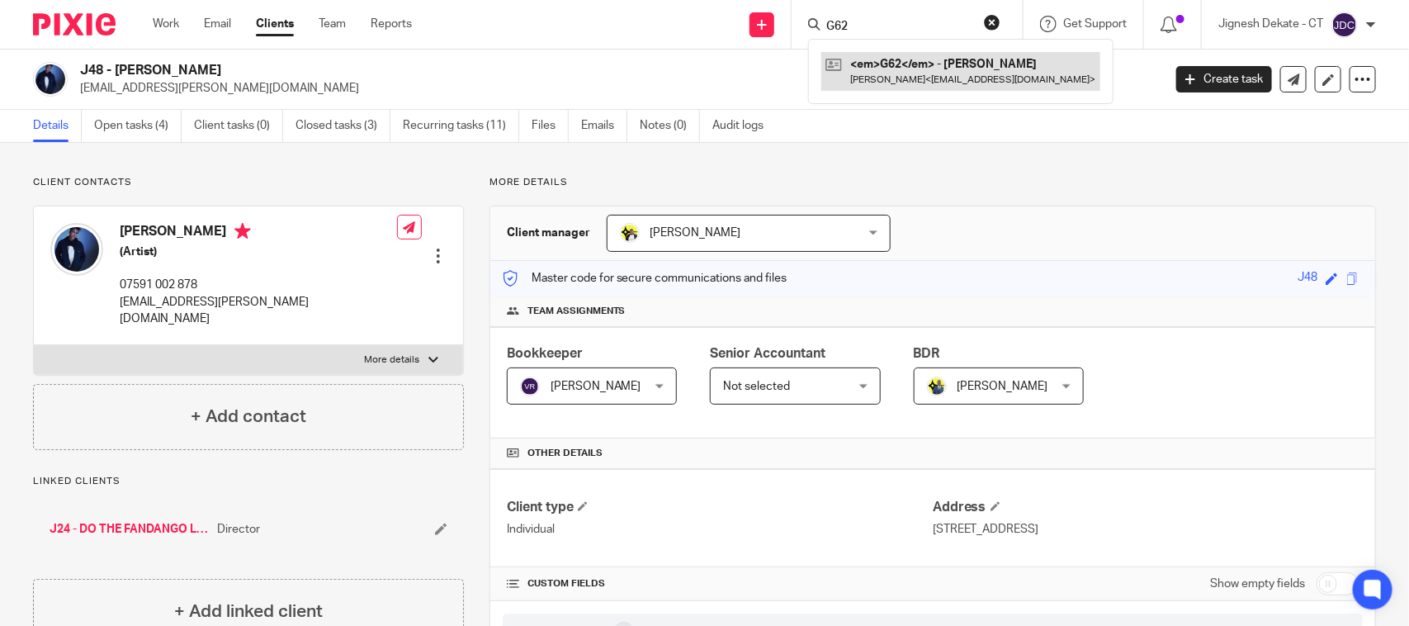
type input "G62"
click at [876, 69] on link at bounding box center [960, 71] width 279 height 38
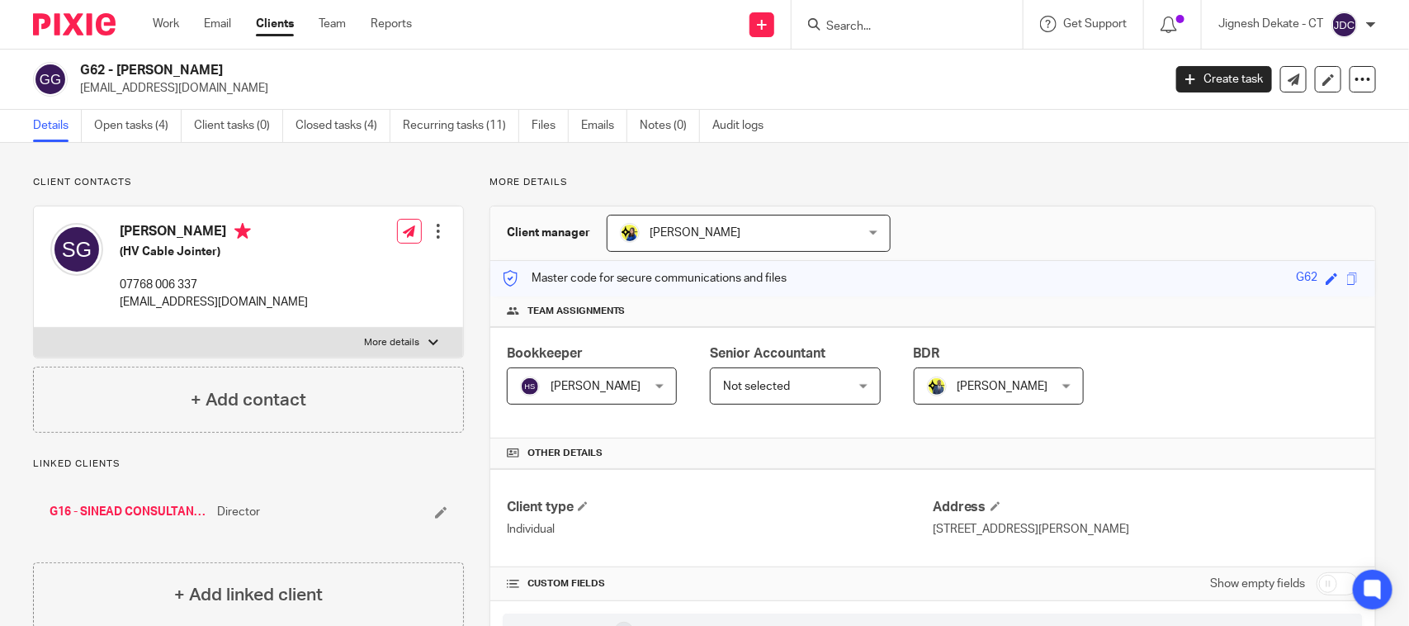
click at [863, 25] on input "Search" at bounding box center [899, 27] width 149 height 15
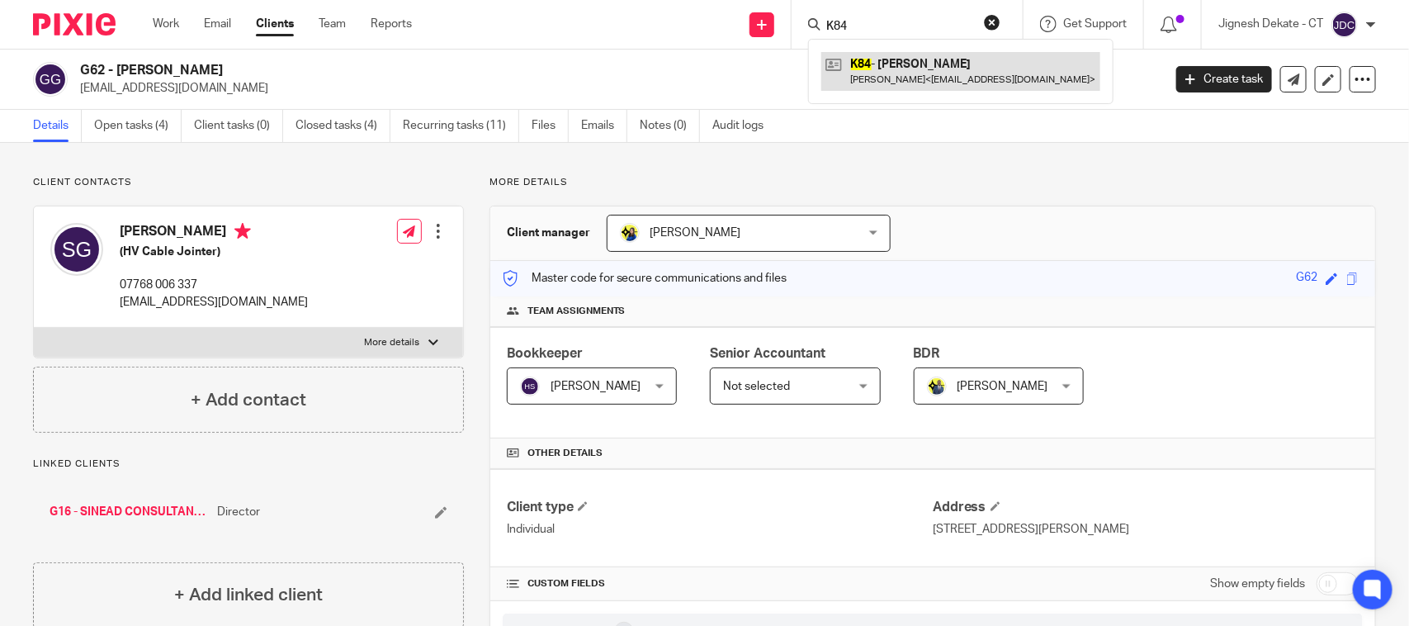
type input "K84"
click at [869, 74] on link at bounding box center [960, 71] width 279 height 38
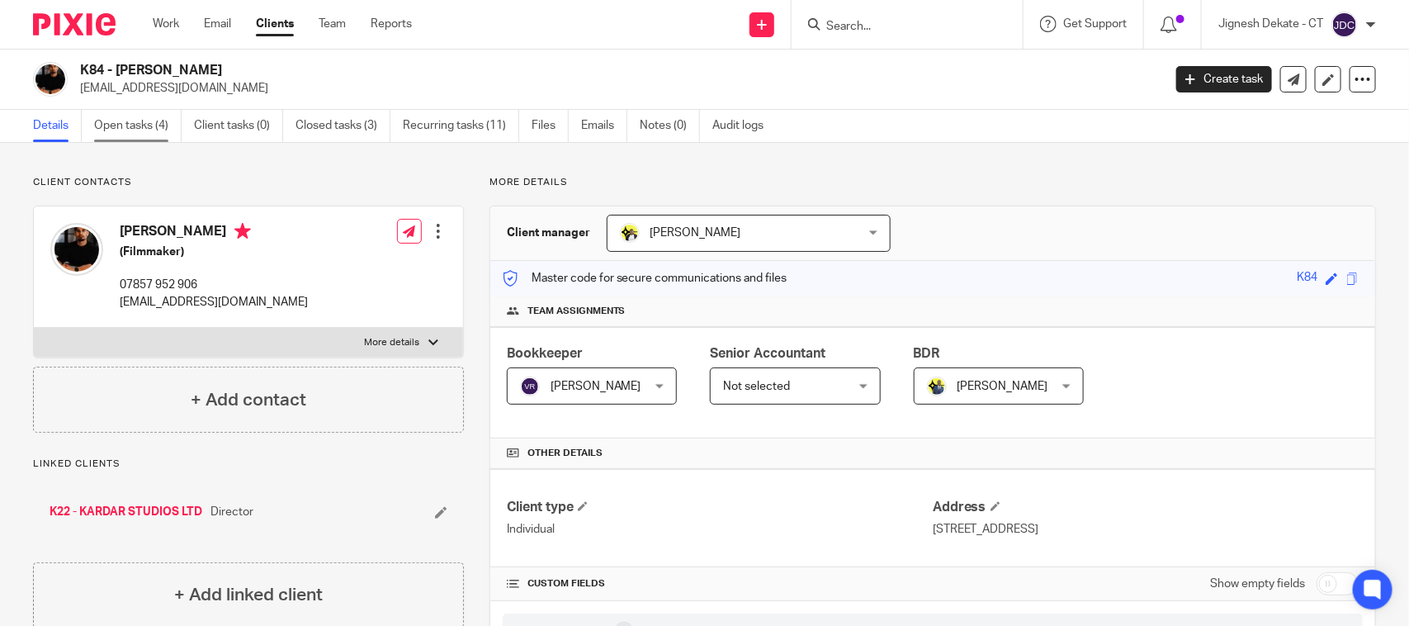
click at [165, 129] on link "Open tasks (4)" at bounding box center [138, 126] width 88 height 32
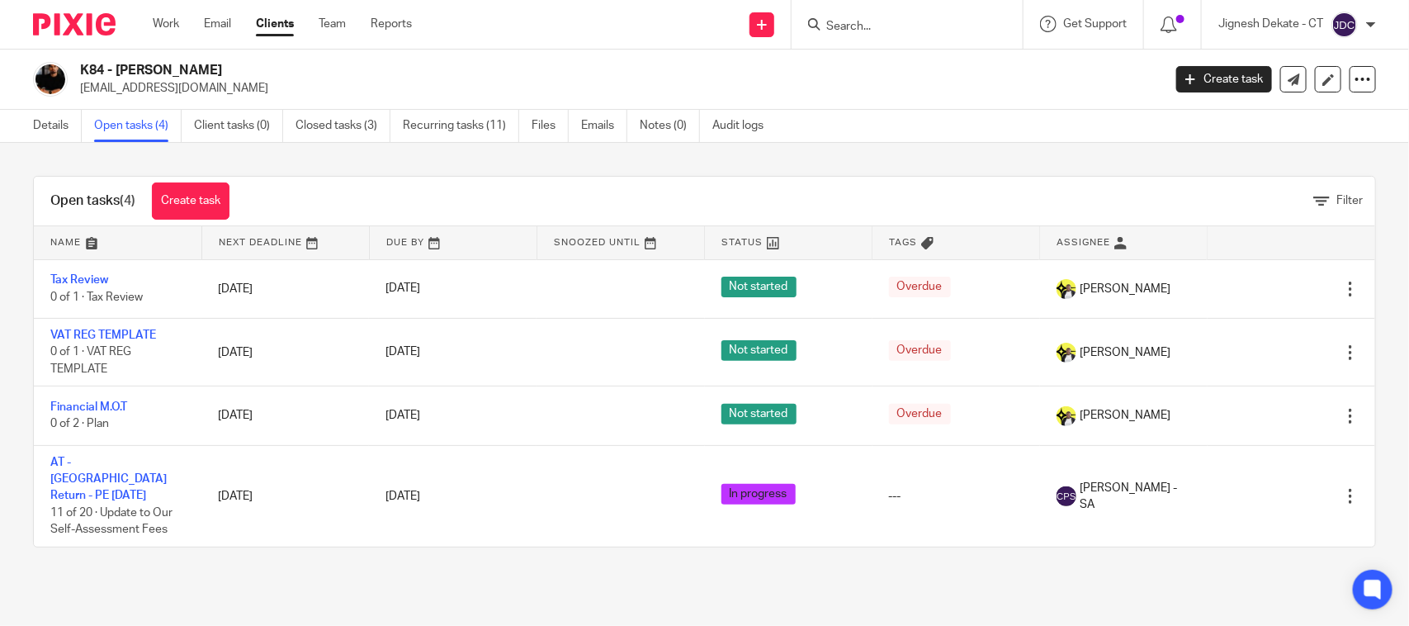
click at [71, 134] on link "Details" at bounding box center [57, 126] width 49 height 32
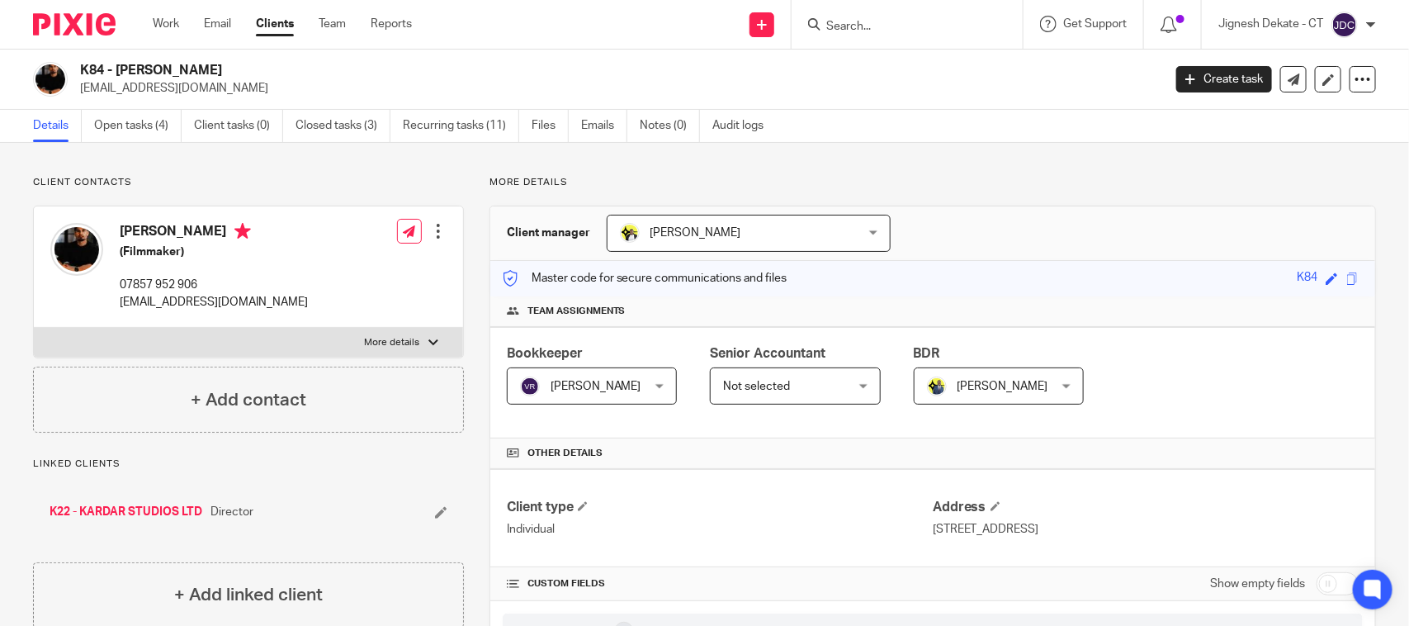
click at [846, 17] on form at bounding box center [913, 24] width 176 height 21
click at [860, 26] on input "Search" at bounding box center [899, 27] width 149 height 15
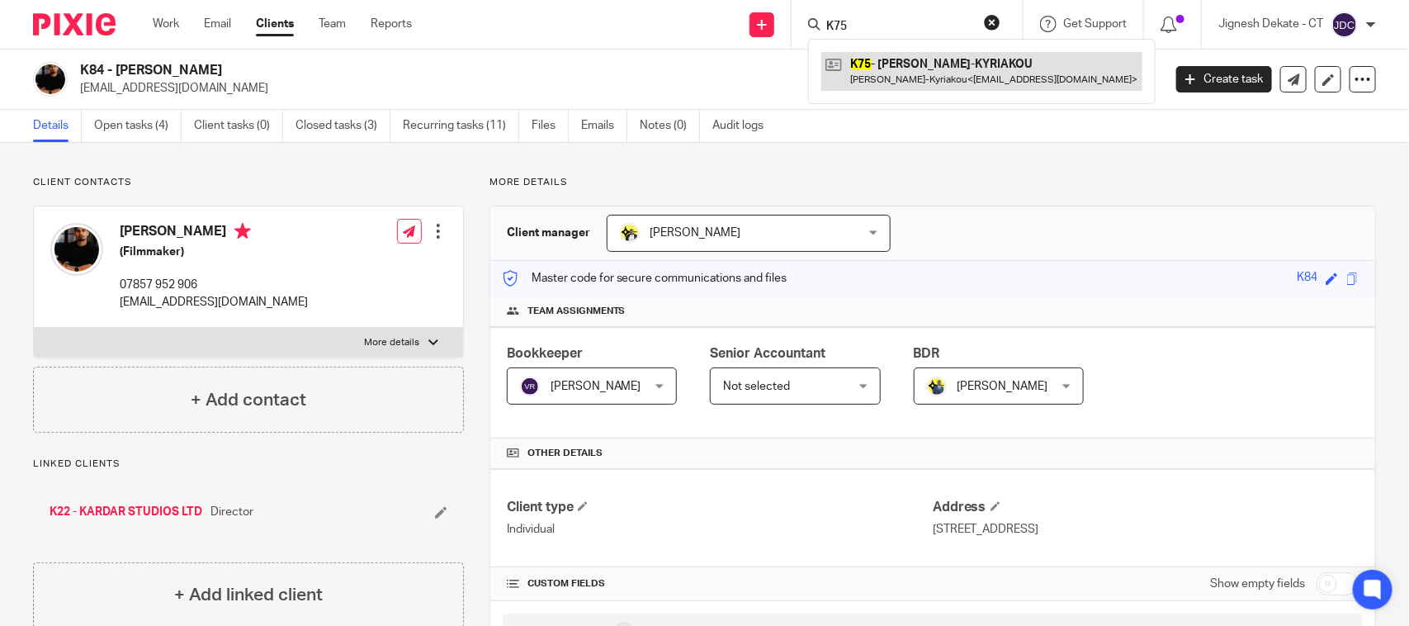
type input "K75"
click at [913, 59] on link at bounding box center [981, 71] width 321 height 38
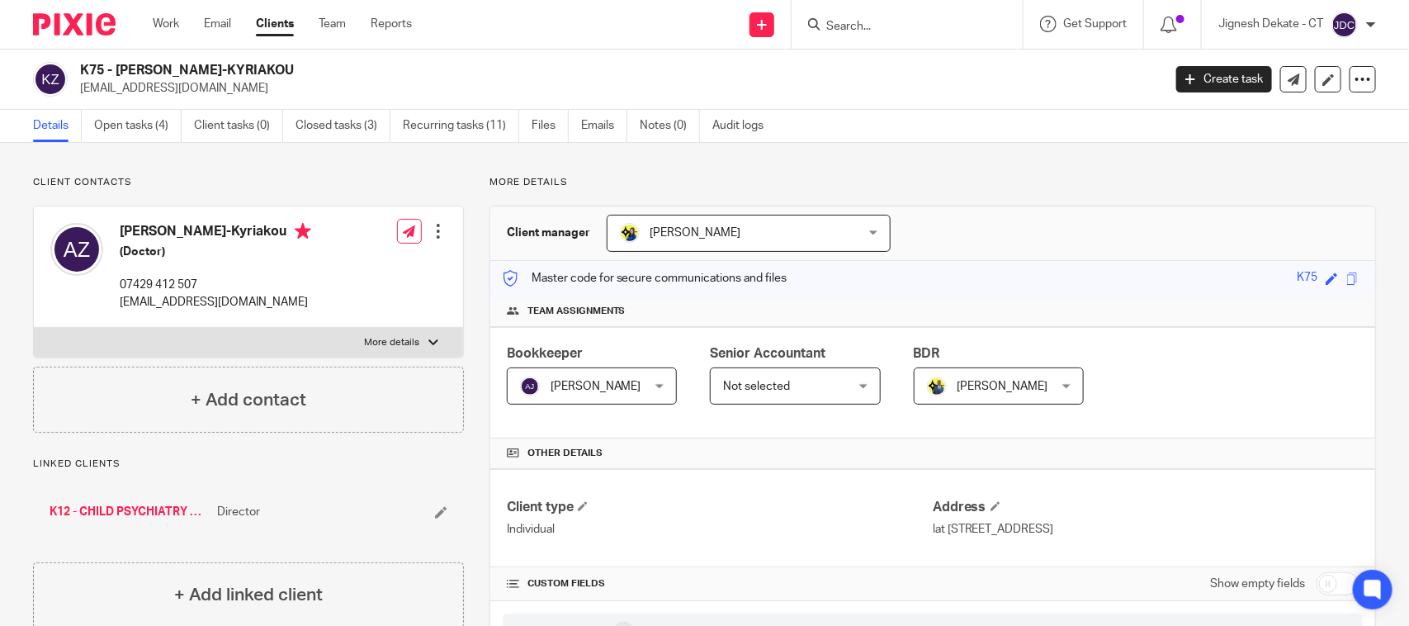
click at [869, 17] on form at bounding box center [913, 24] width 176 height 21
click at [844, 29] on input "Search" at bounding box center [899, 27] width 149 height 15
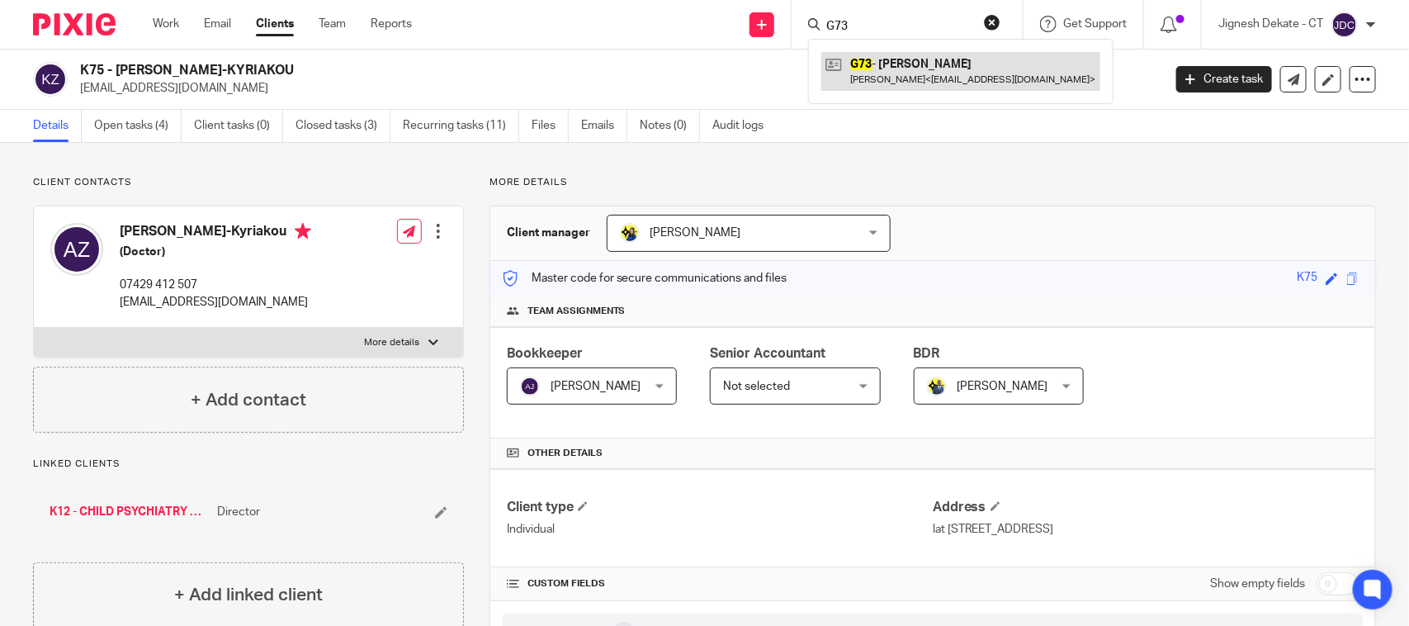
type input "G73"
click at [892, 76] on link at bounding box center [960, 71] width 279 height 38
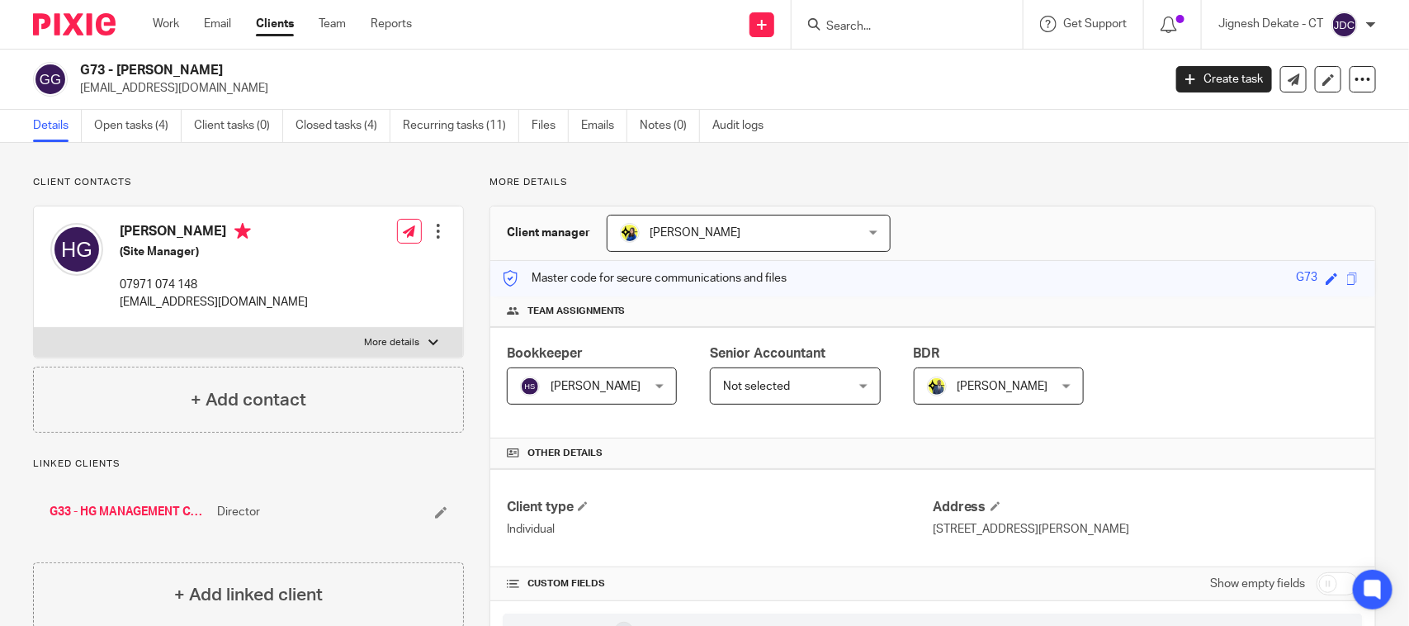
click at [835, 27] on input "Search" at bounding box center [899, 27] width 149 height 15
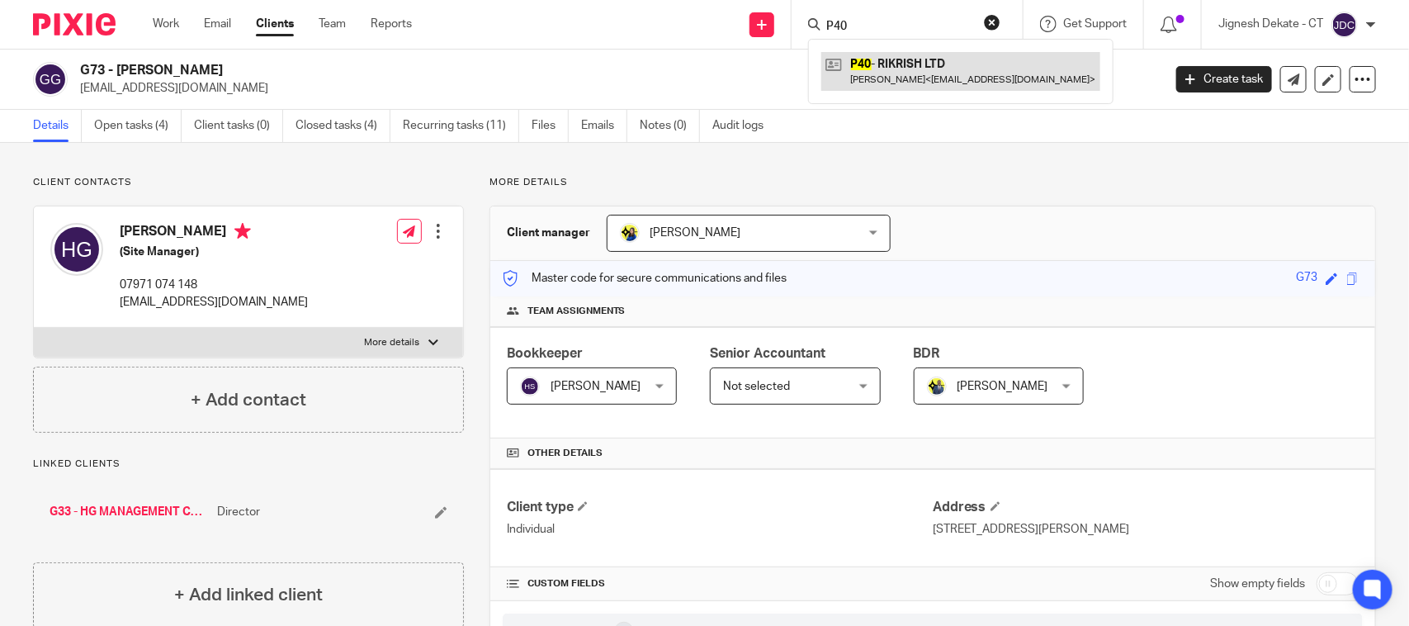
type input "P40"
click at [885, 73] on link at bounding box center [960, 71] width 279 height 38
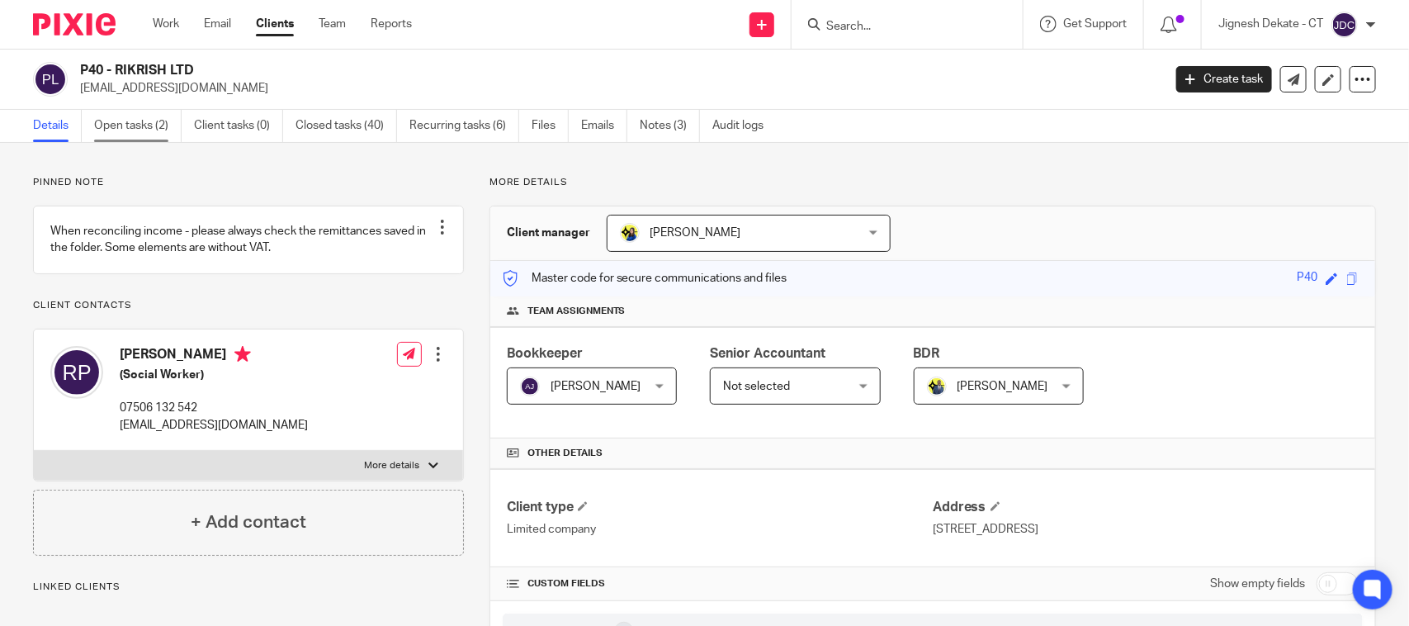
click at [140, 128] on link "Open tasks (2)" at bounding box center [138, 126] width 88 height 32
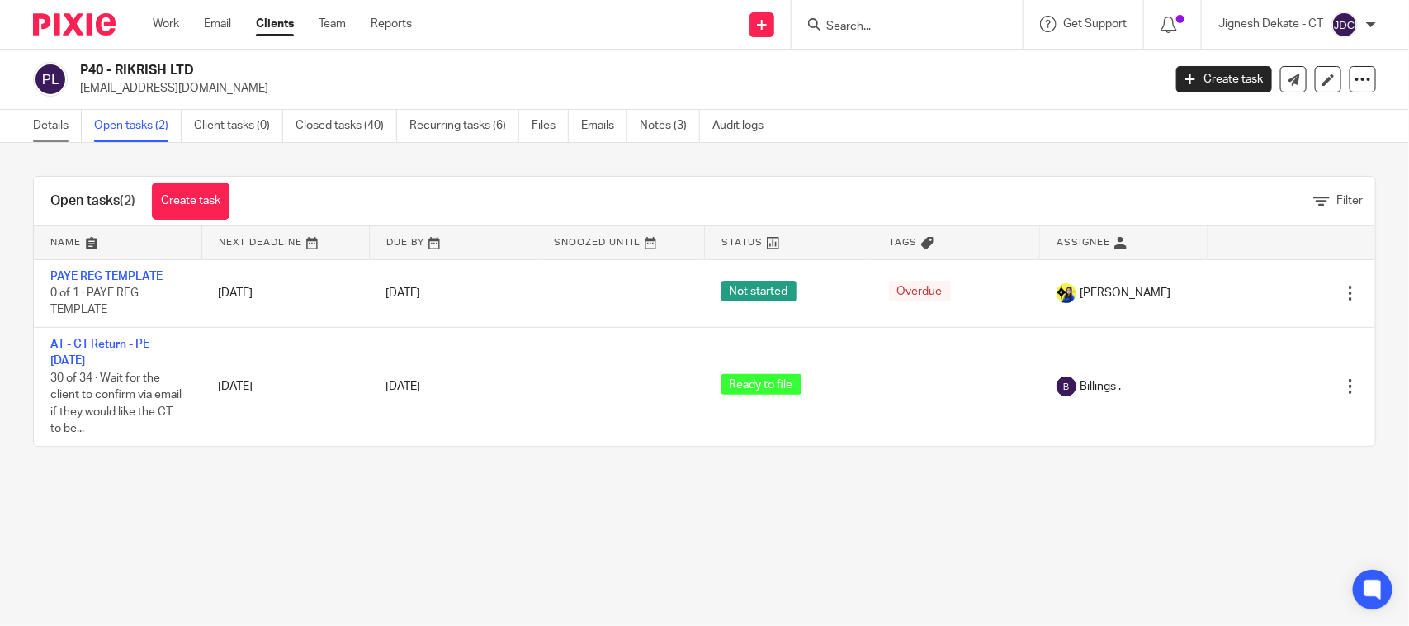
click at [62, 129] on link "Details" at bounding box center [57, 126] width 49 height 32
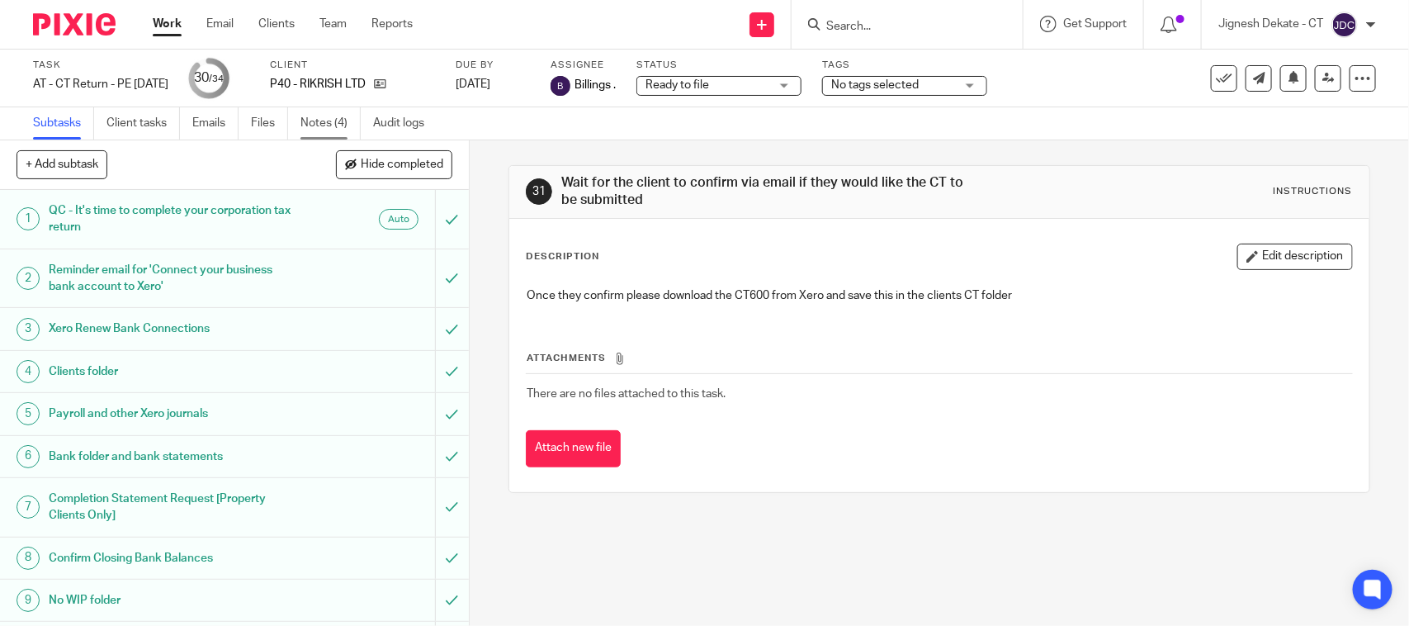
click at [315, 118] on link "Notes (4)" at bounding box center [330, 123] width 60 height 32
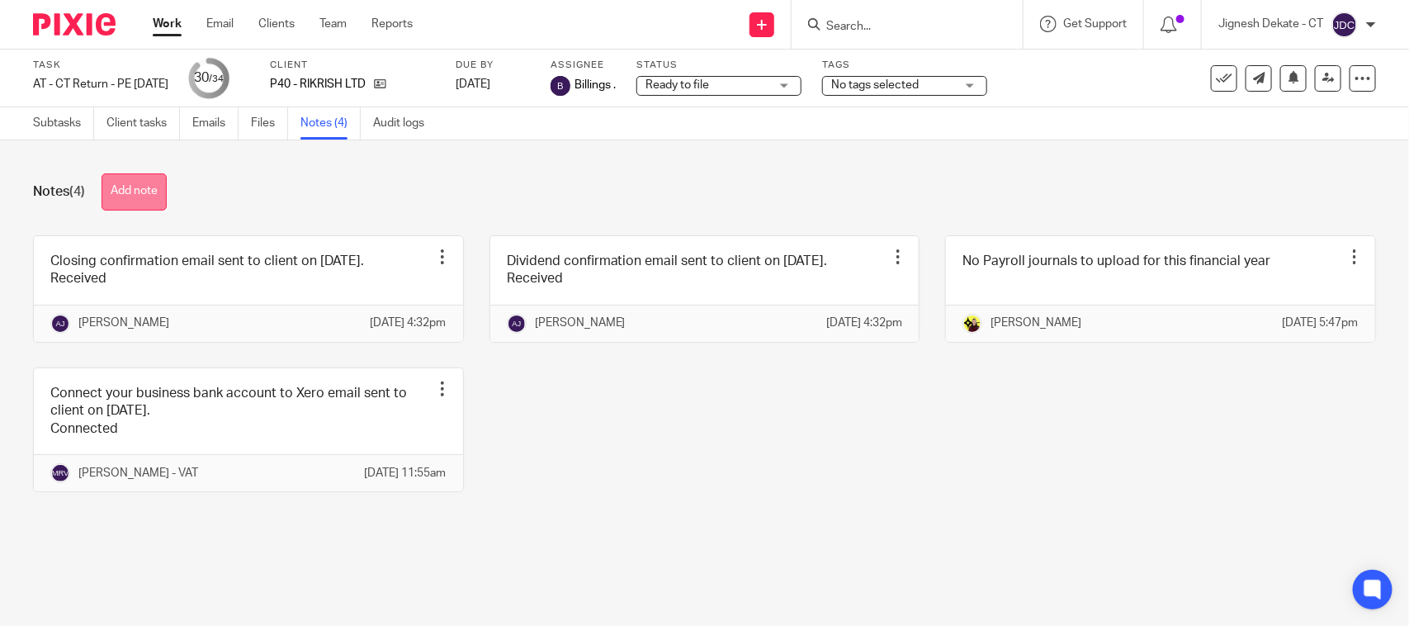
click at [151, 183] on button "Add note" at bounding box center [134, 191] width 65 height 37
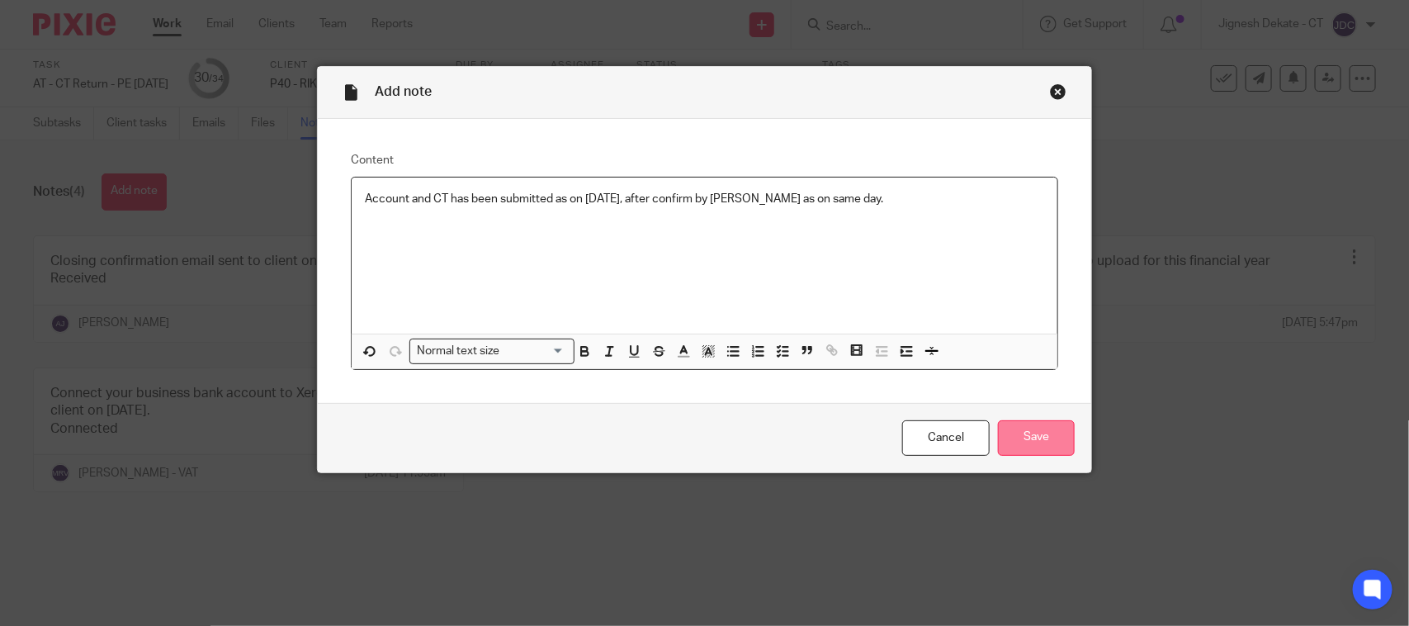
click at [1012, 429] on input "Save" at bounding box center [1036, 437] width 77 height 35
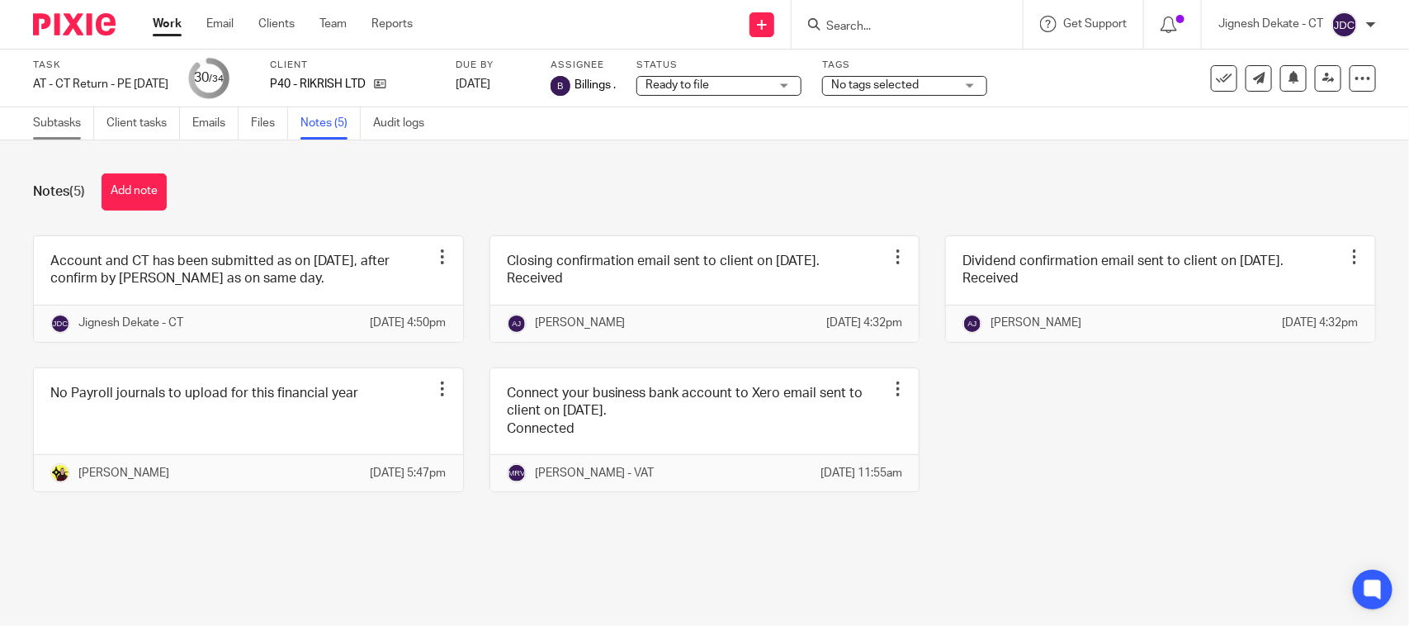
click at [66, 125] on link "Subtasks" at bounding box center [63, 123] width 61 height 32
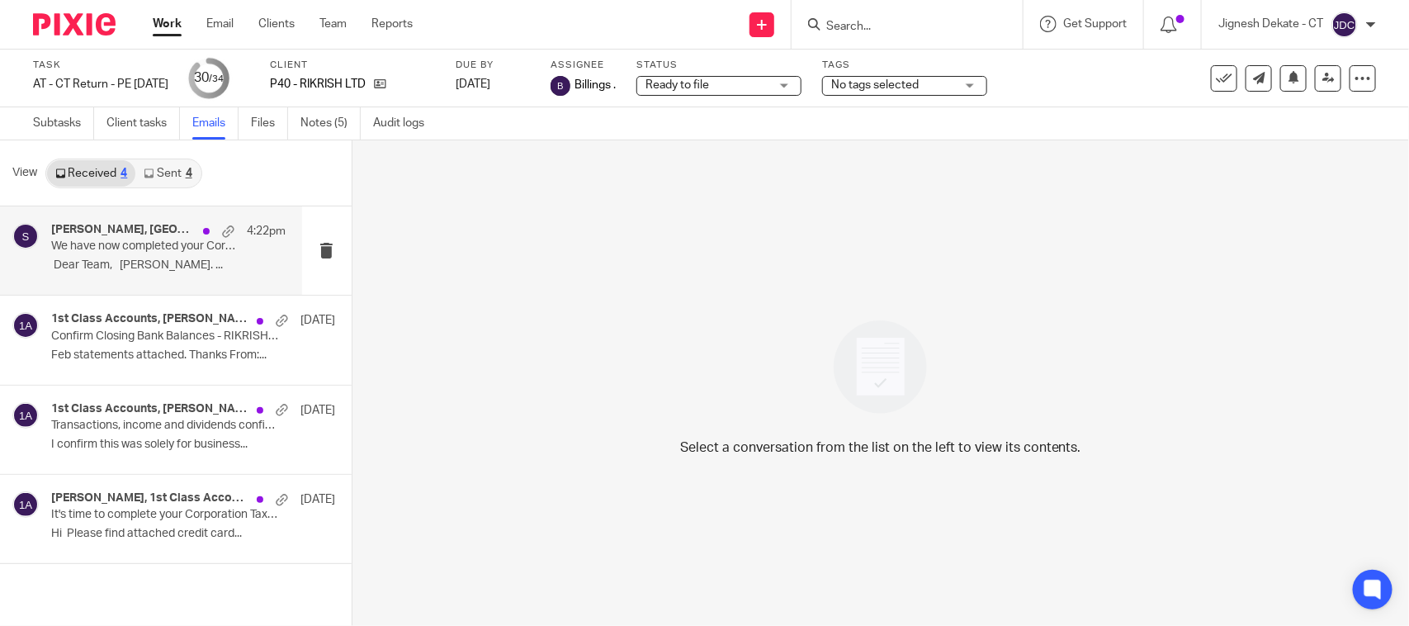
click at [95, 254] on div "Bobo Lee - Starbridge, Starbridge 4:22pm We have now completed your Corporation…" at bounding box center [168, 250] width 234 height 55
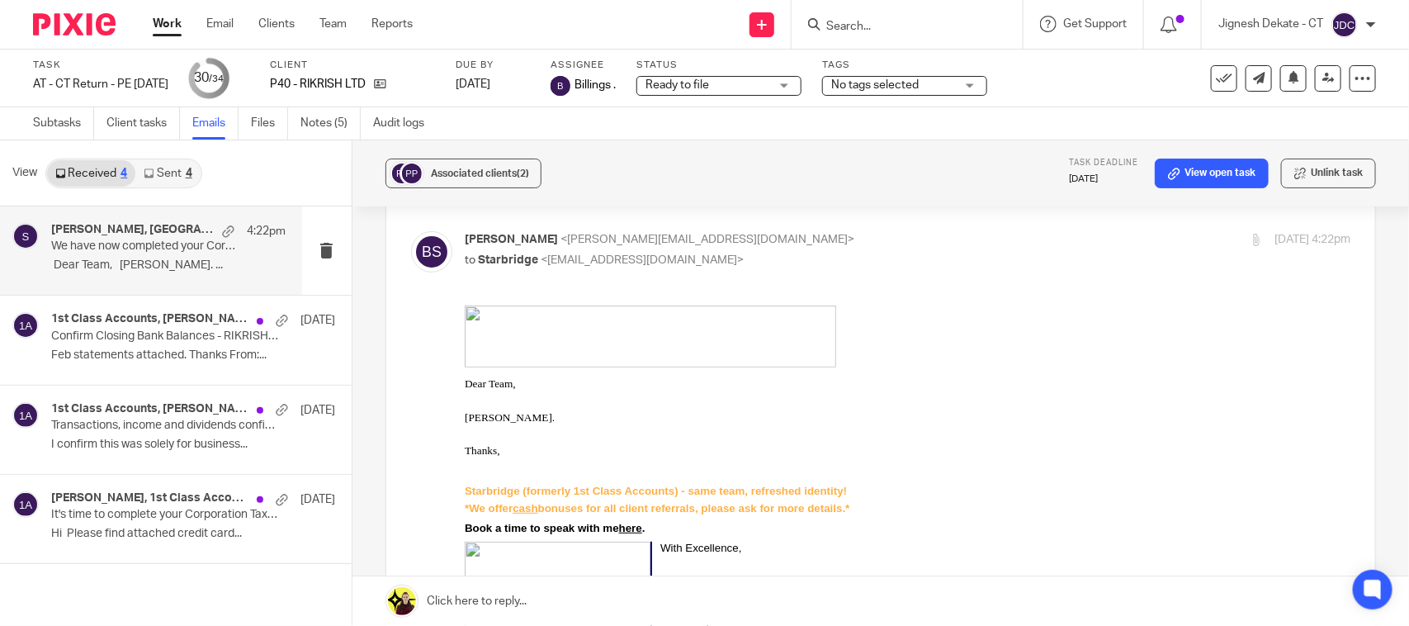
scroll to position [206, 0]
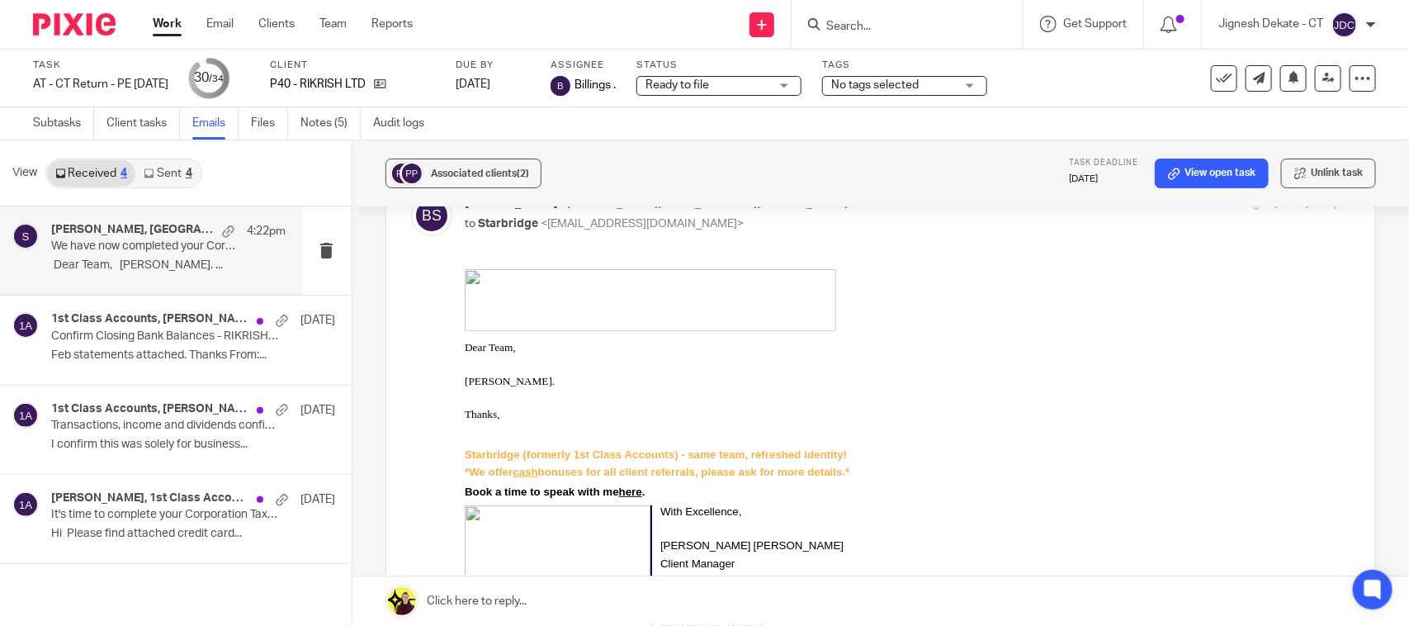
click at [165, 162] on link "Sent 4" at bounding box center [167, 173] width 64 height 26
click at [109, 277] on div "Bobo Lee - Starbridge, Starbridge 4:22pm We have now completed your Corporation…" at bounding box center [168, 250] width 234 height 55
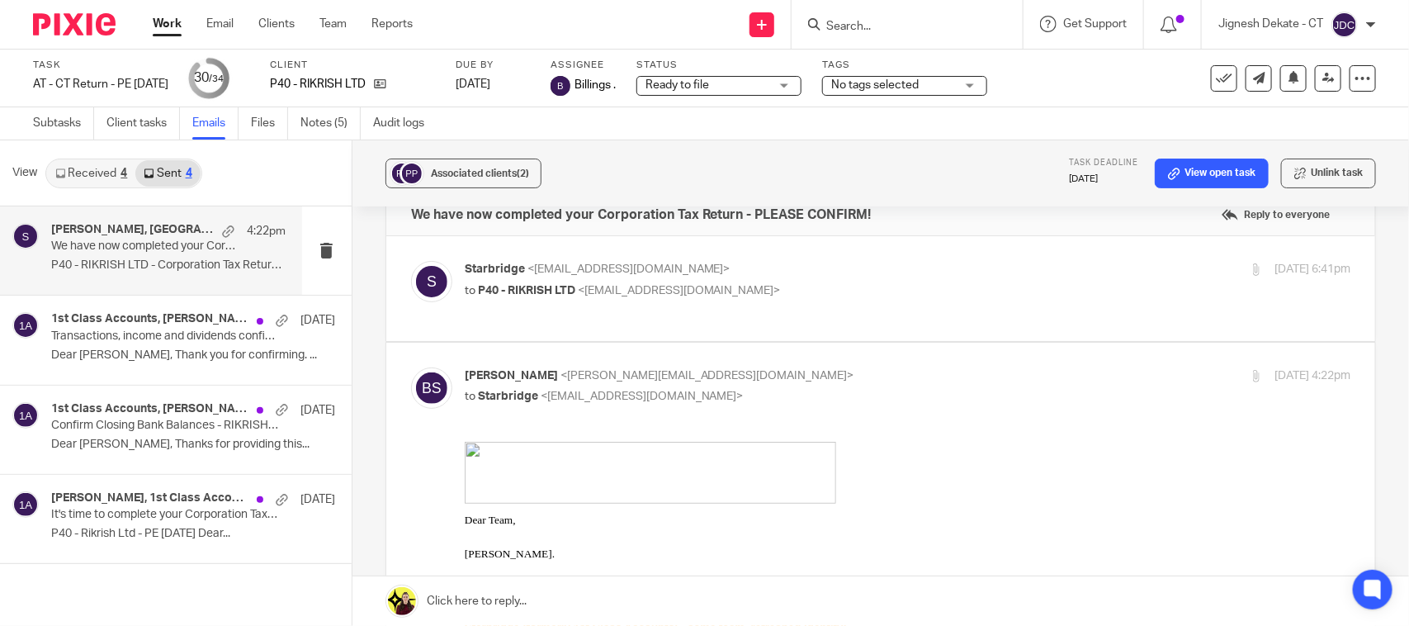
scroll to position [0, 0]
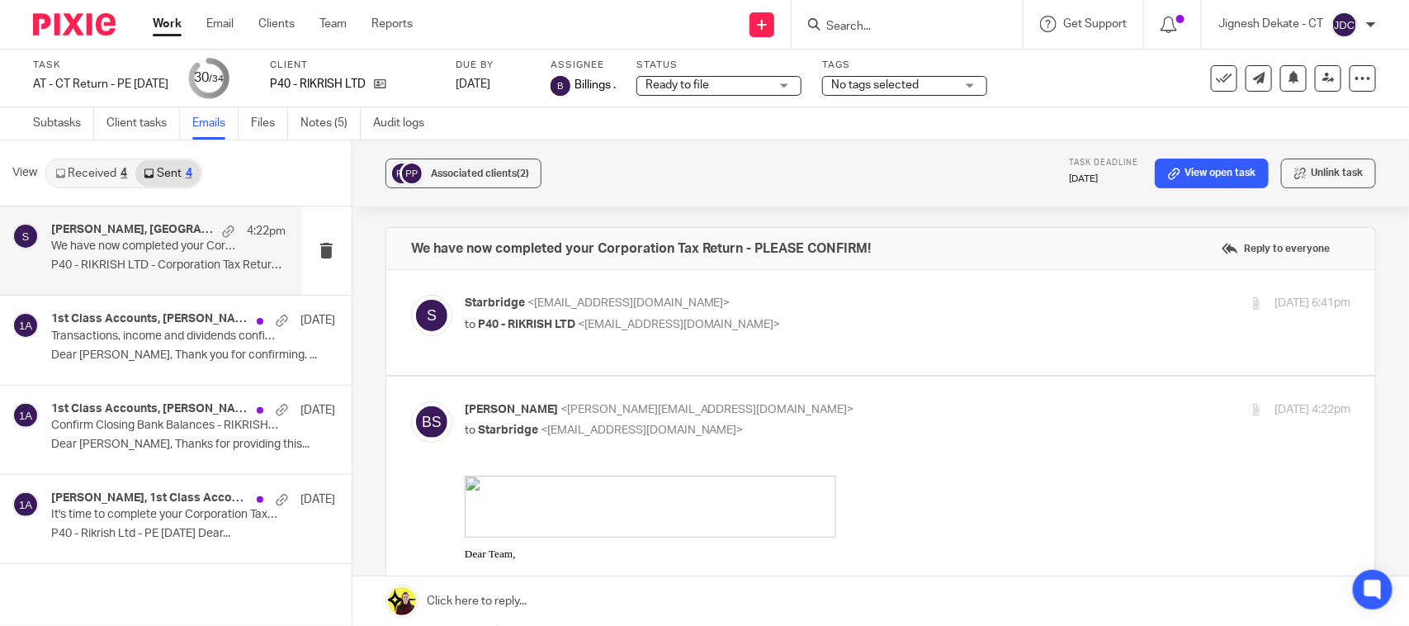
click at [830, 304] on p "Starbridge <info@starbridge.uk>" at bounding box center [760, 303] width 591 height 17
checkbox input "true"
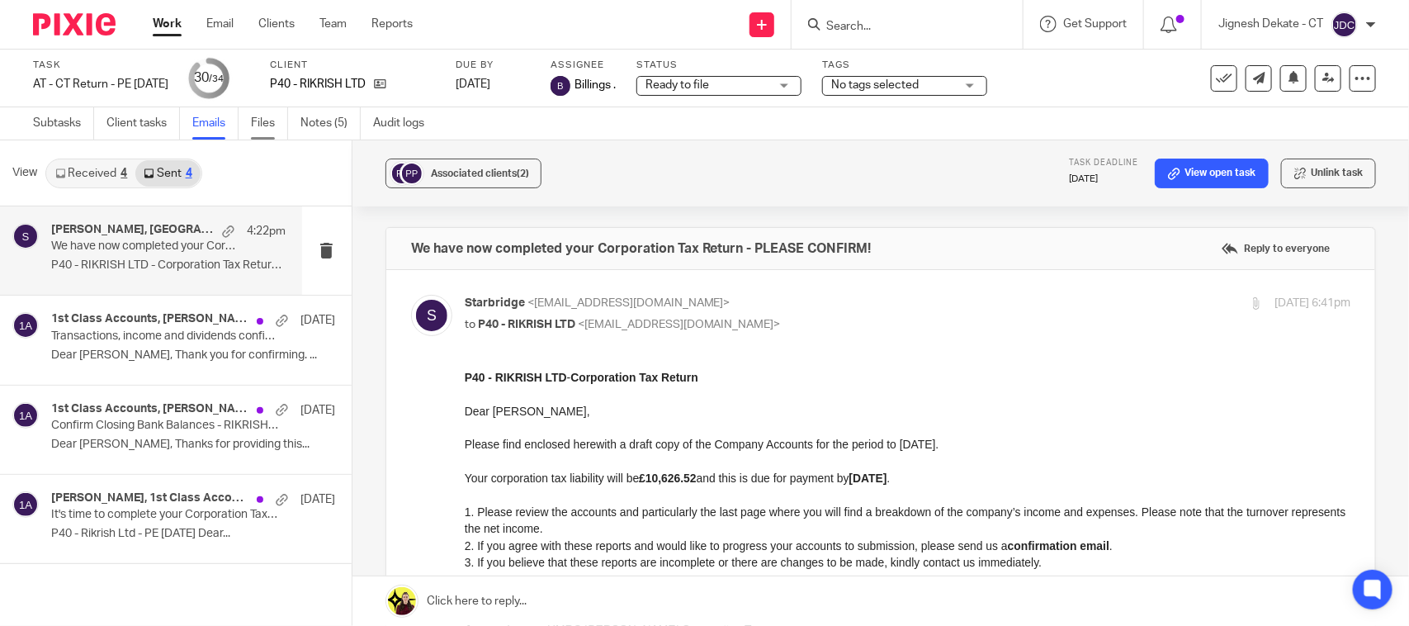
click at [262, 122] on link "Files" at bounding box center [269, 123] width 37 height 32
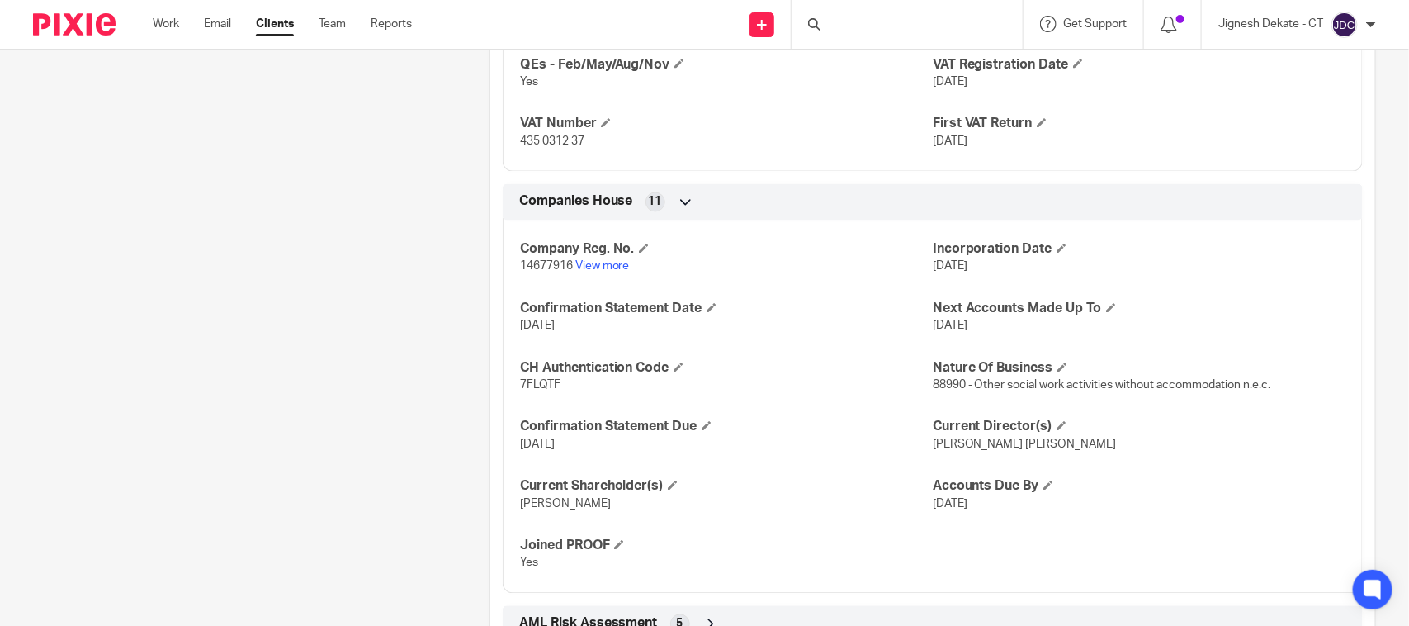
scroll to position [1341, 0]
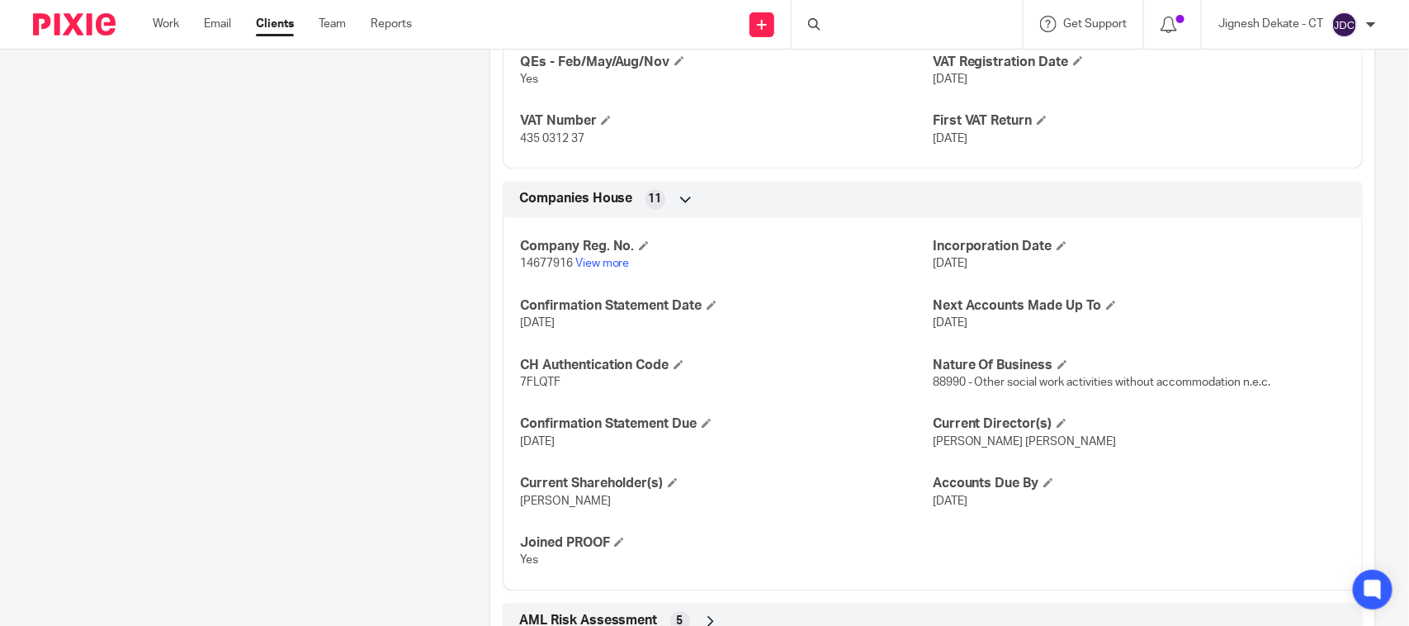
click at [543, 388] on span "7FLQTF" at bounding box center [540, 383] width 40 height 12
copy span "7FLQTF"
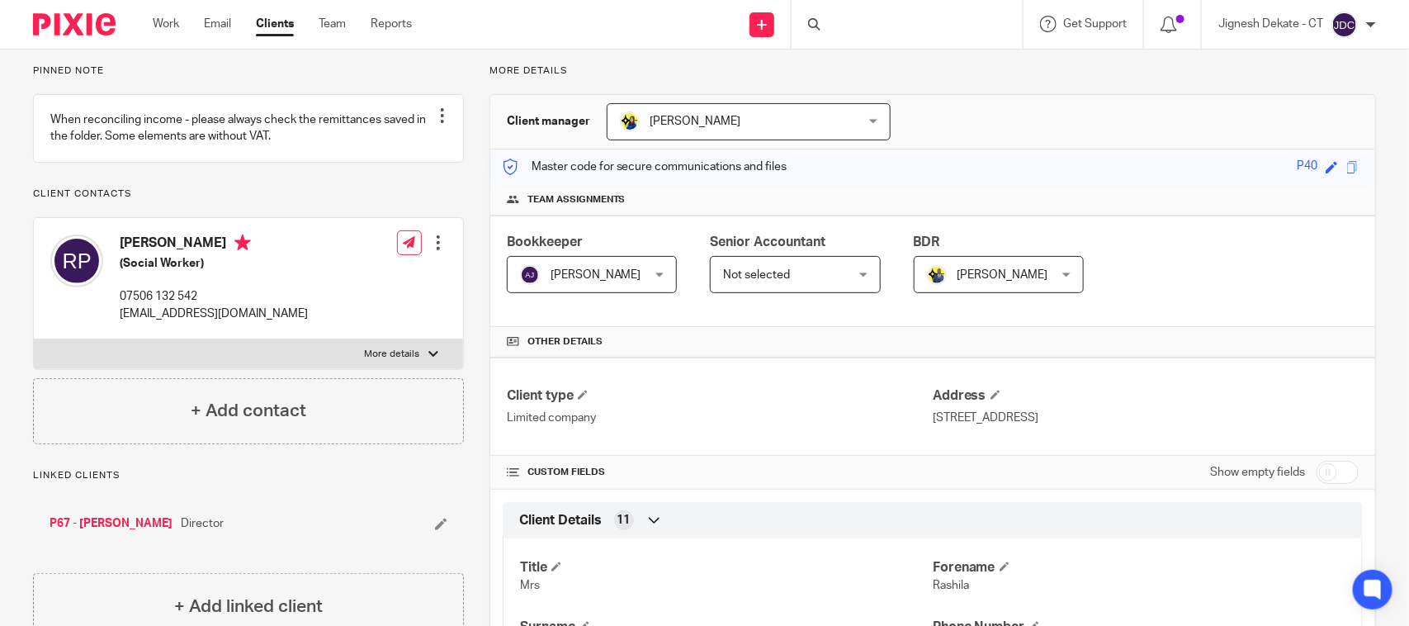
scroll to position [103, 0]
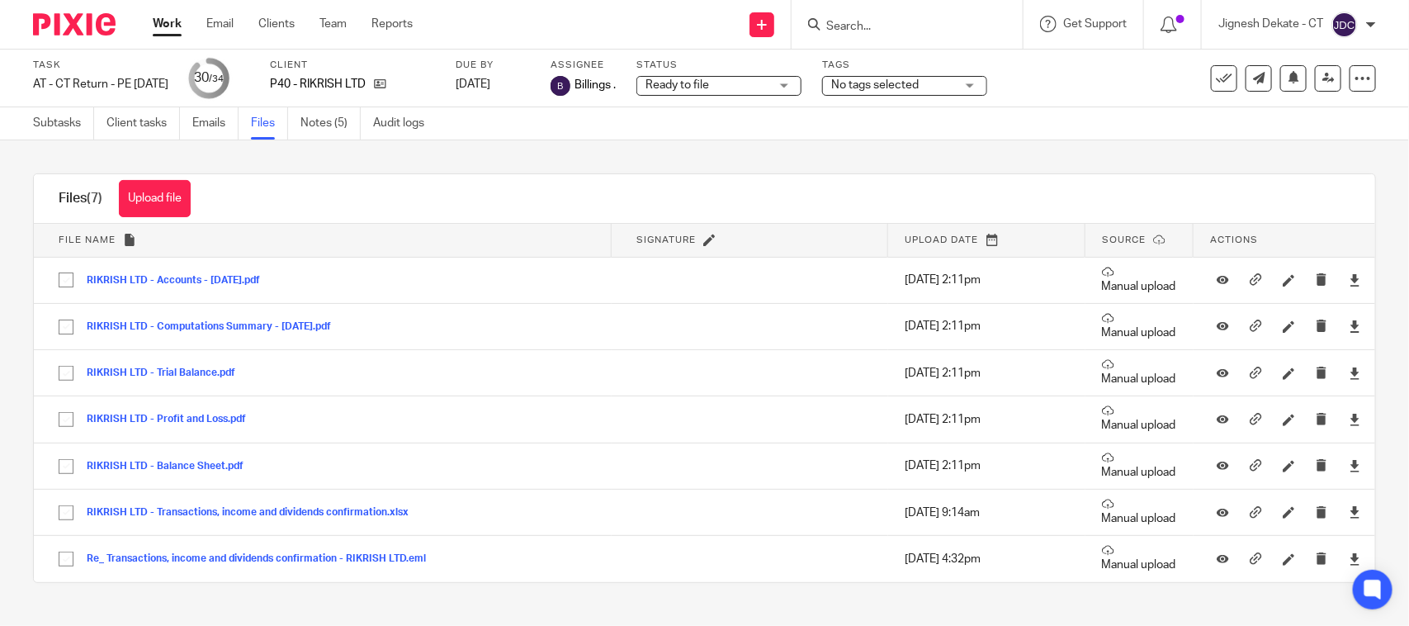
drag, startPoint x: 168, startPoint y: 199, endPoint x: 977, endPoint y: 202, distance: 809.0
click at [168, 199] on button "Upload file" at bounding box center [155, 198] width 72 height 37
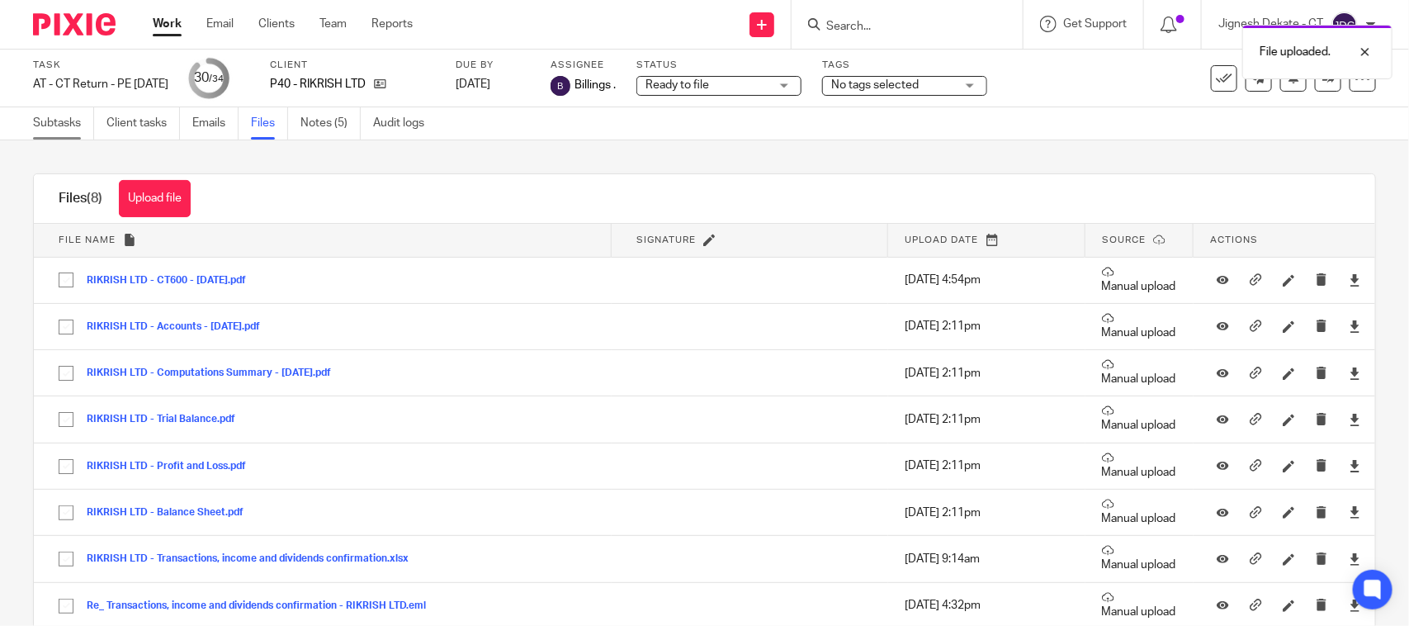
click at [64, 132] on link "Subtasks" at bounding box center [63, 123] width 61 height 32
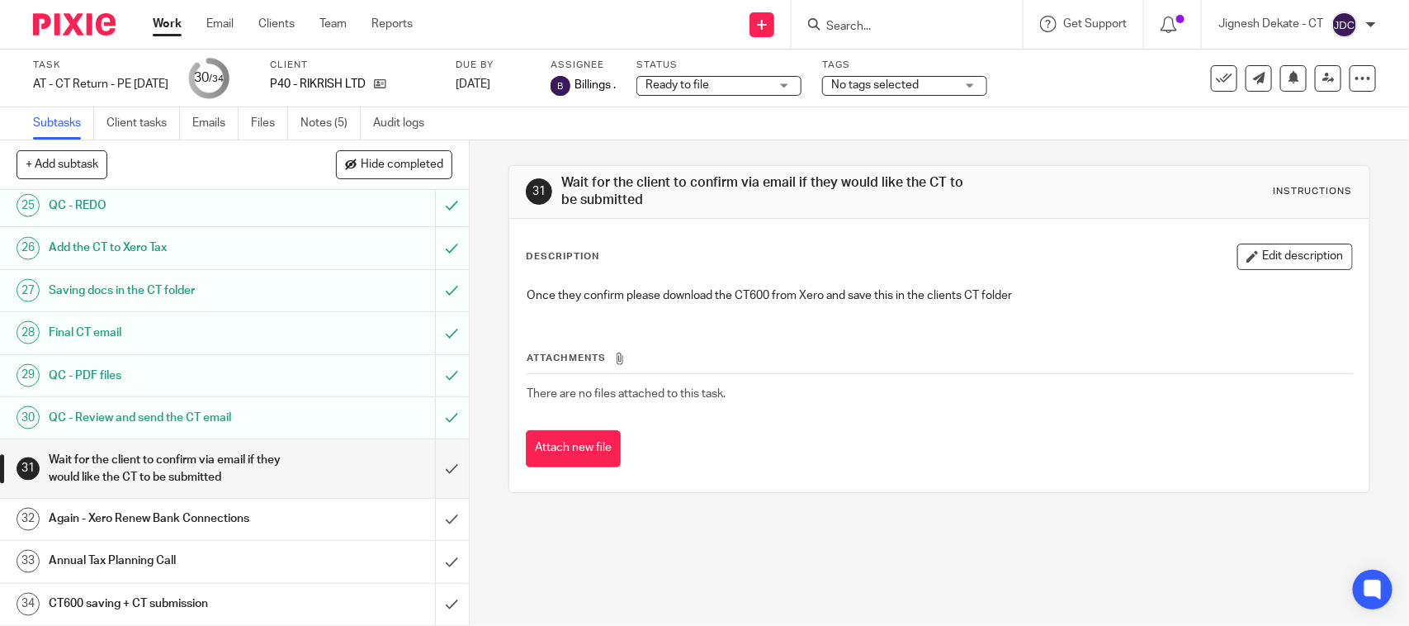
scroll to position [1113, 0]
click at [429, 457] on input "submit" at bounding box center [234, 468] width 469 height 59
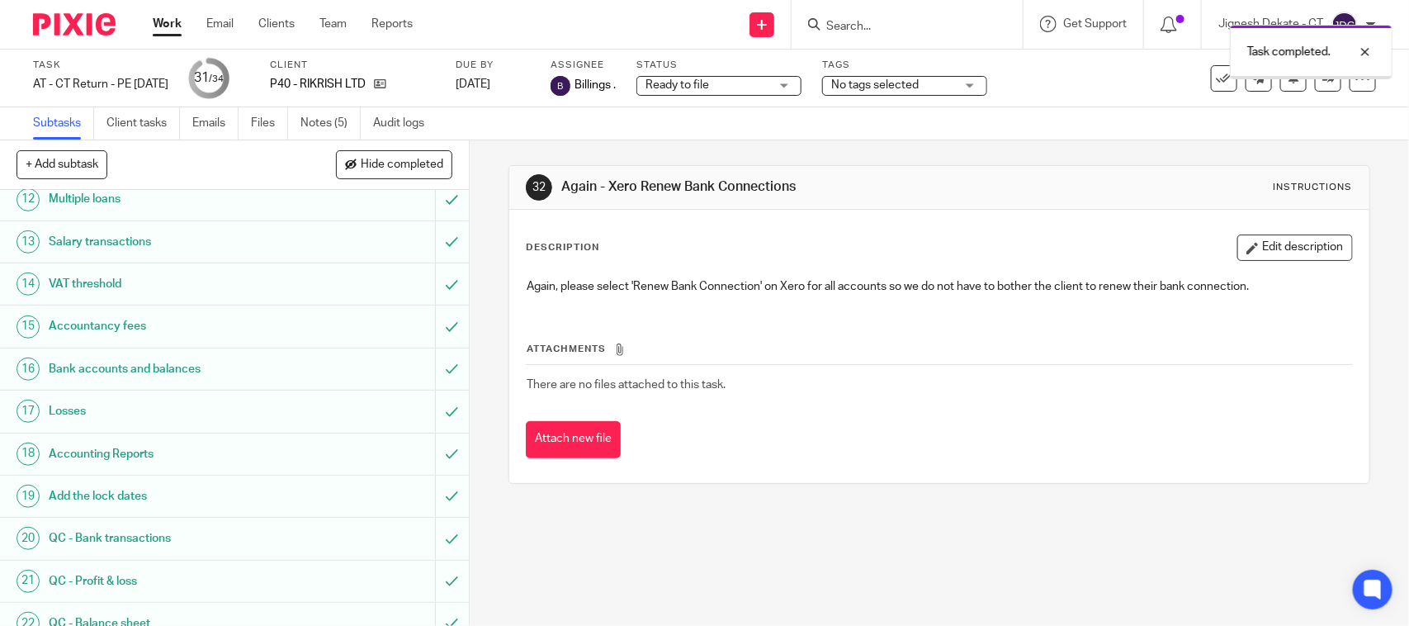
scroll to position [1113, 0]
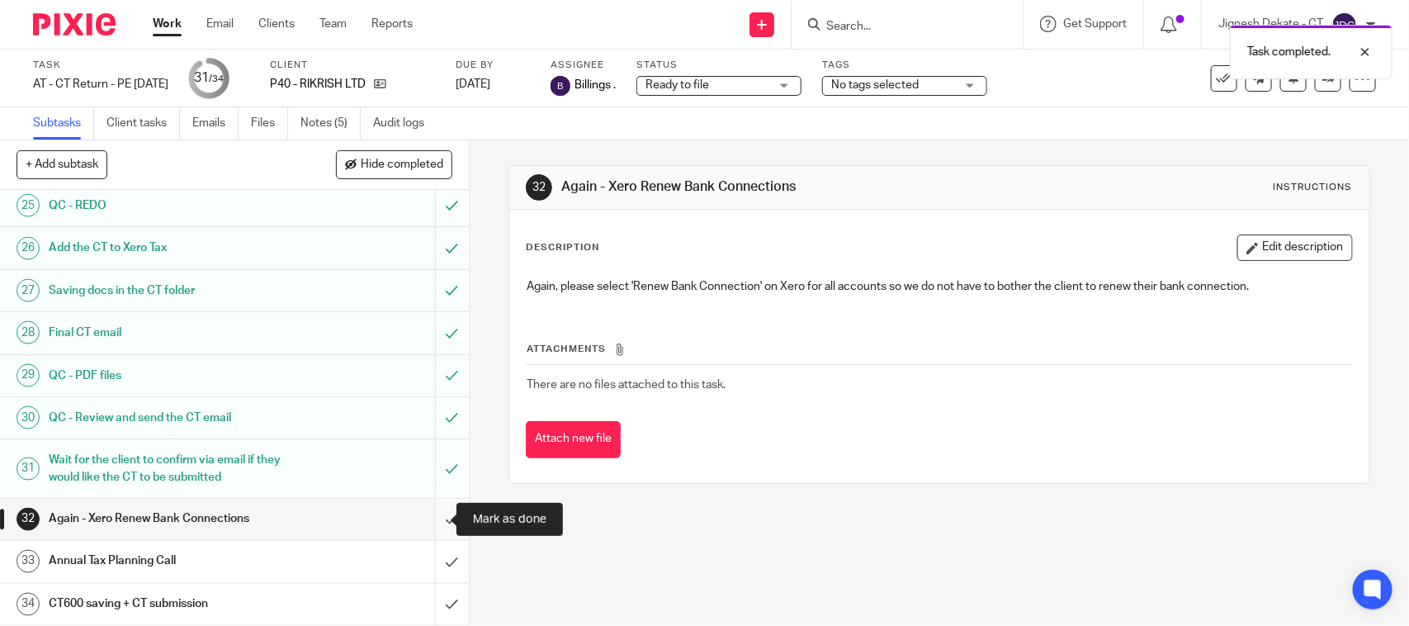
click at [434, 517] on input "submit" at bounding box center [234, 519] width 469 height 41
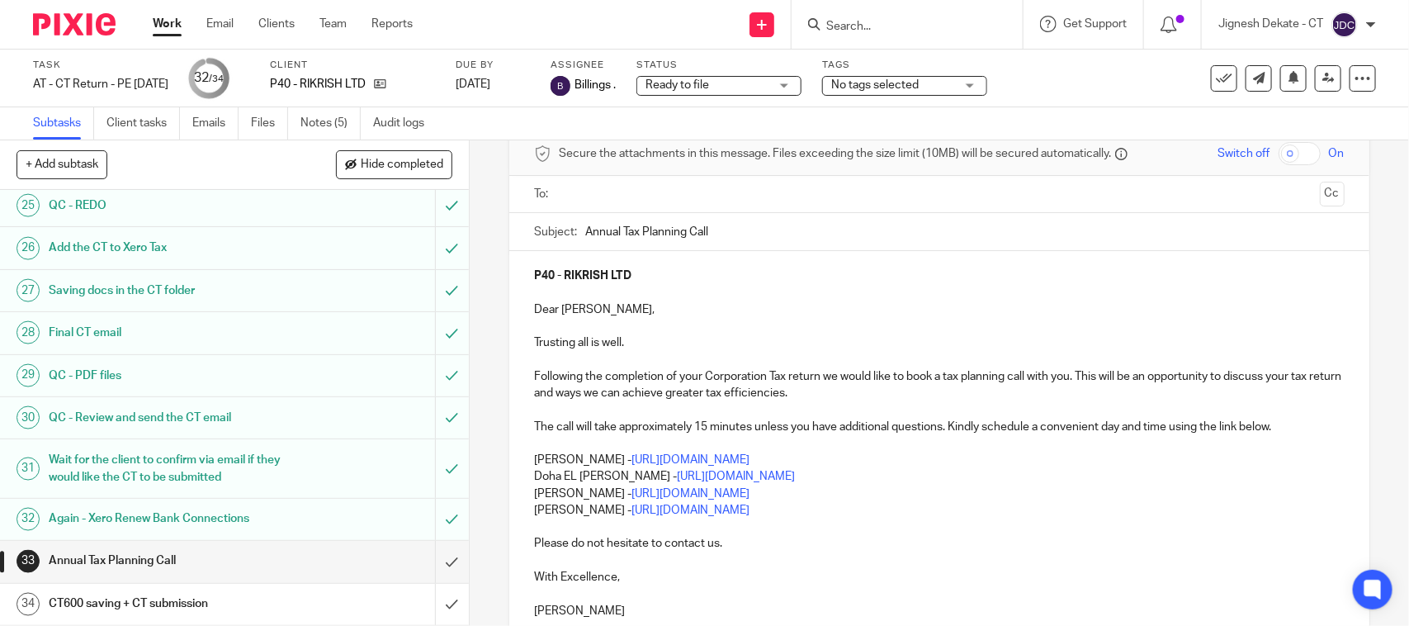
scroll to position [26, 0]
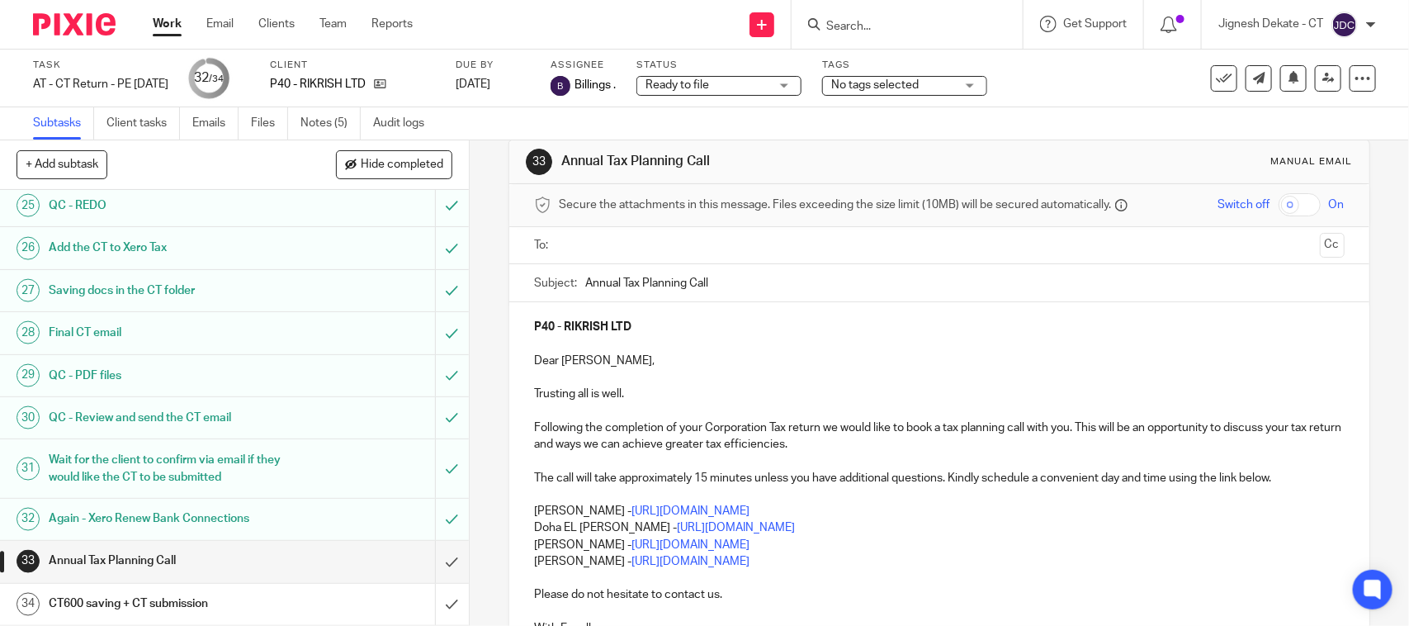
click at [906, 545] on p "[PERSON_NAME] - [URL][DOMAIN_NAME]" at bounding box center [939, 545] width 810 height 17
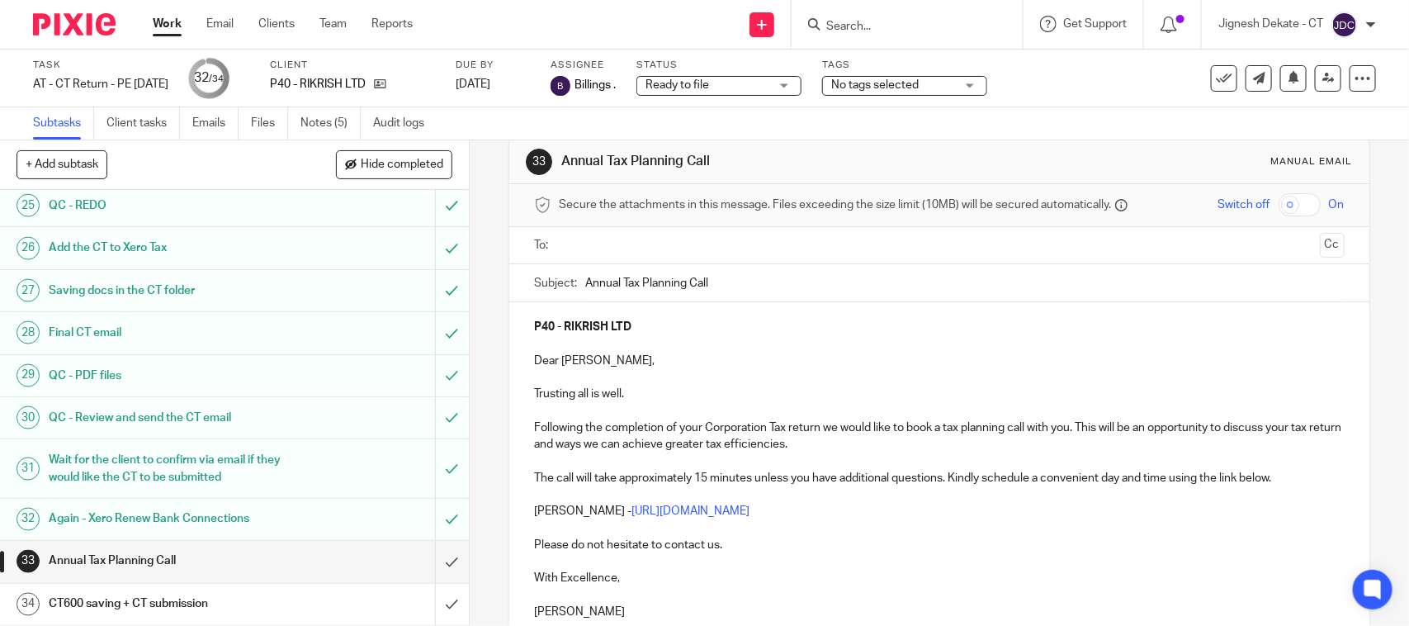
click at [574, 249] on input "text" at bounding box center [939, 245] width 748 height 19
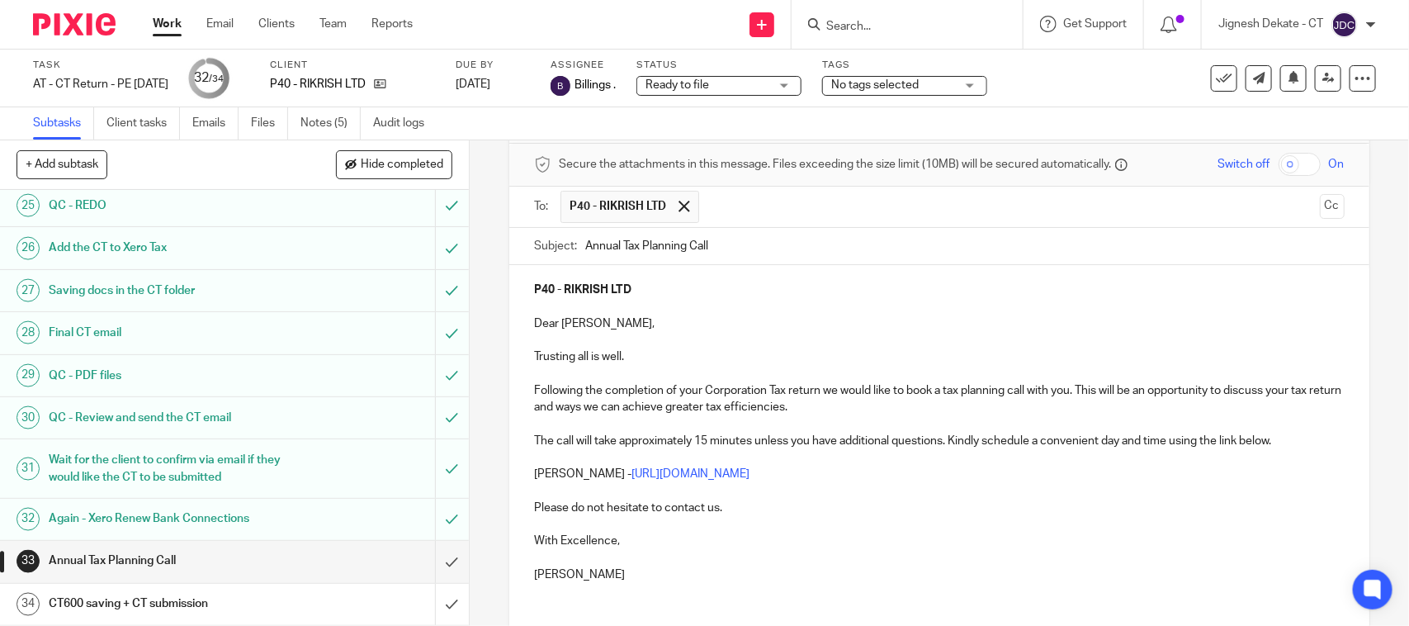
scroll to position [187, 0]
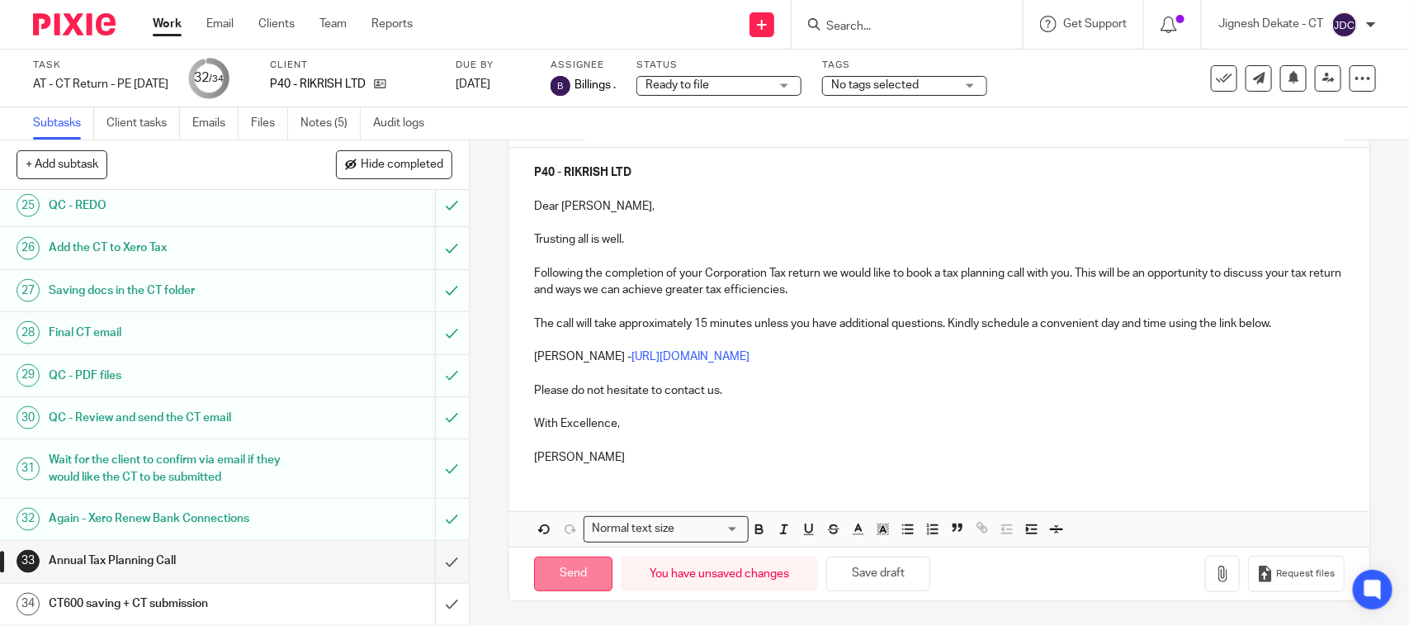
click at [556, 575] on input "Send" at bounding box center [573, 573] width 78 height 35
type input "Sent"
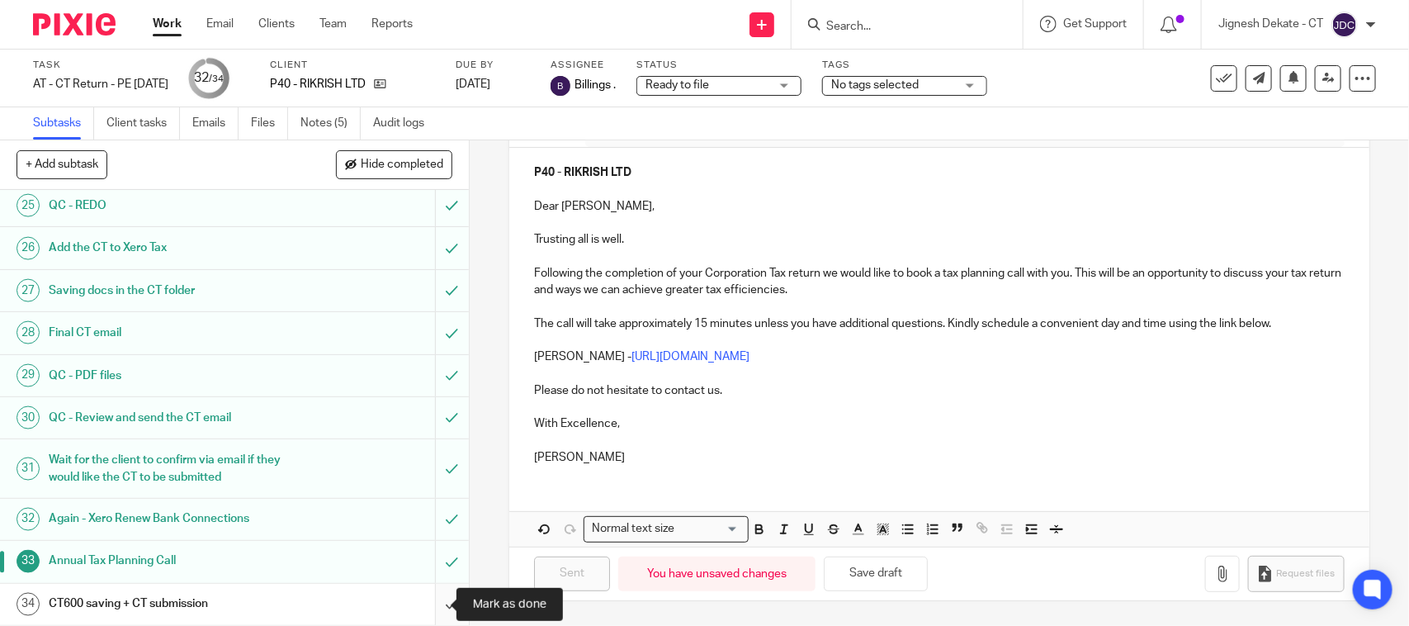
click at [426, 599] on input "submit" at bounding box center [234, 604] width 469 height 41
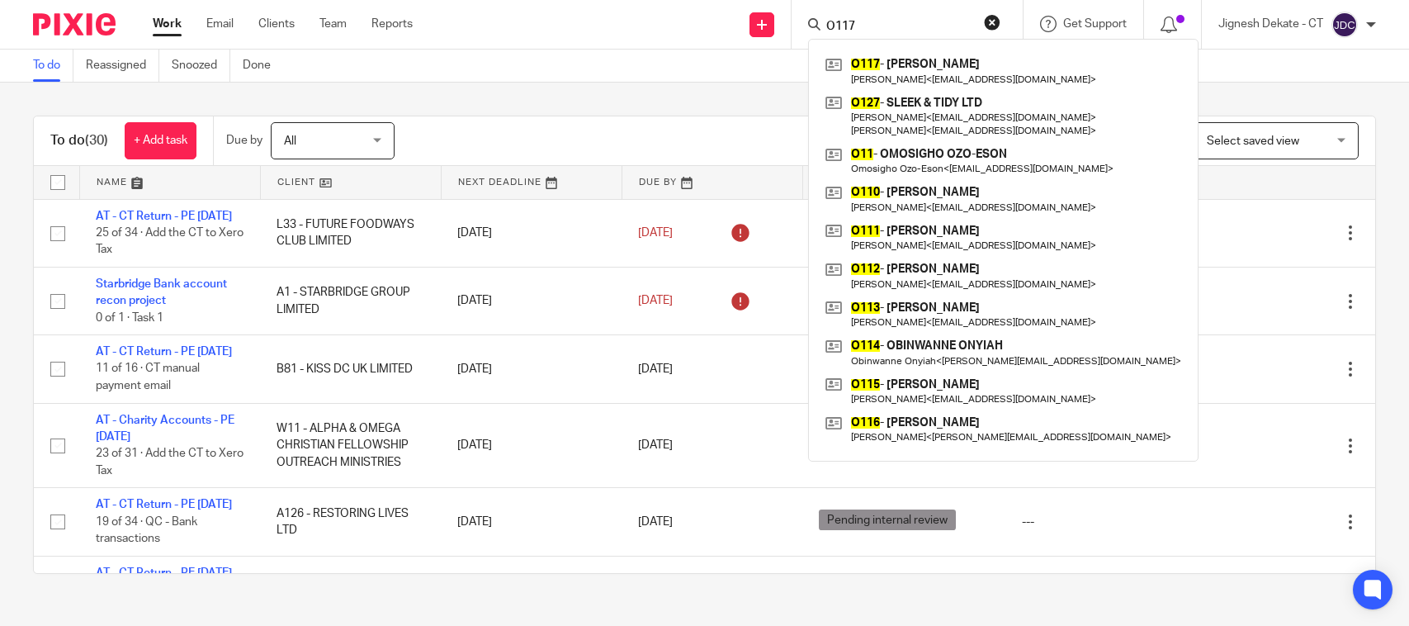
click at [438, 101] on div "To do (30) + Add task Due by All All Today Tomorrow This week Next week This mo…" at bounding box center [704, 345] width 1409 height 524
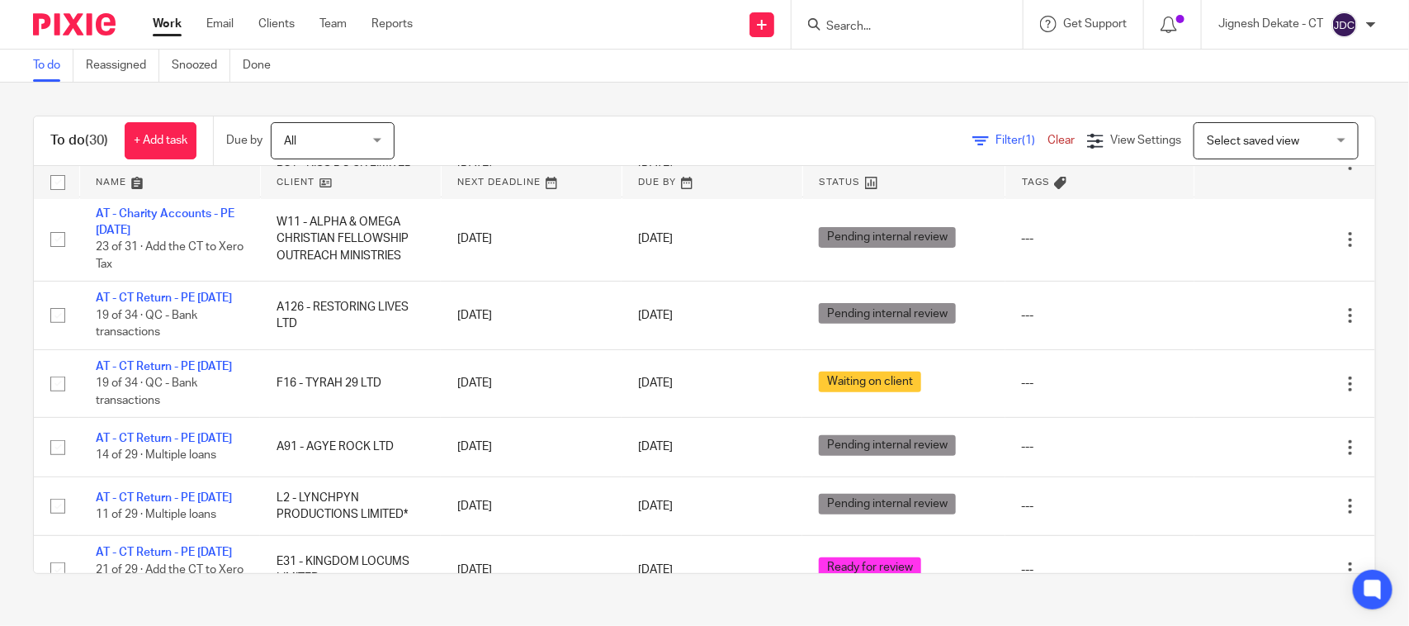
click at [54, 64] on link "To do" at bounding box center [53, 66] width 40 height 32
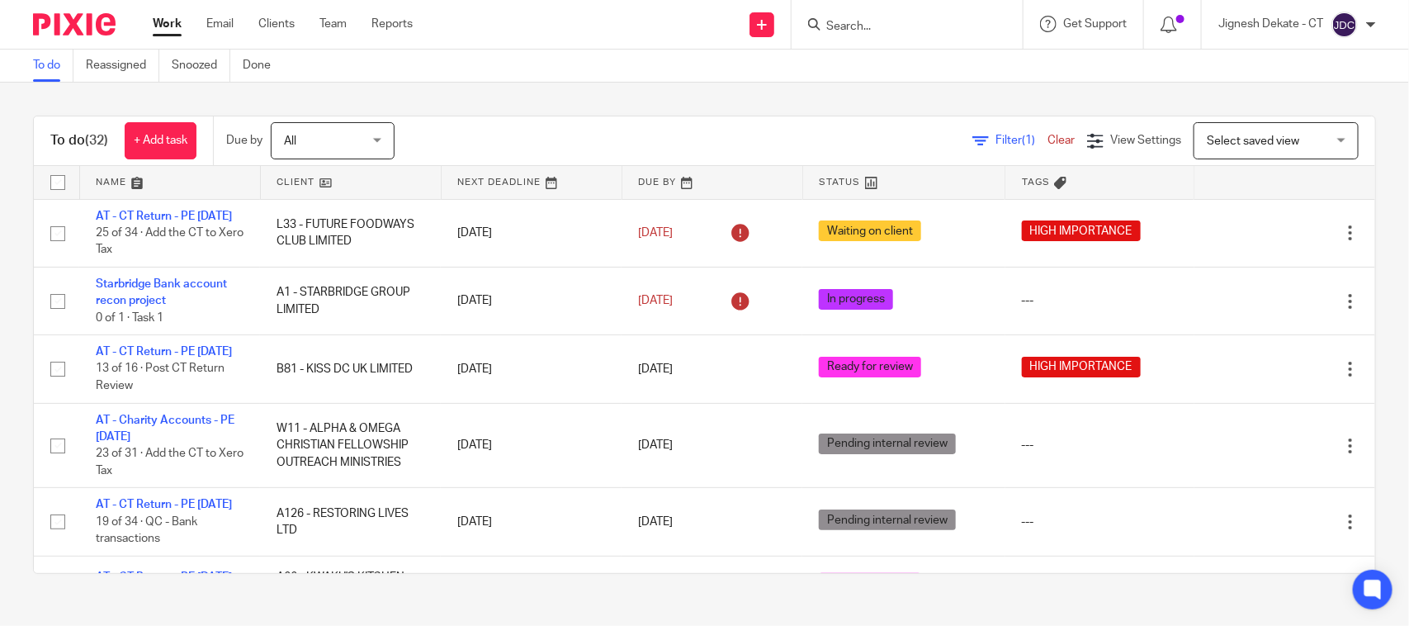
click at [851, 25] on input "Search" at bounding box center [899, 27] width 149 height 15
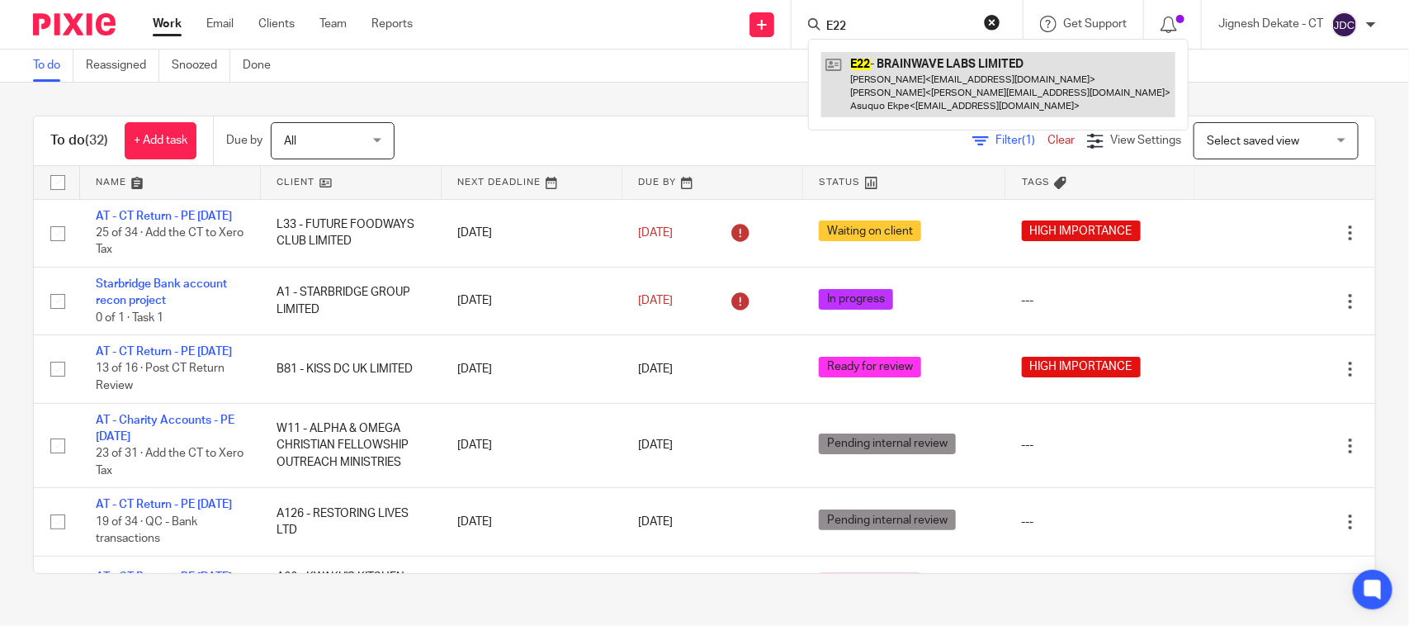
type input "E22"
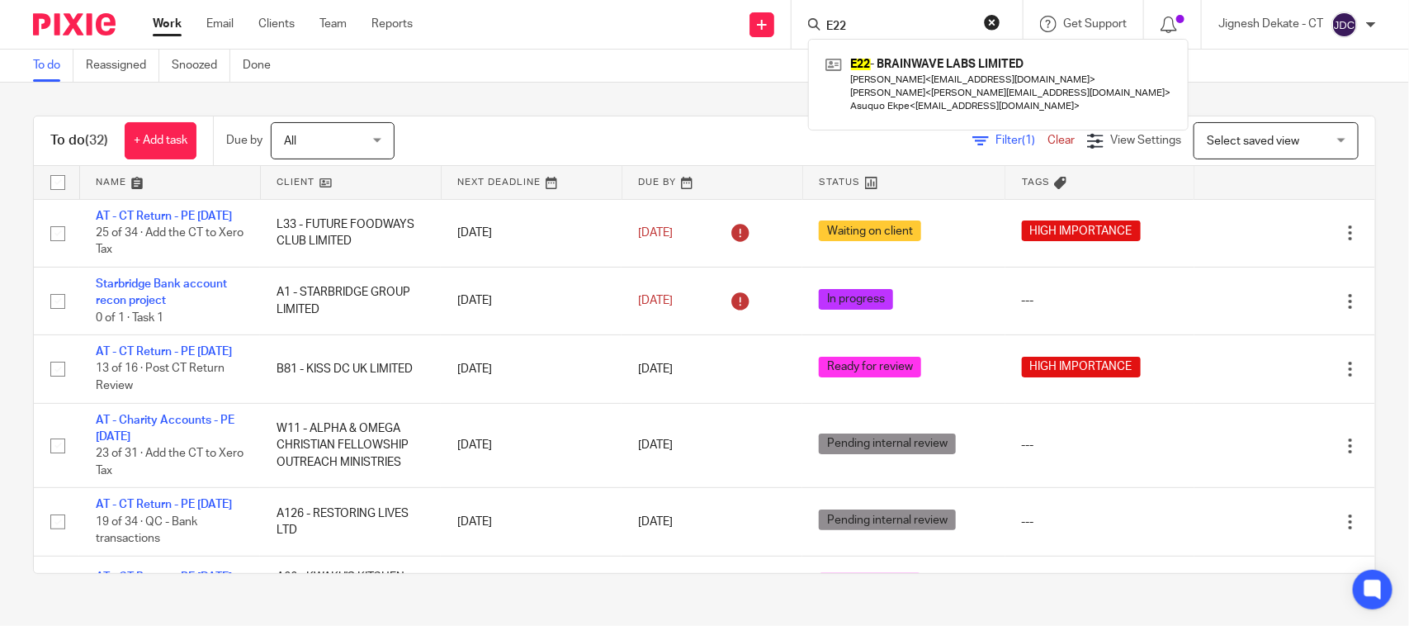
click at [517, 125] on div "Filter (1) Clear View Settings View Settings (1) Filters Clear Save Manage save…" at bounding box center [899, 140] width 952 height 37
click at [678, 109] on div "To do (32) + Add task Due by All All Today Tomorrow This week Next week This mo…" at bounding box center [704, 345] width 1409 height 524
click at [720, 97] on div "To do (32) + Add task Due by All All Today Tomorrow This week Next week This mo…" at bounding box center [704, 345] width 1409 height 524
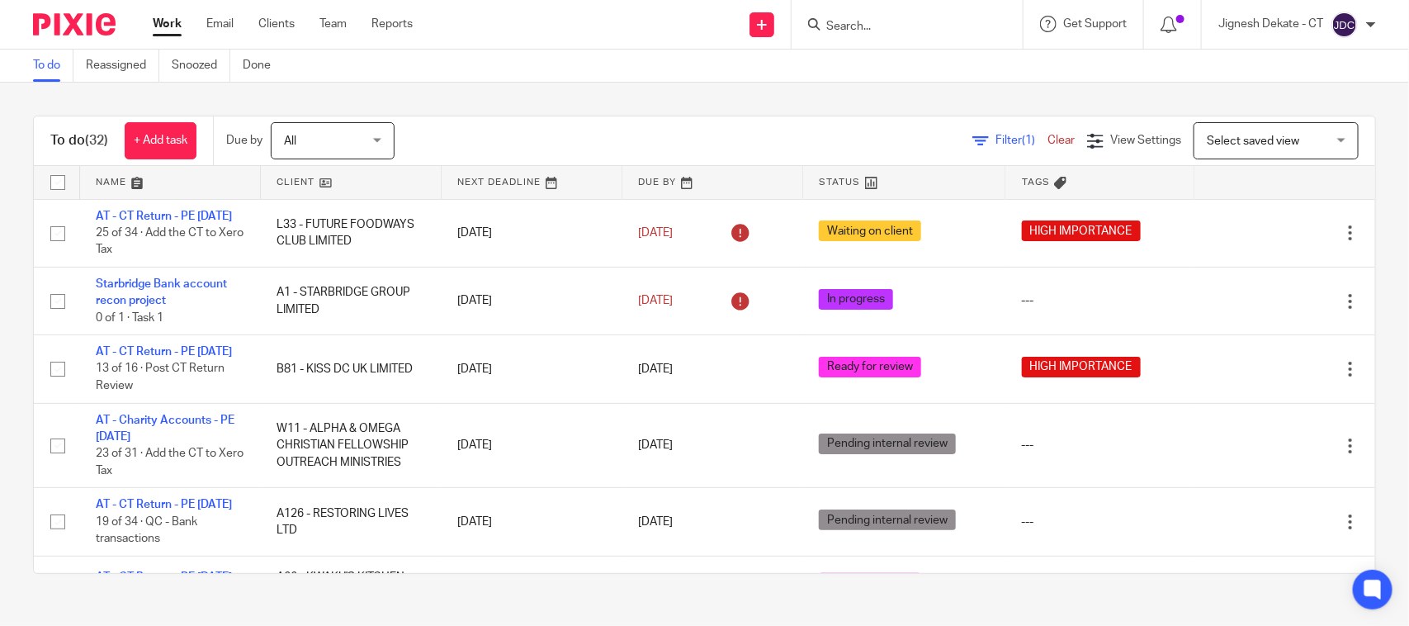
click at [718, 72] on div "To do Reassigned Snoozed Done" at bounding box center [704, 66] width 1409 height 33
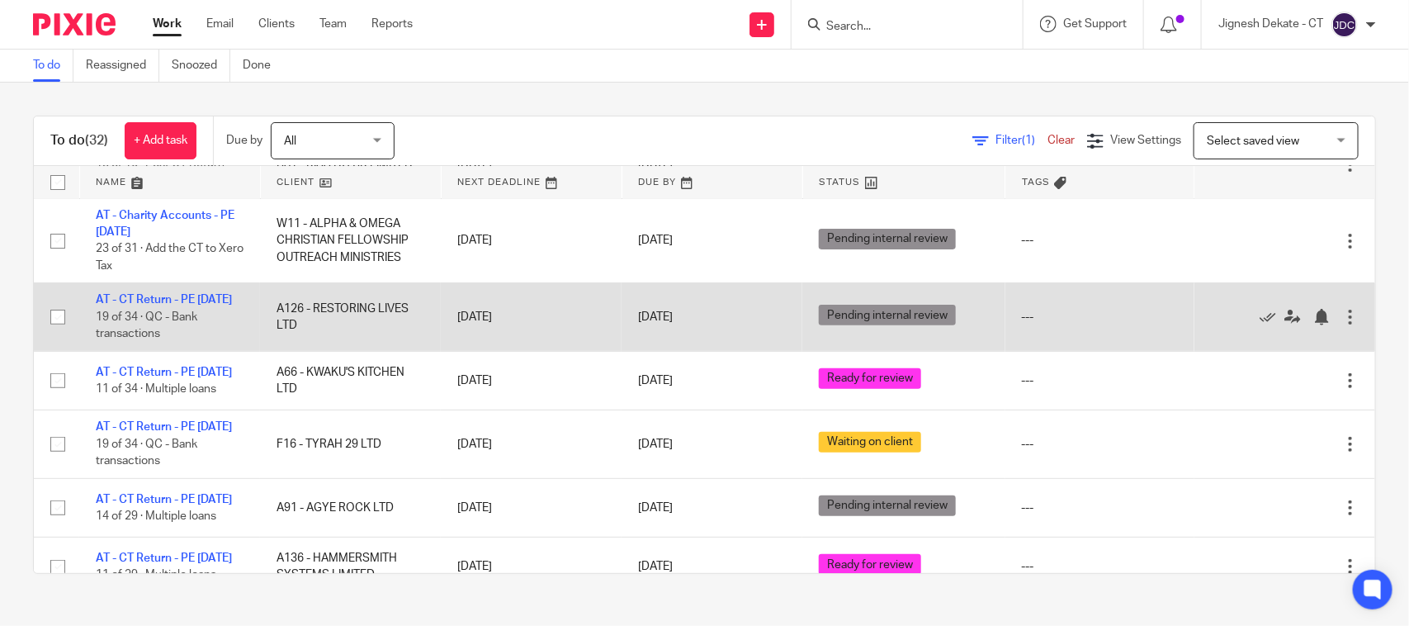
scroll to position [206, 0]
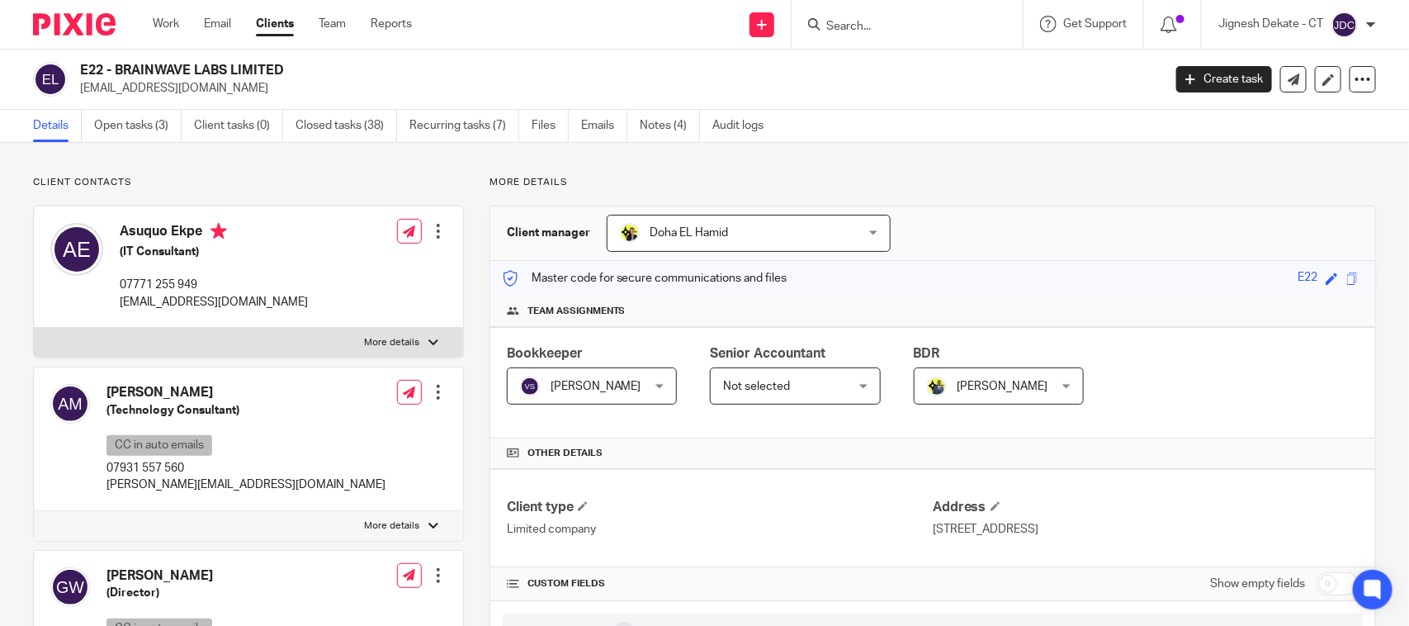
drag, startPoint x: 296, startPoint y: 69, endPoint x: 83, endPoint y: 69, distance: 212.2
click at [83, 69] on h2 "E22 - BRAINWAVE LABS LIMITED" at bounding box center [508, 70] width 857 height 17
copy h2 "E22 - BRAINWAVE LABS LIMITED"
click at [902, 27] on input "Search" at bounding box center [899, 27] width 149 height 15
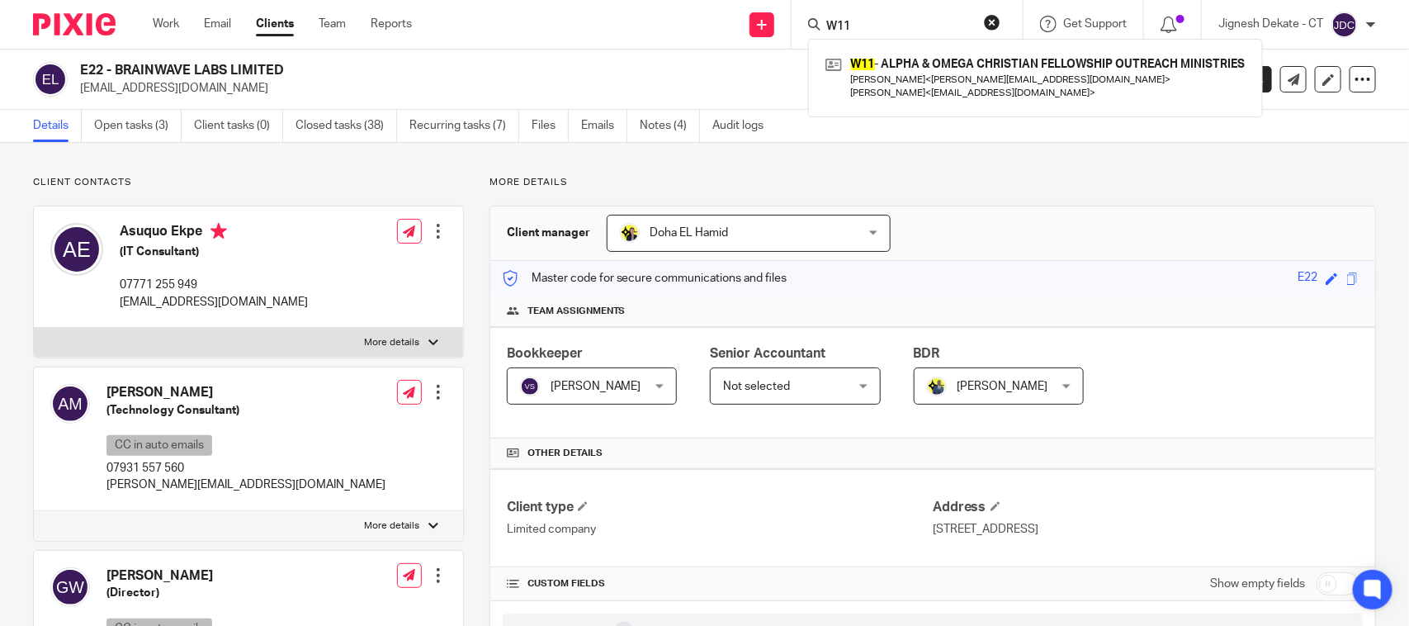
type input "W11"
click at [887, 47] on div "W11 - ALPHA & OMEGA CHRISTIAN FELLOWSHIP OUTREACH MINISTRIES Corrine Goodlitt <…" at bounding box center [1035, 78] width 455 height 78
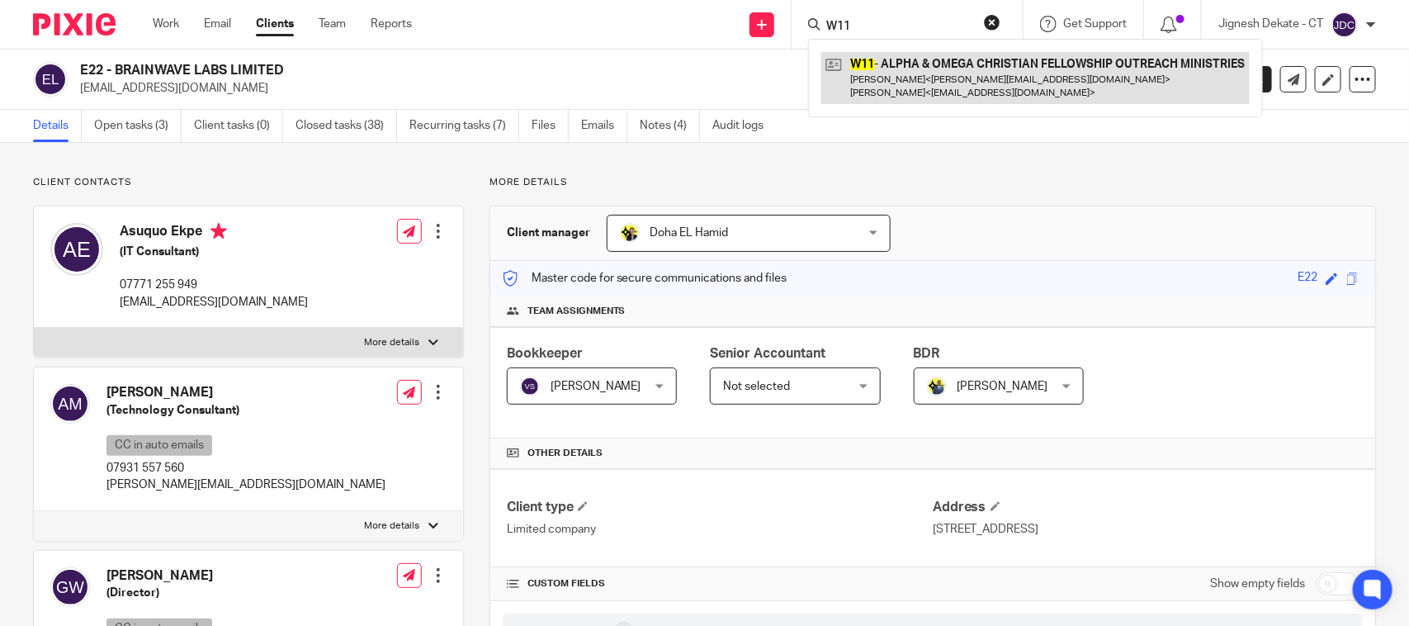
click at [888, 70] on link at bounding box center [1035, 77] width 428 height 51
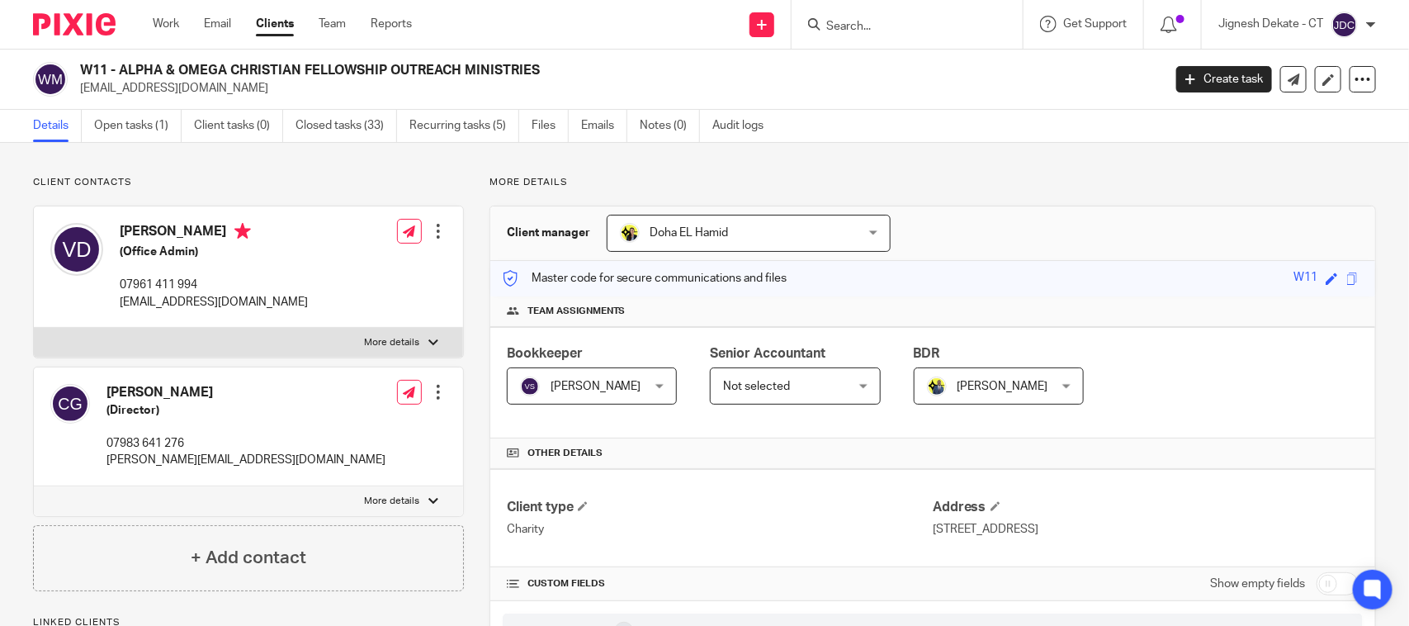
drag, startPoint x: 553, startPoint y: 72, endPoint x: 84, endPoint y: 72, distance: 468.9
click at [84, 72] on h2 "W11 - ALPHA & OMEGA CHRISTIAN FELLOWSHIP OUTREACH MINISTRIES" at bounding box center [508, 70] width 857 height 17
copy h2 "W11 - ALPHA & OMEGA CHRISTIAN FELLOWSHIP OUTREACH MINISTRIES"
click at [840, 14] on form at bounding box center [913, 24] width 176 height 21
click at [847, 26] on input "Search" at bounding box center [899, 27] width 149 height 15
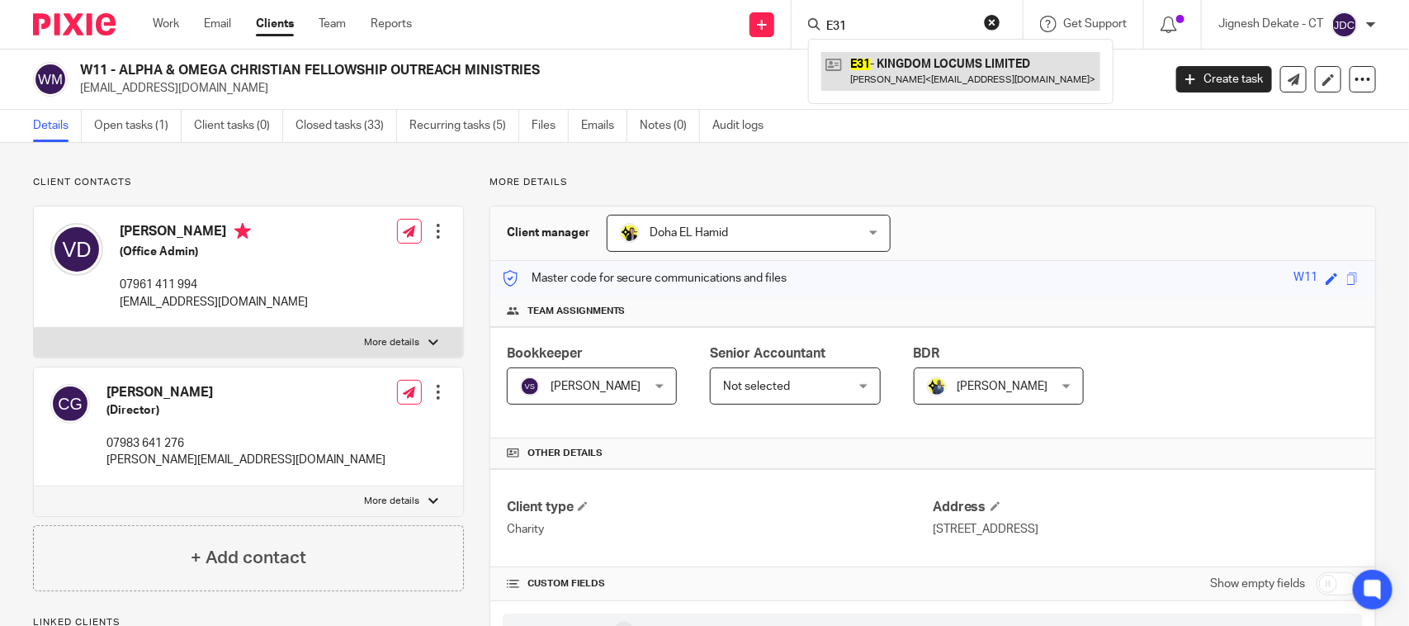
type input "E31"
click at [877, 70] on link at bounding box center [960, 71] width 279 height 38
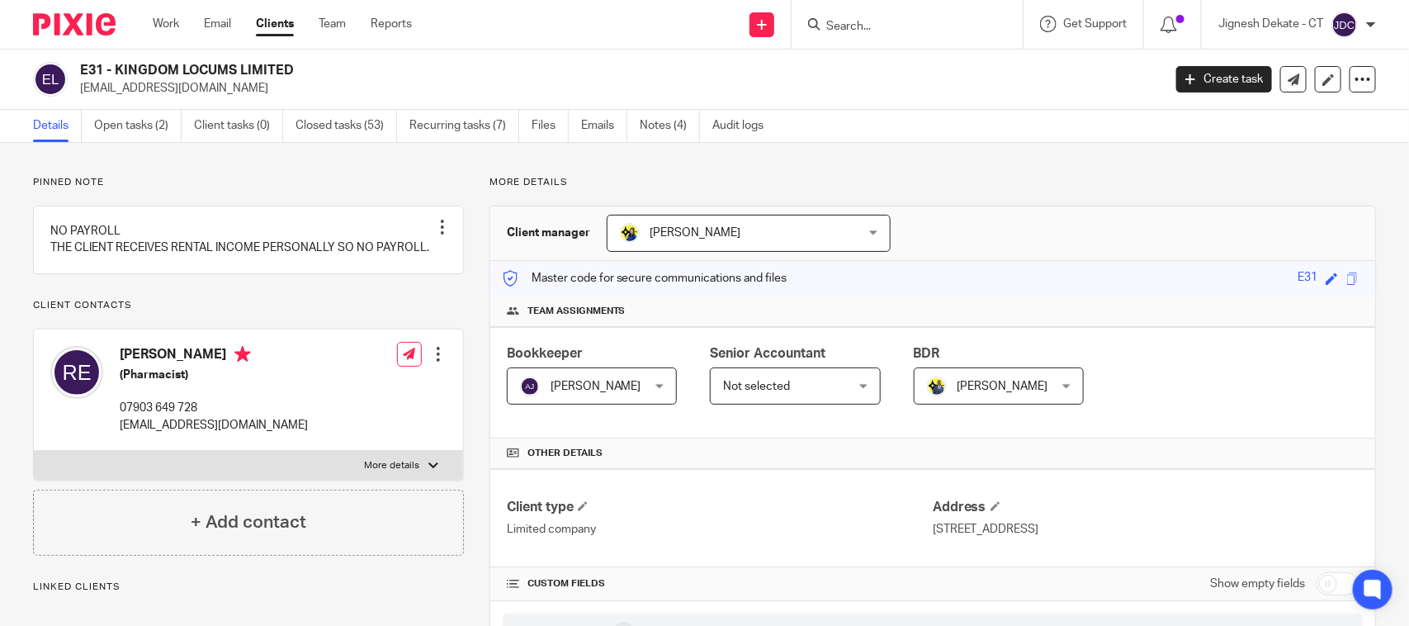
drag, startPoint x: 299, startPoint y: 72, endPoint x: 78, endPoint y: 62, distance: 220.6
click at [78, 62] on div "E31 - KINGDOM LOCUMS LIMITED [EMAIL_ADDRESS][DOMAIN_NAME]" at bounding box center [592, 79] width 1119 height 35
copy h2 "E31 - KINGDOM LOCUMS LIMITED"
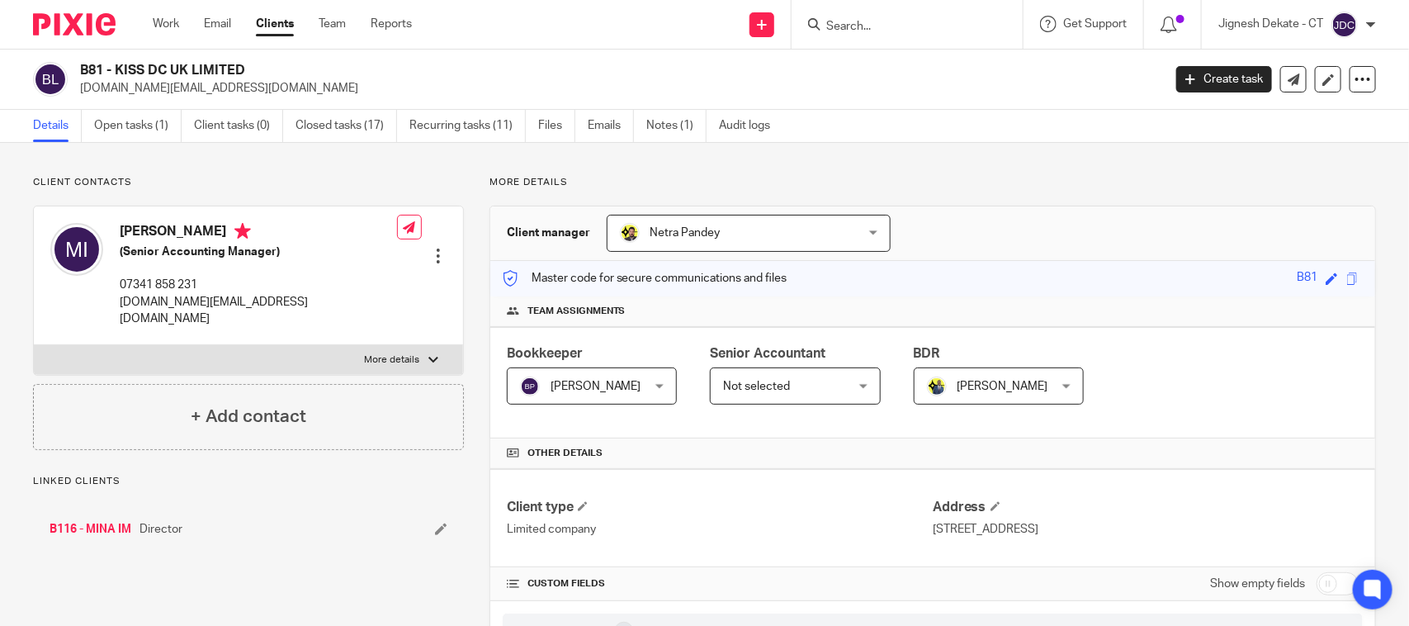
drag, startPoint x: 252, startPoint y: 72, endPoint x: 81, endPoint y: 72, distance: 170.9
click at [81, 72] on h2 "B81 - KISS DC UK LIMITED" at bounding box center [508, 70] width 857 height 17
copy h2 "B81 - KISS DC UK LIMITED"
